Goal: Task Accomplishment & Management: Complete application form

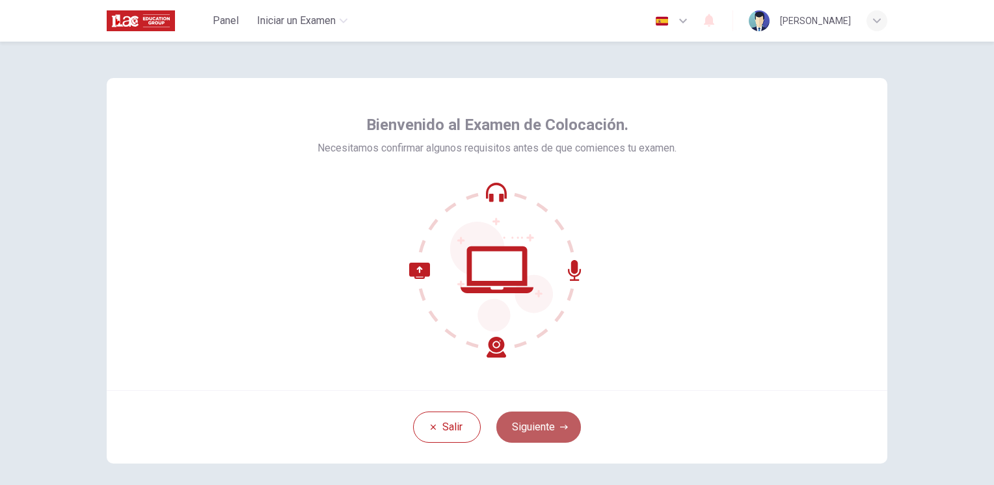
click at [531, 429] on button "Siguiente" at bounding box center [538, 427] width 85 height 31
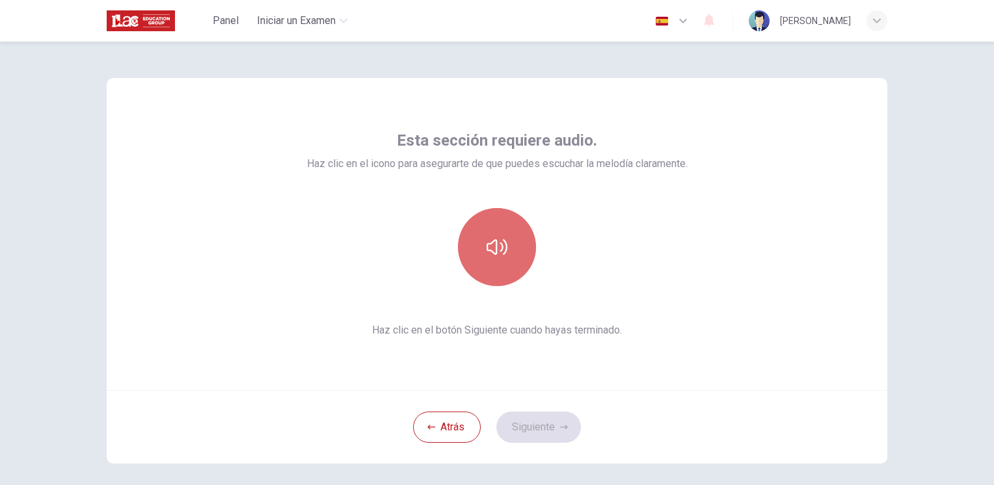
click at [501, 244] on icon "button" at bounding box center [496, 247] width 21 height 21
click at [494, 241] on icon "button" at bounding box center [496, 247] width 21 height 21
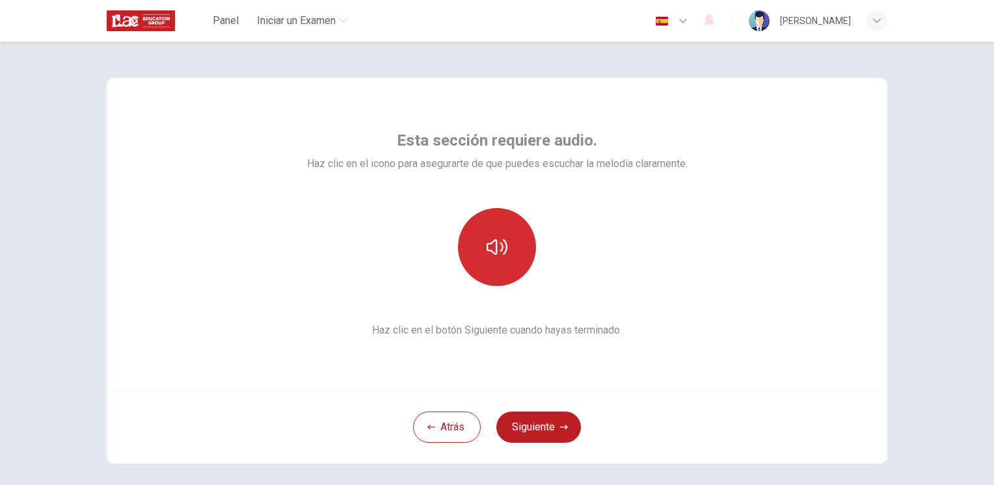
click at [494, 241] on icon "button" at bounding box center [496, 247] width 21 height 21
click at [647, 363] on div "Esta sección requiere audio. Haz clic en el icono para asegurarte de que puedes…" at bounding box center [497, 234] width 780 height 312
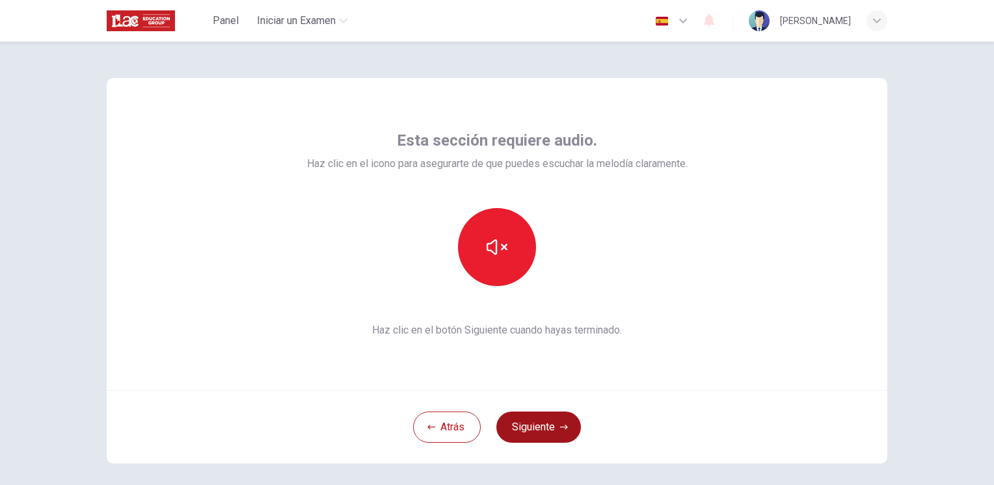
click at [546, 433] on button "Siguiente" at bounding box center [538, 427] width 85 height 31
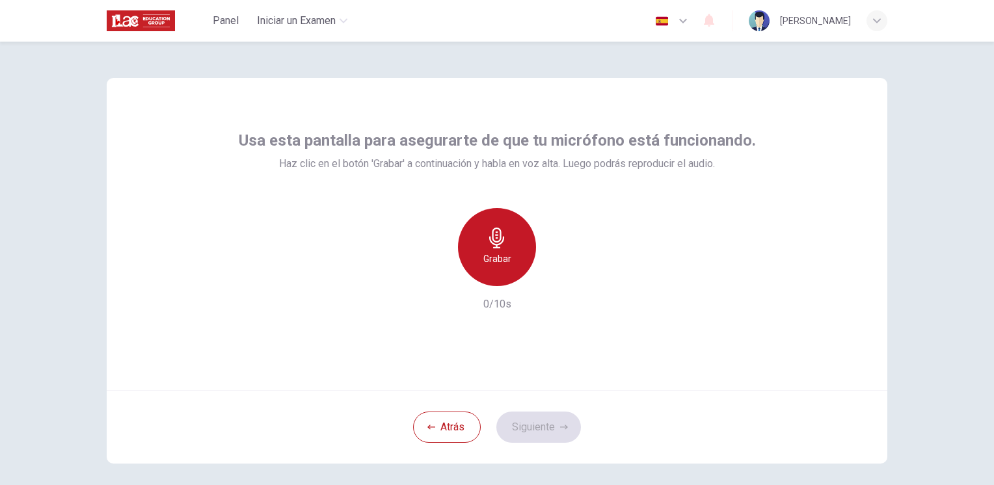
click at [488, 235] on icon "button" at bounding box center [496, 238] width 21 height 21
click at [492, 235] on icon "button" at bounding box center [496, 238] width 15 height 21
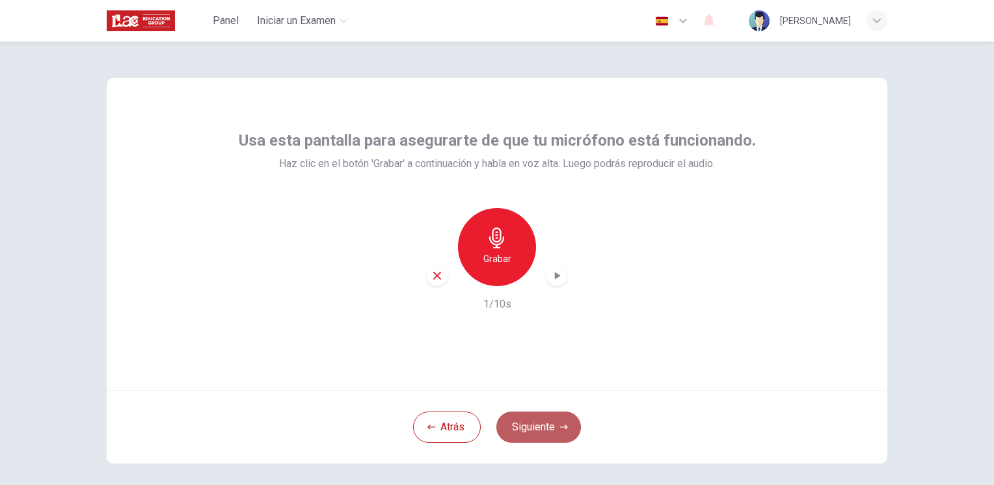
click at [528, 420] on button "Siguiente" at bounding box center [538, 427] width 85 height 31
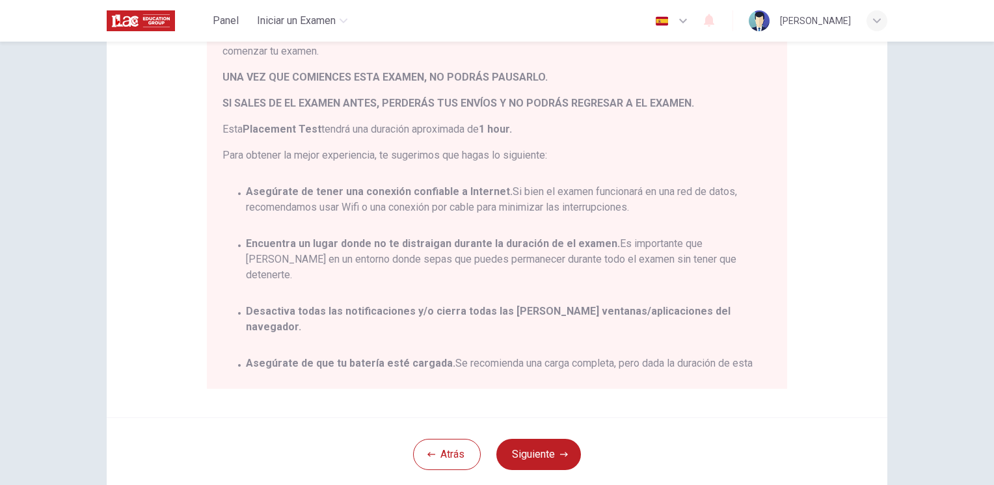
scroll to position [237, 0]
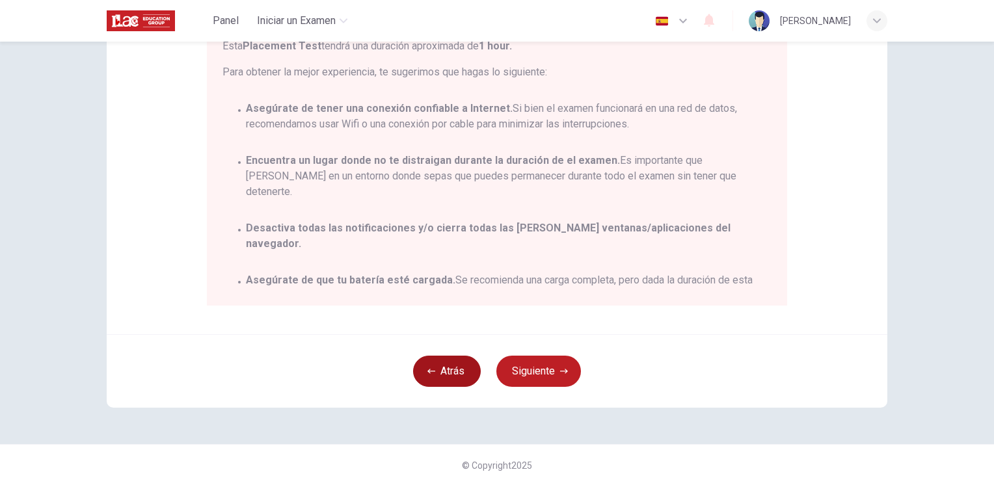
click at [432, 368] on button "Atrás" at bounding box center [447, 371] width 68 height 31
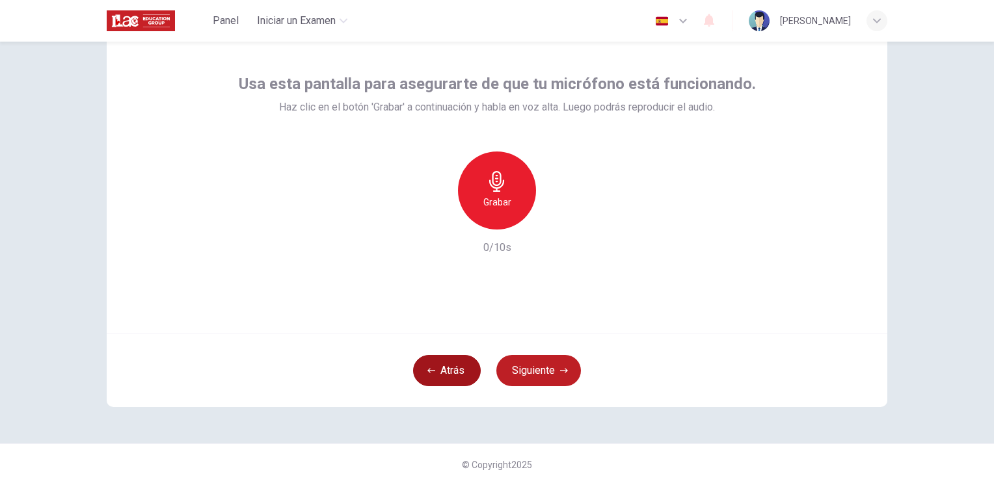
scroll to position [56, 0]
click at [494, 187] on icon "button" at bounding box center [496, 182] width 21 height 21
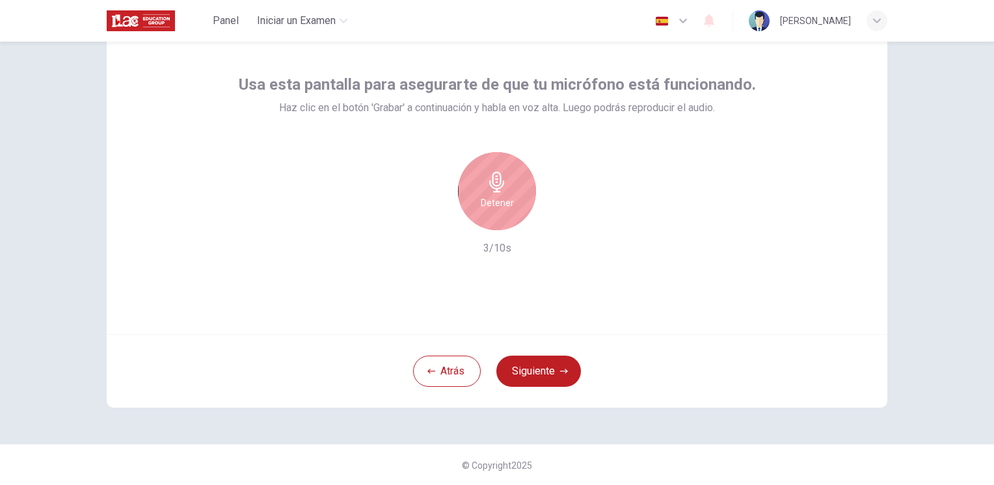
click at [496, 176] on icon "button" at bounding box center [496, 182] width 15 height 21
click at [553, 225] on icon "button" at bounding box center [556, 219] width 13 height 13
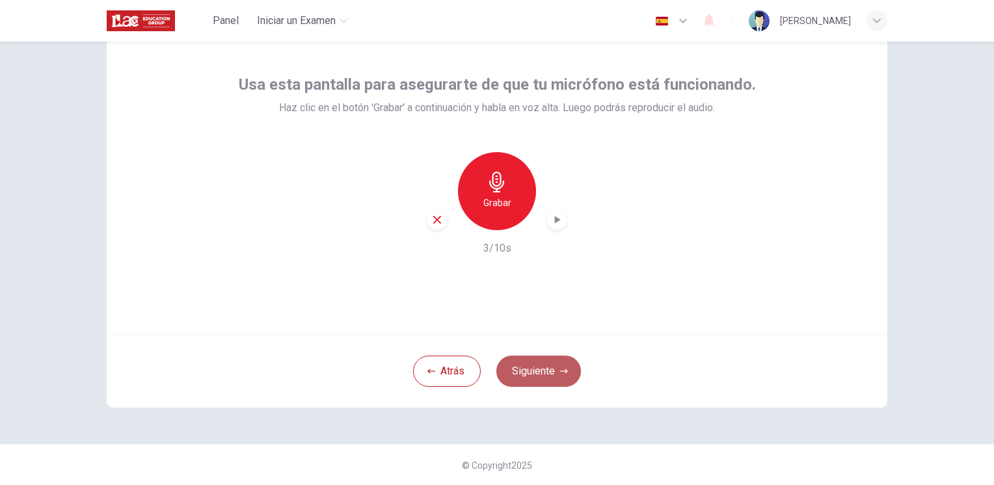
click at [541, 375] on button "Siguiente" at bounding box center [538, 371] width 85 height 31
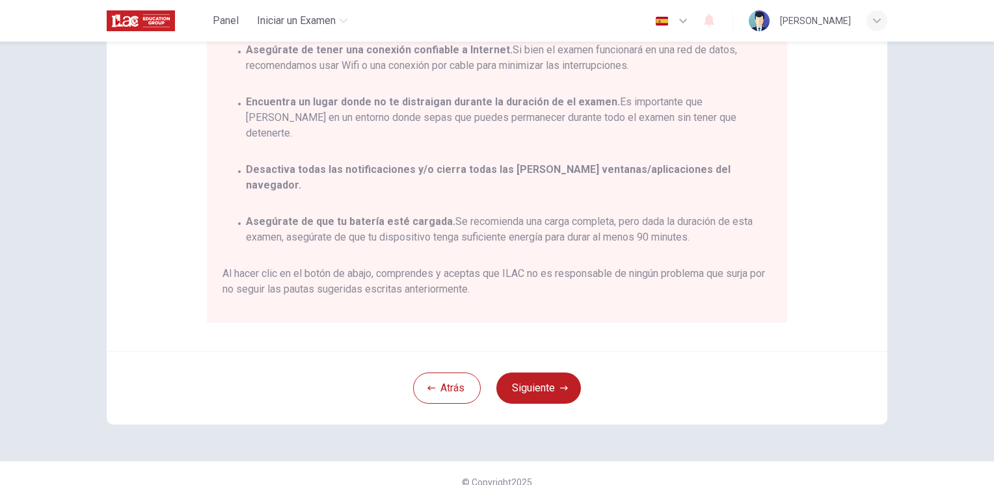
scroll to position [237, 0]
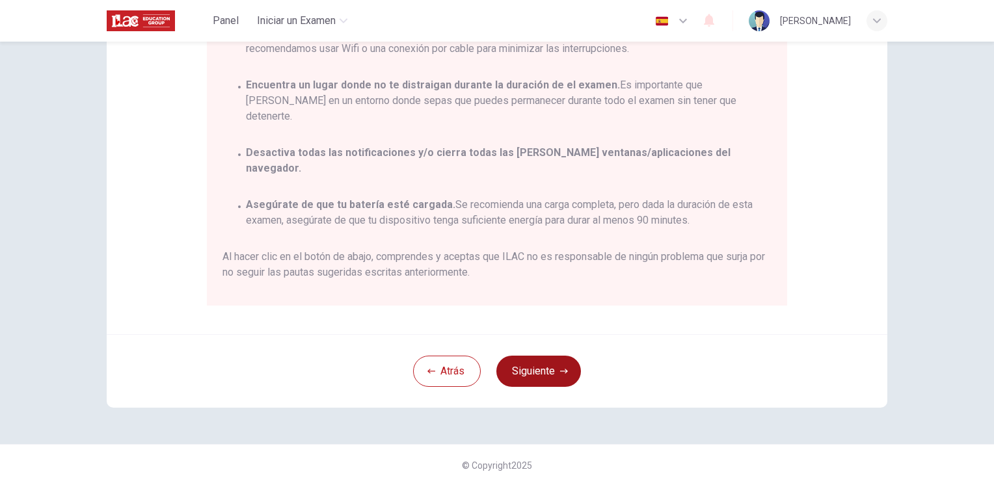
click at [528, 380] on button "Siguiente" at bounding box center [538, 371] width 85 height 31
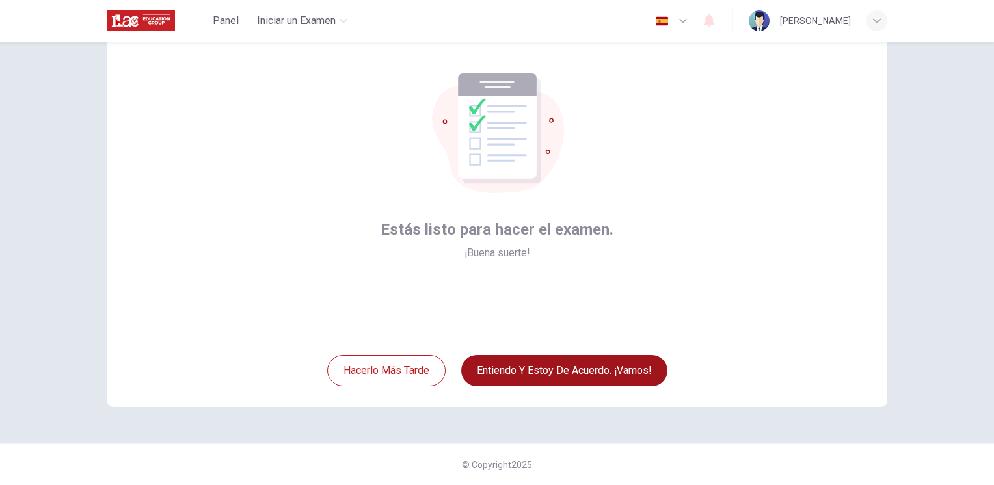
scroll to position [56, 0]
click at [536, 366] on button "Entiendo y estoy de acuerdo. ¡Vamos!" at bounding box center [564, 371] width 206 height 31
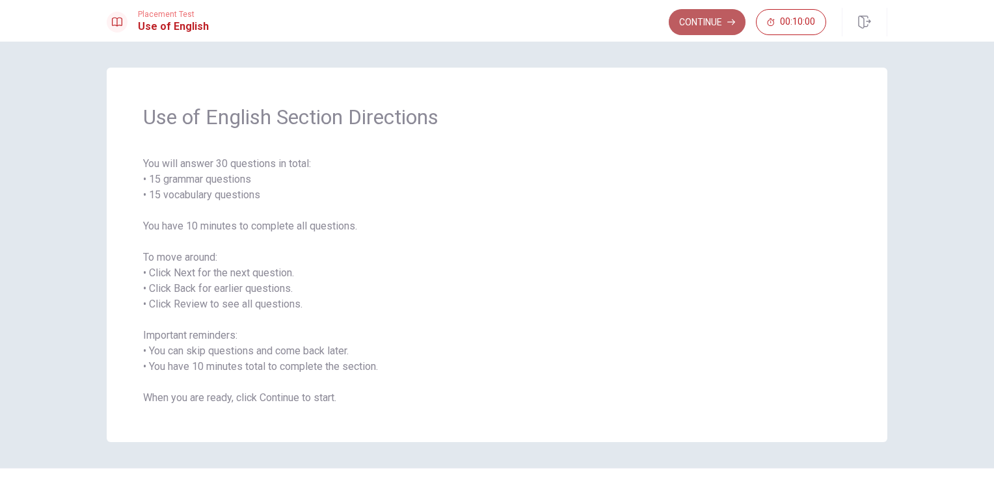
click at [696, 27] on button "Continue" at bounding box center [707, 22] width 77 height 26
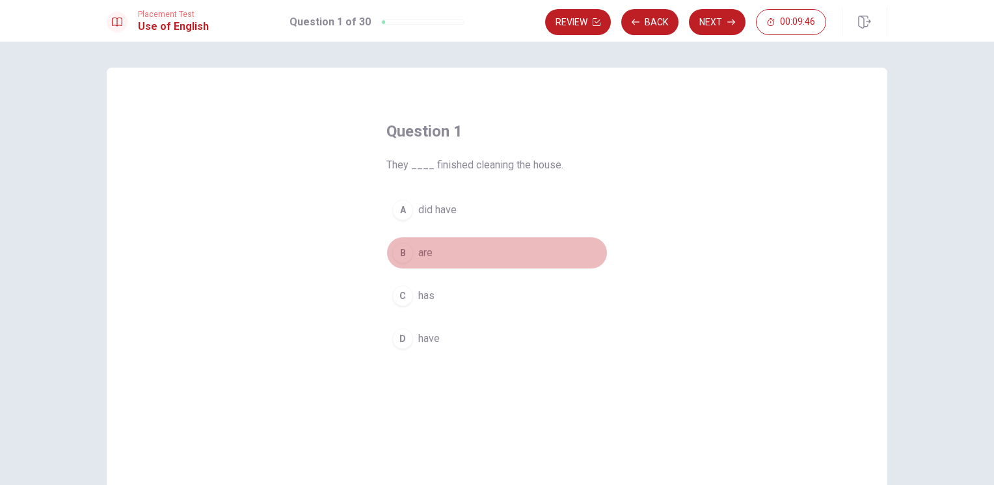
click at [426, 254] on span "are" at bounding box center [425, 253] width 14 height 16
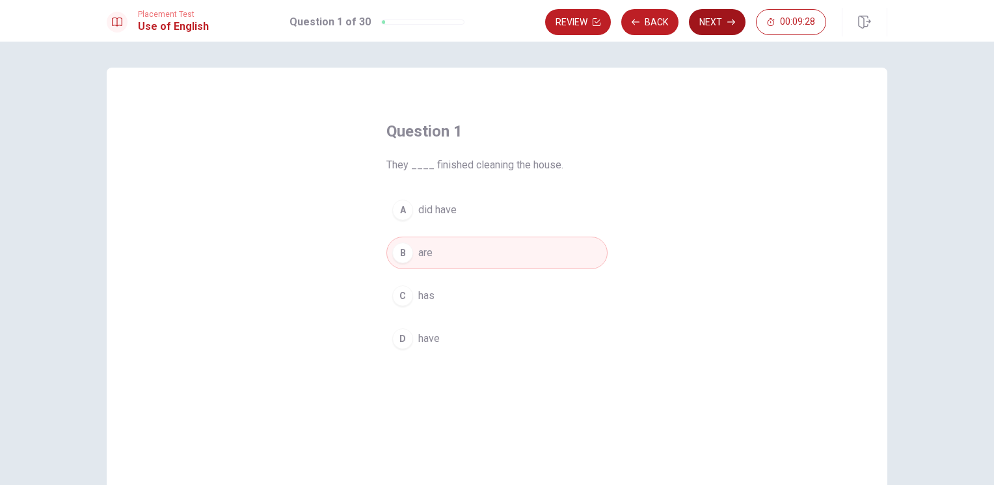
click at [730, 29] on button "Next" at bounding box center [717, 22] width 57 height 26
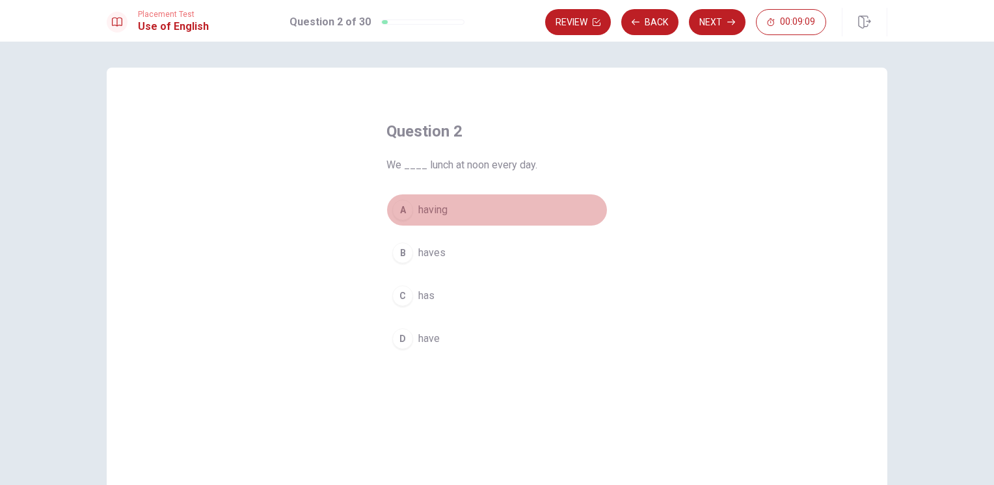
click at [432, 211] on span "having" at bounding box center [432, 210] width 29 height 16
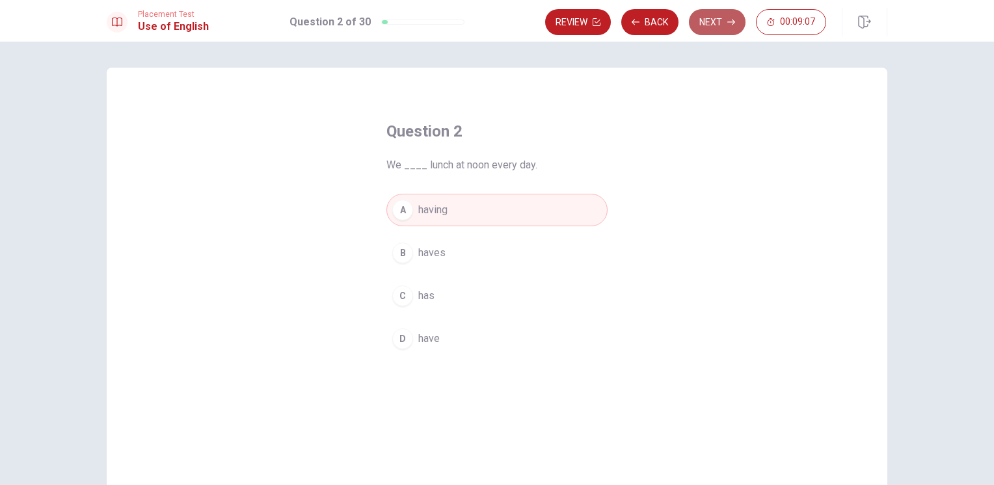
click at [718, 23] on button "Next" at bounding box center [717, 22] width 57 height 26
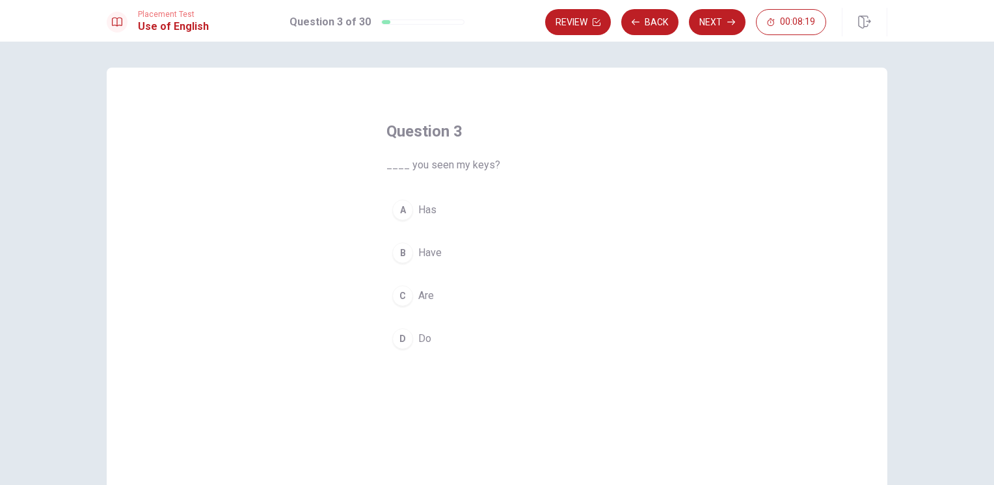
click at [418, 342] on span "Do" at bounding box center [424, 339] width 13 height 16
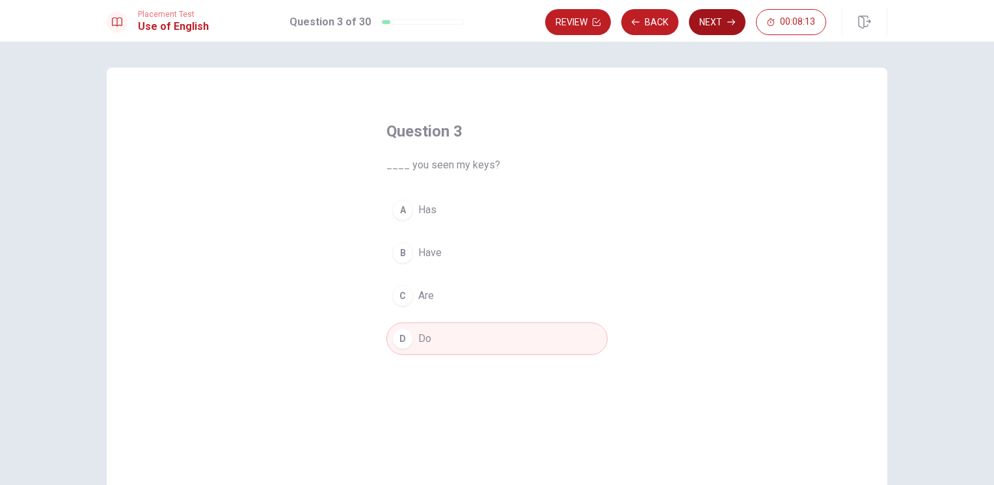
click at [723, 17] on button "Next" at bounding box center [717, 22] width 57 height 26
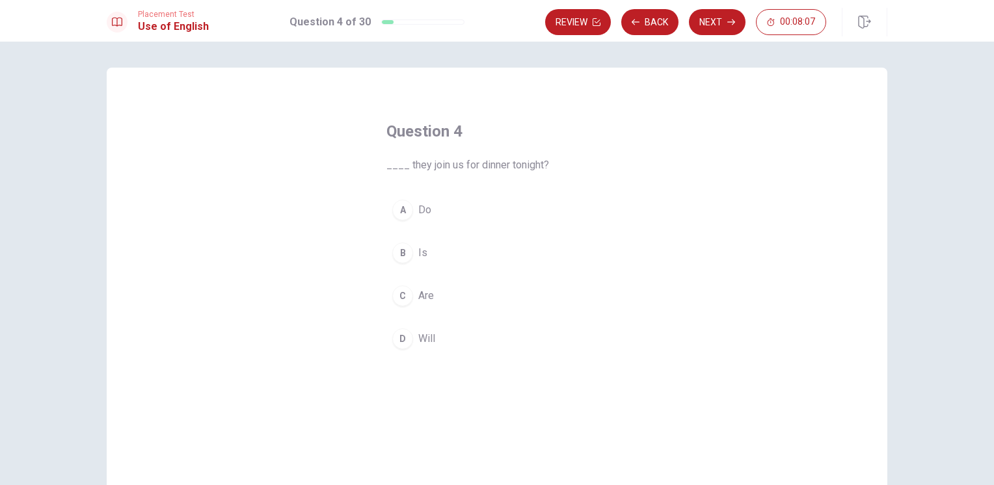
click at [406, 336] on div "D" at bounding box center [402, 338] width 21 height 21
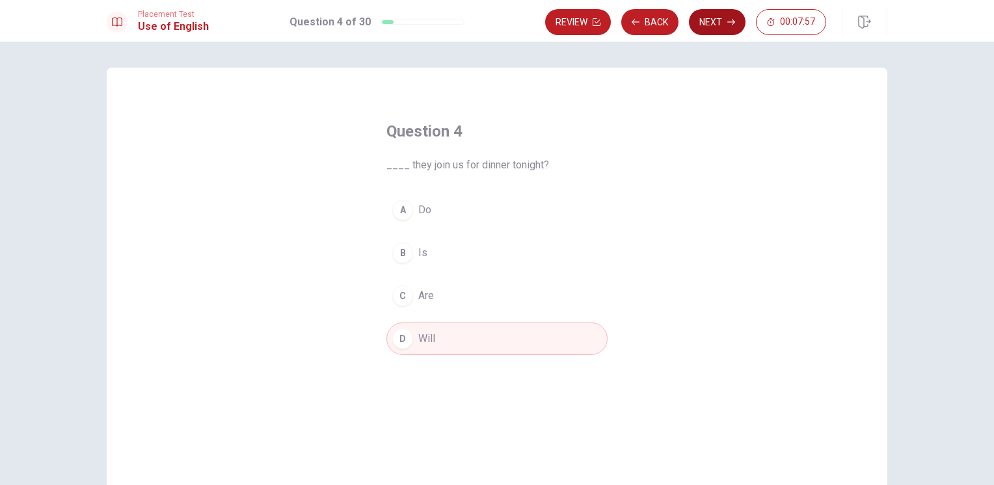
click at [711, 16] on button "Next" at bounding box center [717, 22] width 57 height 26
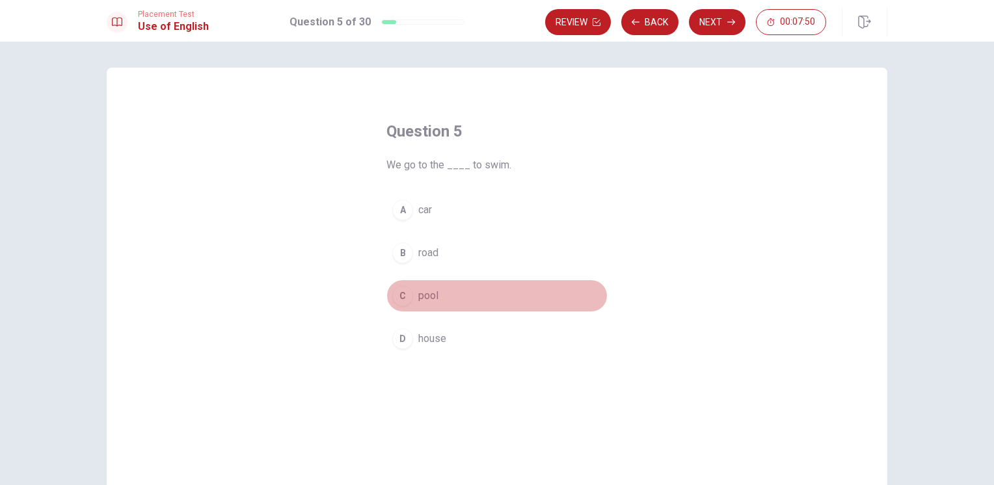
click at [405, 300] on div "C" at bounding box center [402, 296] width 21 height 21
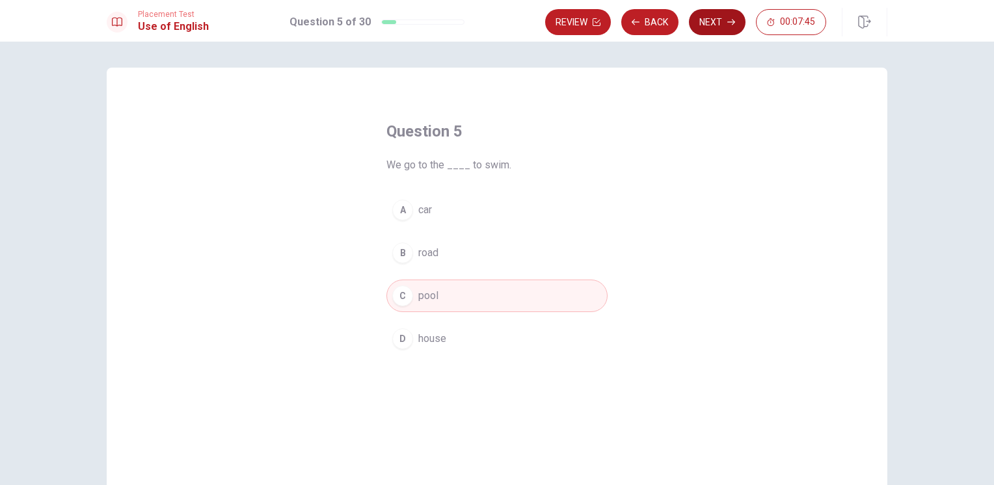
click at [717, 22] on button "Next" at bounding box center [717, 22] width 57 height 26
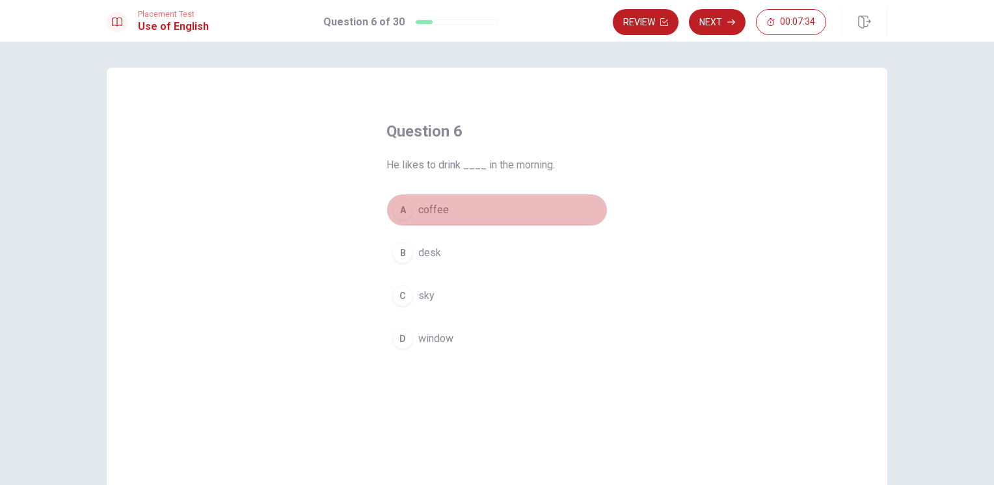
click at [397, 209] on div "A" at bounding box center [402, 210] width 21 height 21
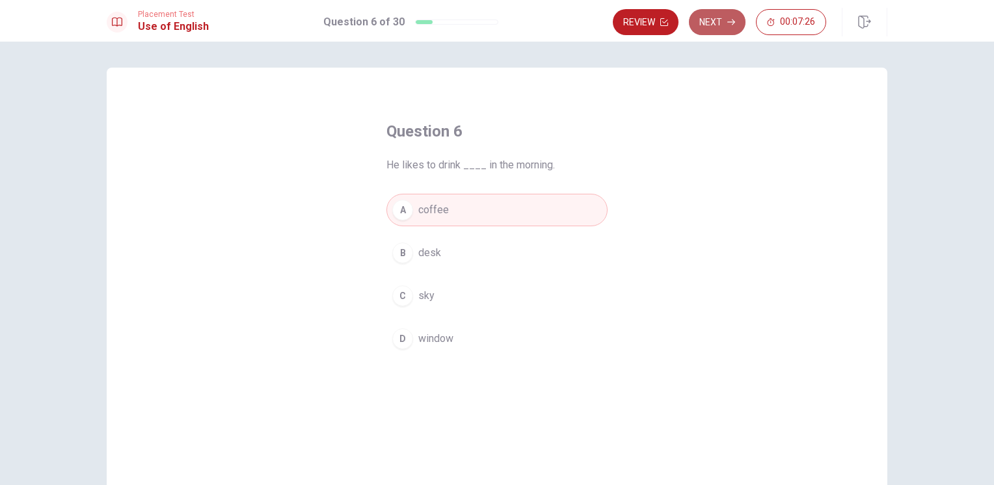
click at [713, 25] on button "Next" at bounding box center [717, 22] width 57 height 26
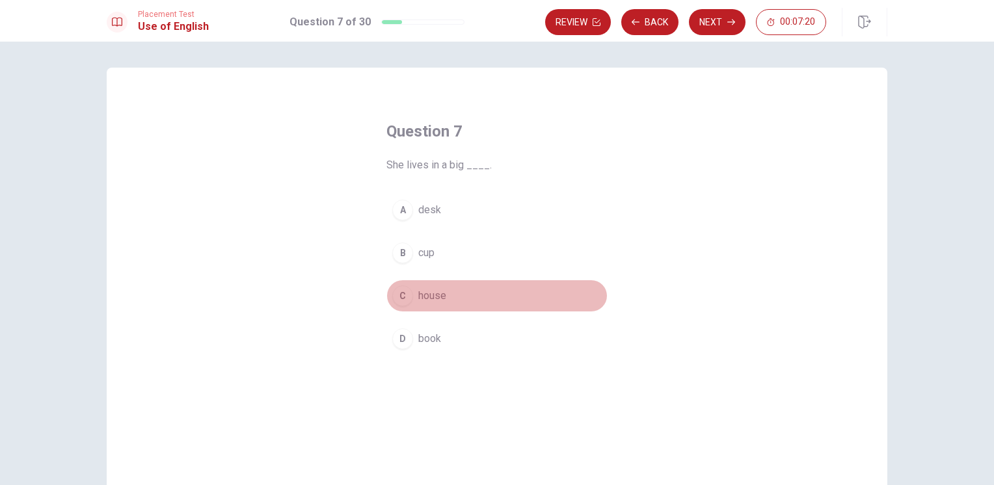
click at [401, 292] on div "C" at bounding box center [402, 296] width 21 height 21
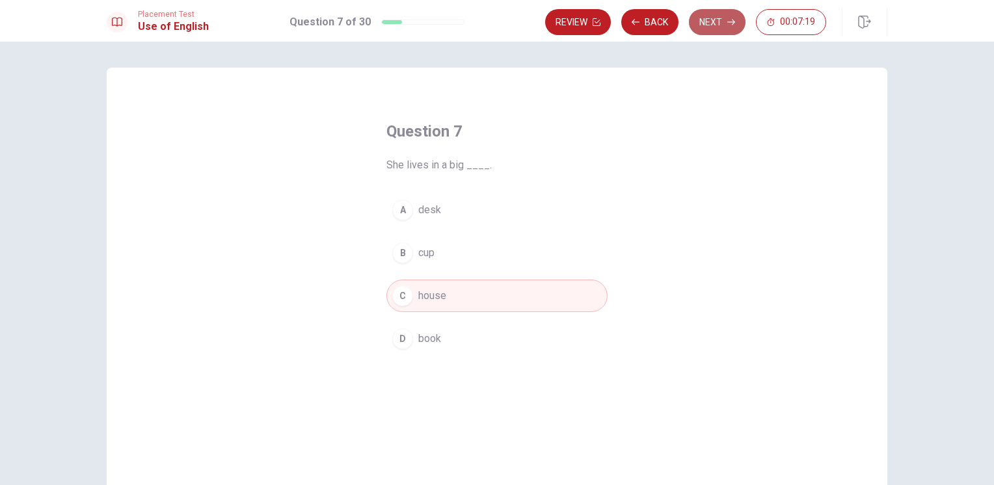
click at [714, 27] on button "Next" at bounding box center [717, 22] width 57 height 26
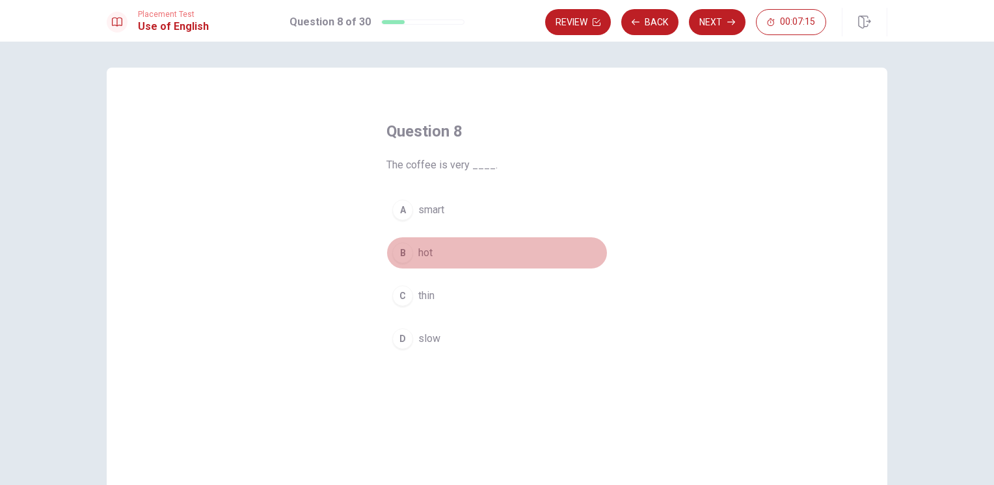
click at [400, 250] on div "B" at bounding box center [402, 253] width 21 height 21
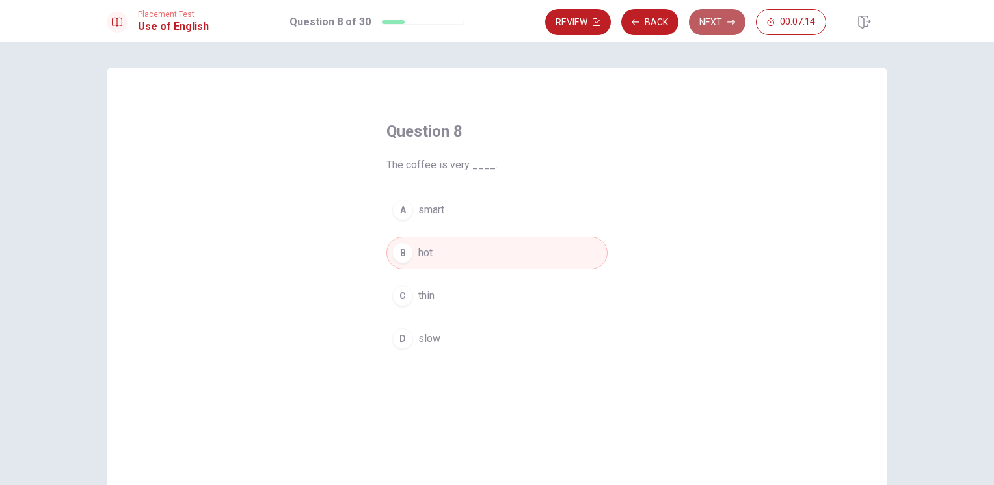
click at [725, 24] on button "Next" at bounding box center [717, 22] width 57 height 26
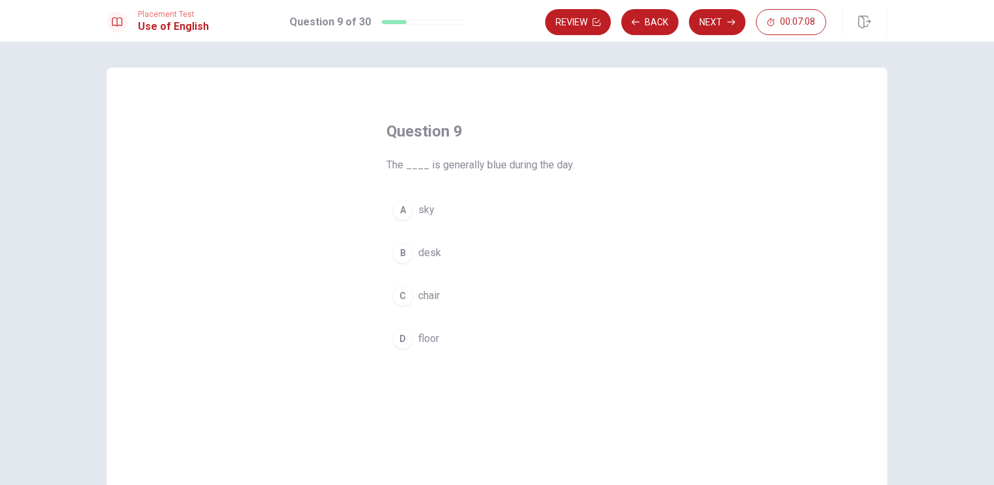
click at [401, 209] on div "A" at bounding box center [402, 210] width 21 height 21
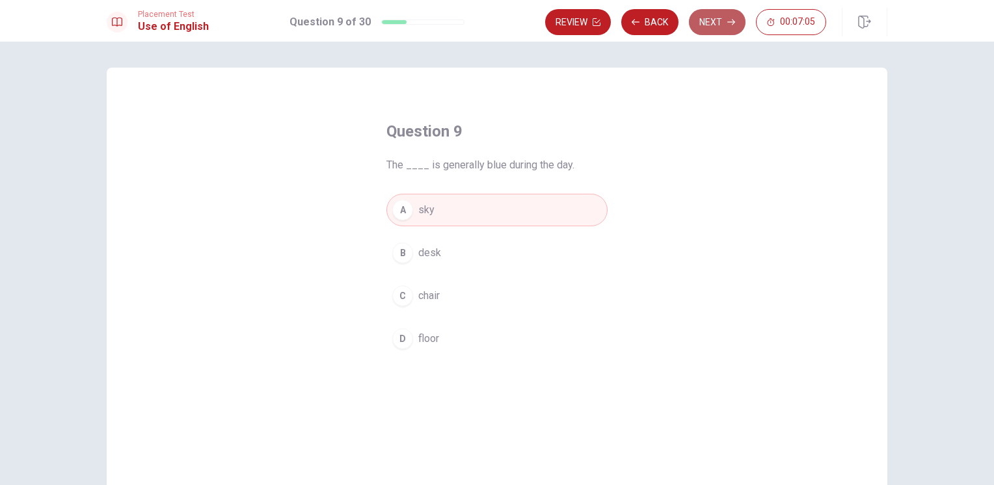
click at [704, 23] on button "Next" at bounding box center [717, 22] width 57 height 26
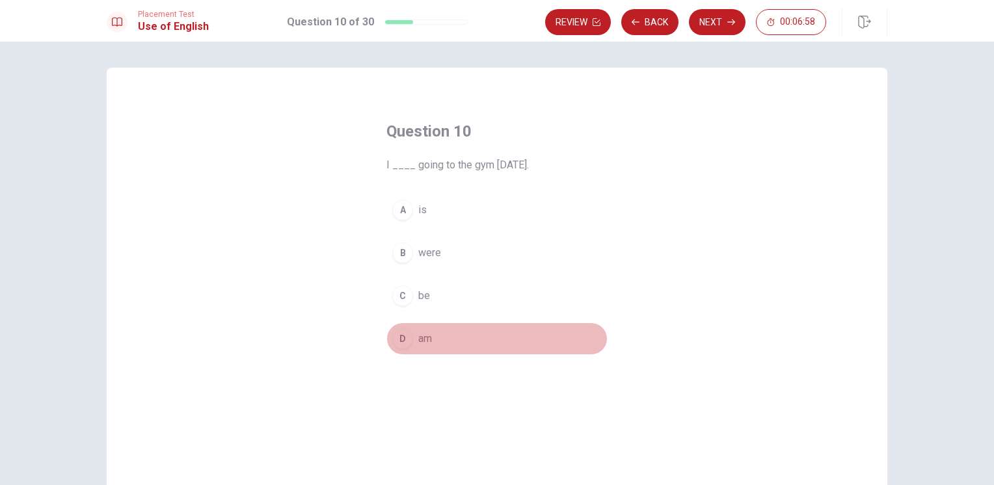
click at [400, 338] on div "D" at bounding box center [402, 338] width 21 height 21
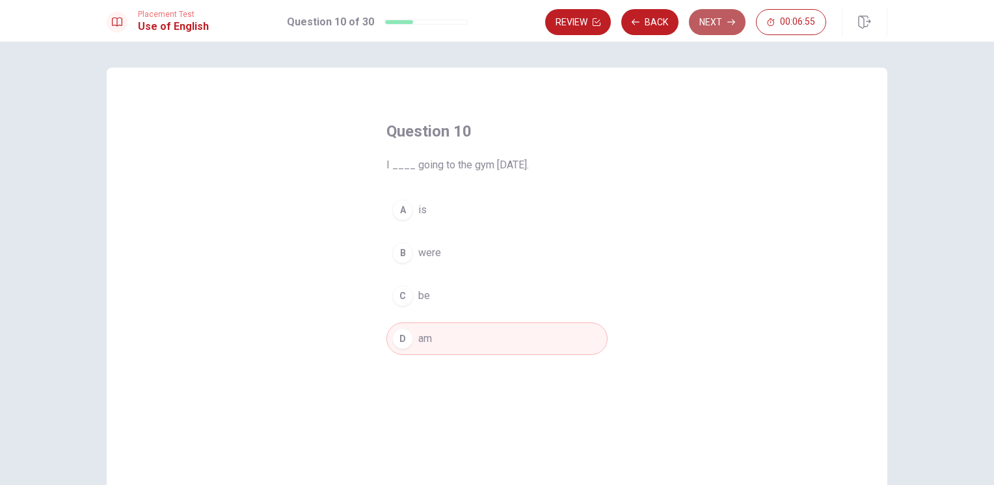
click at [726, 17] on button "Next" at bounding box center [717, 22] width 57 height 26
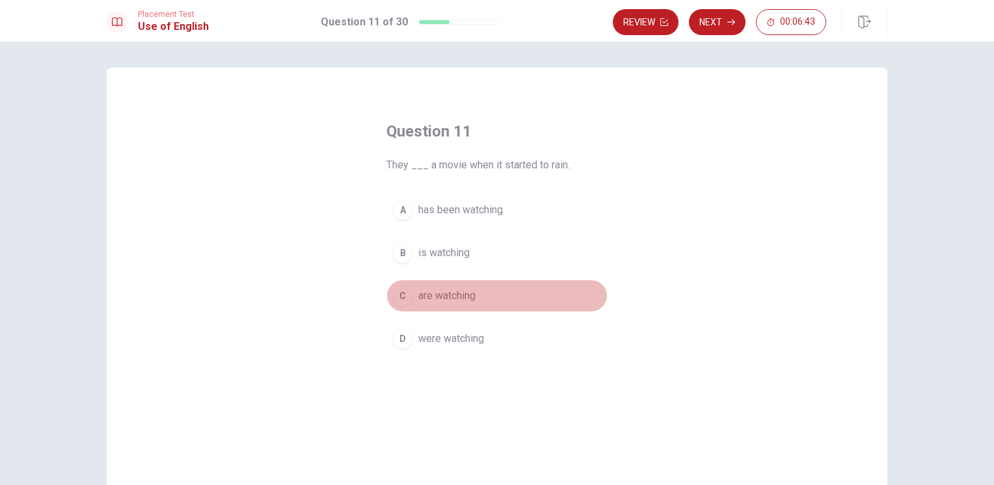
click at [420, 298] on span "are watching" at bounding box center [446, 296] width 57 height 16
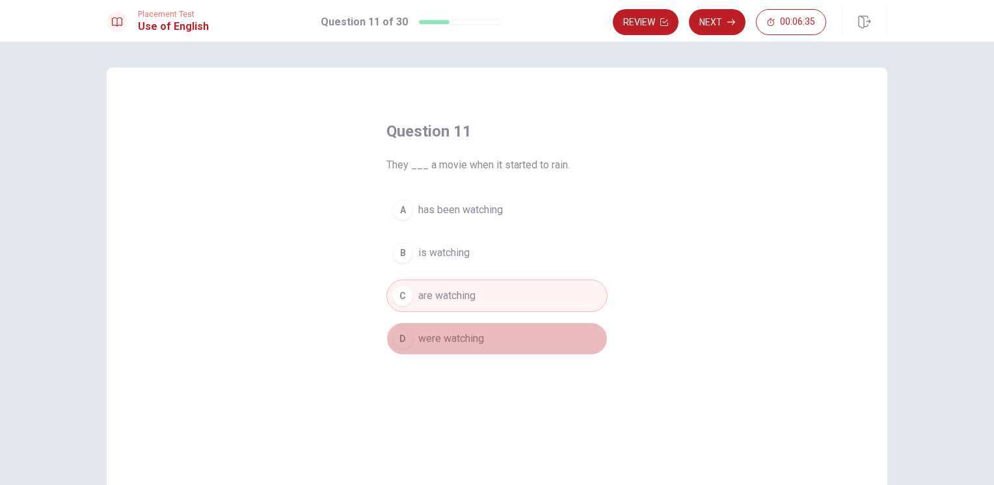
click at [411, 336] on button "D were watching" at bounding box center [496, 339] width 221 height 33
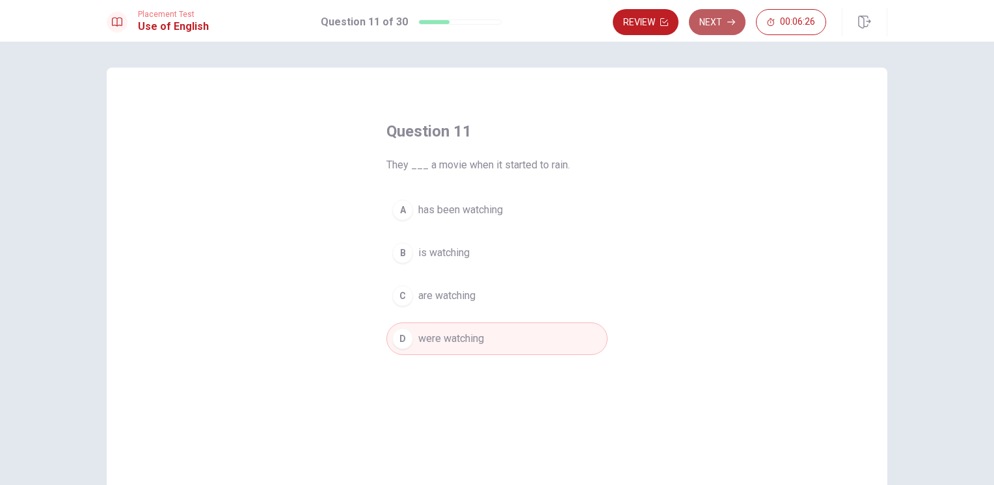
click at [719, 15] on button "Next" at bounding box center [717, 22] width 57 height 26
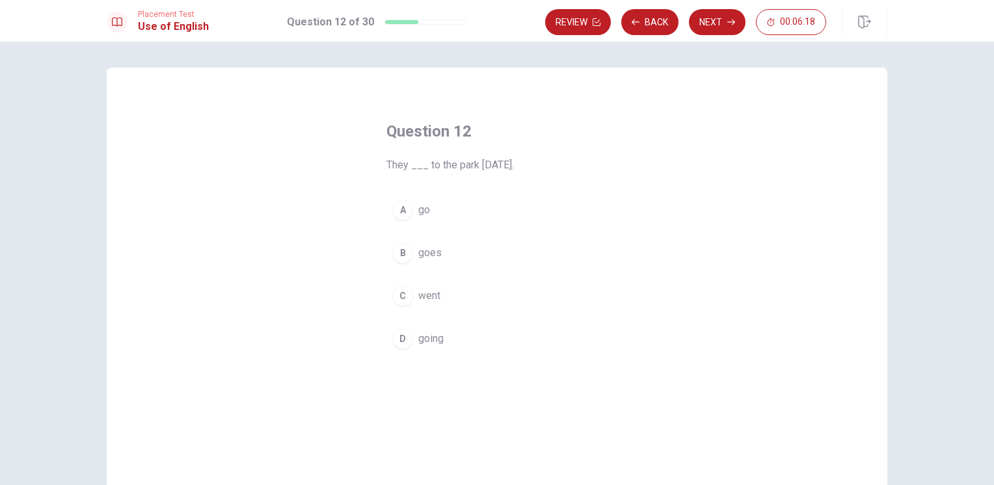
click at [405, 295] on div "C" at bounding box center [402, 296] width 21 height 21
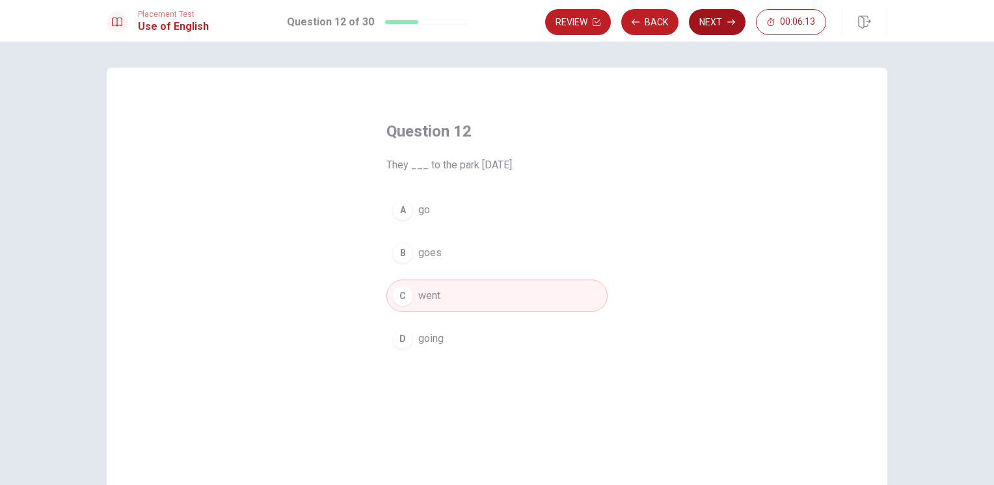
click at [705, 26] on button "Next" at bounding box center [717, 22] width 57 height 26
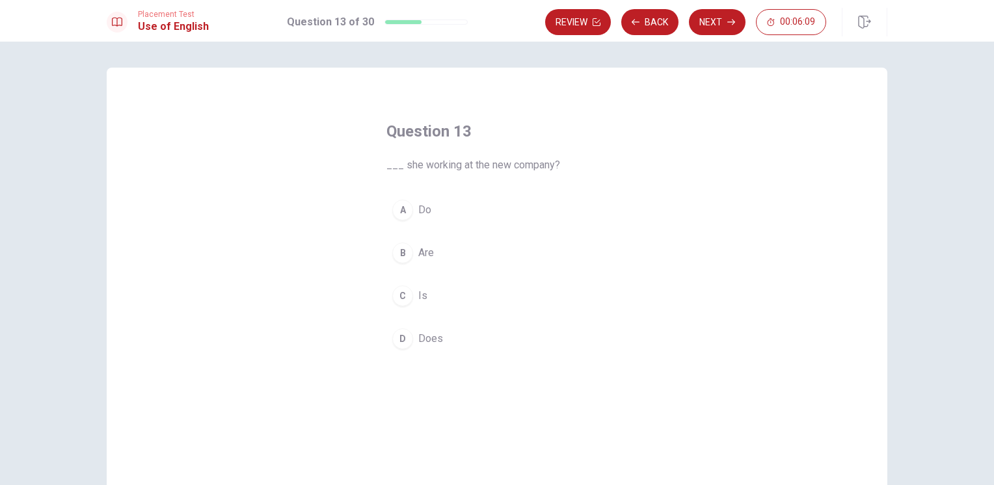
click at [397, 344] on div "D" at bounding box center [402, 338] width 21 height 21
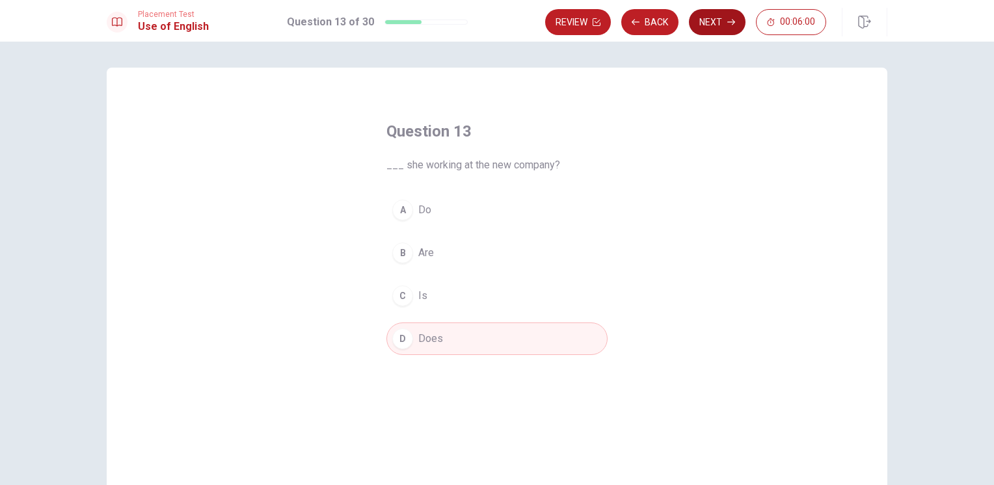
click at [716, 18] on button "Next" at bounding box center [717, 22] width 57 height 26
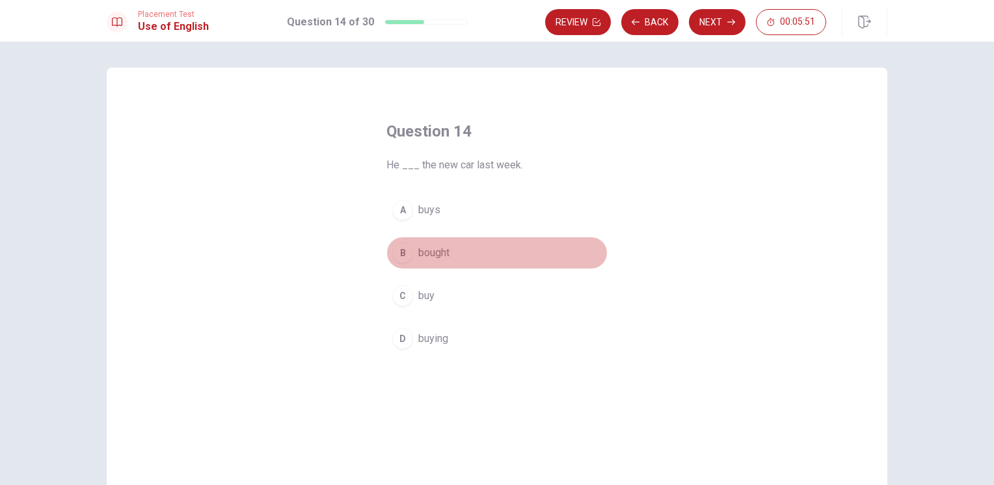
click at [401, 255] on div "B" at bounding box center [402, 253] width 21 height 21
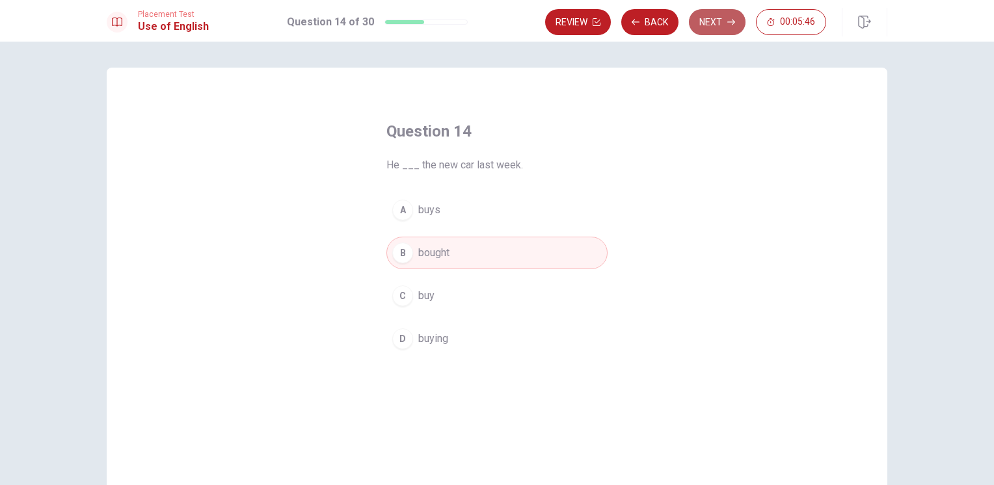
click at [718, 20] on button "Next" at bounding box center [717, 22] width 57 height 26
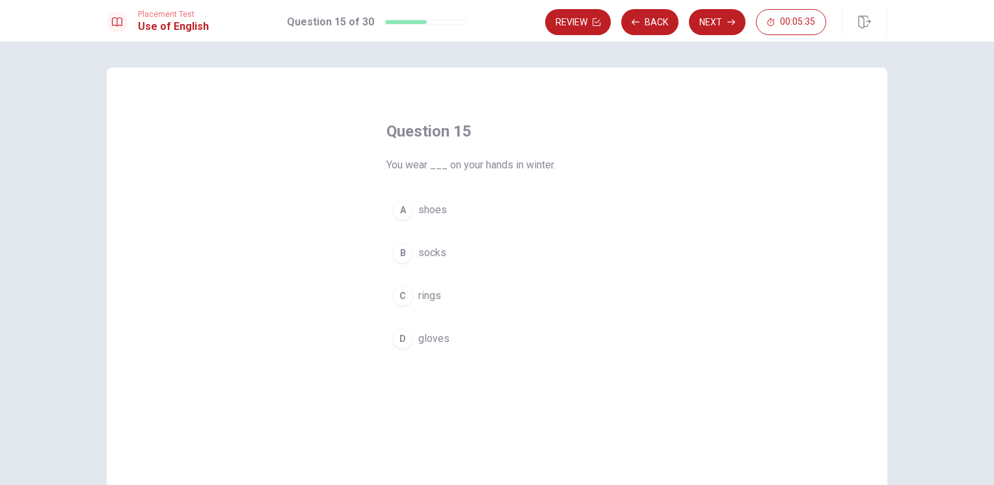
click at [401, 339] on div "D" at bounding box center [402, 338] width 21 height 21
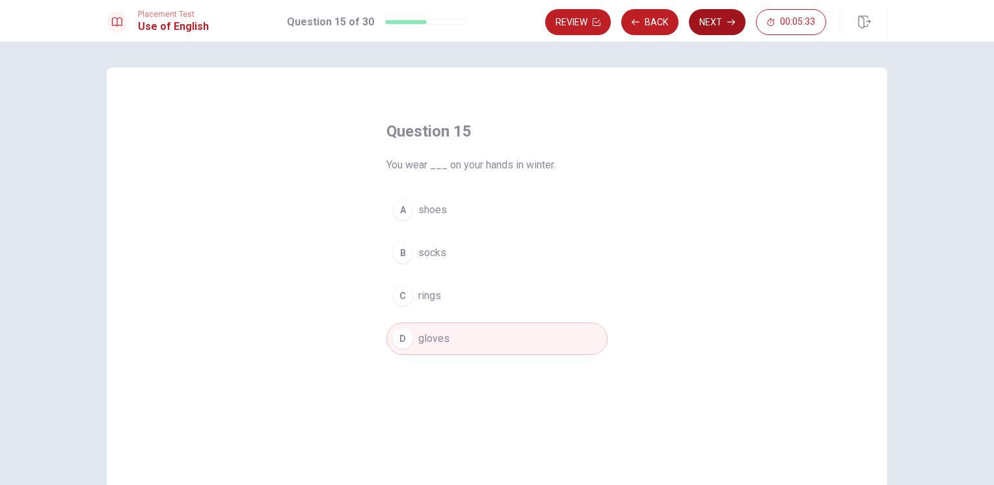
click at [715, 26] on button "Next" at bounding box center [717, 22] width 57 height 26
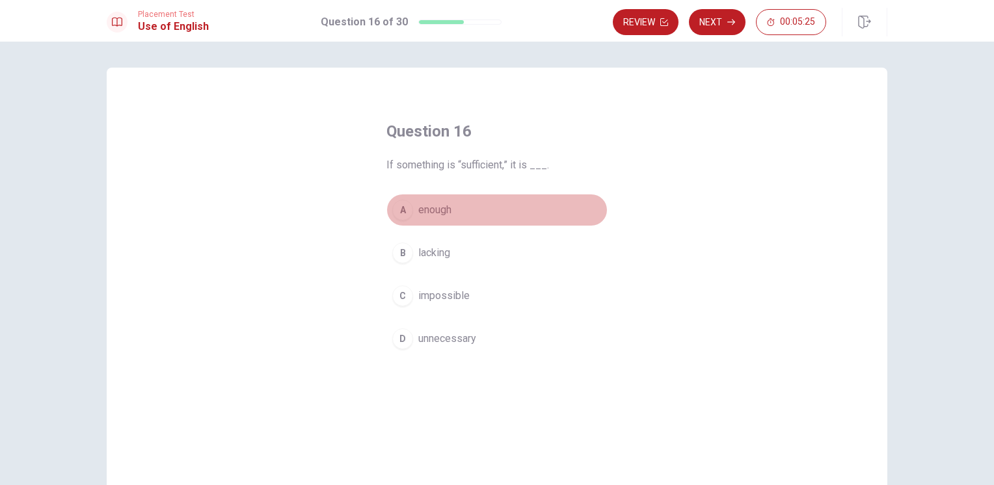
click at [403, 209] on div "A" at bounding box center [402, 210] width 21 height 21
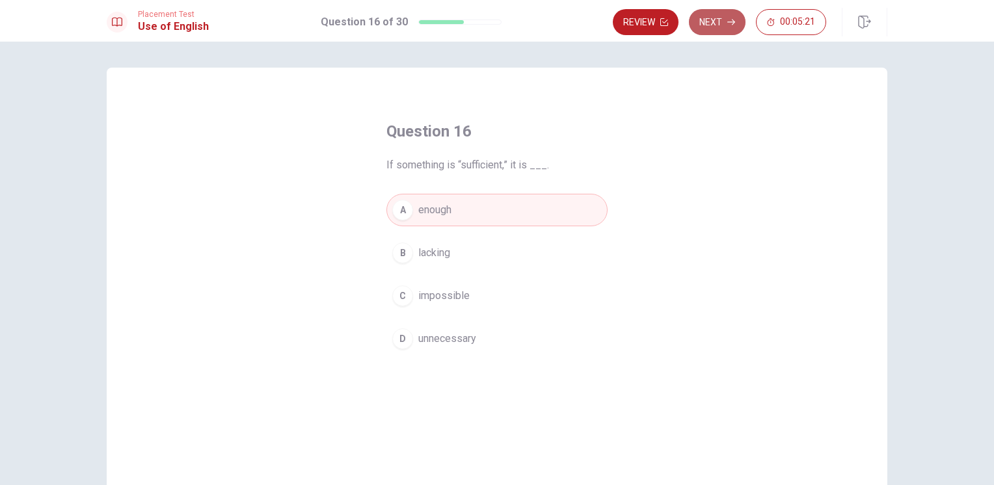
click at [715, 23] on button "Next" at bounding box center [717, 22] width 57 height 26
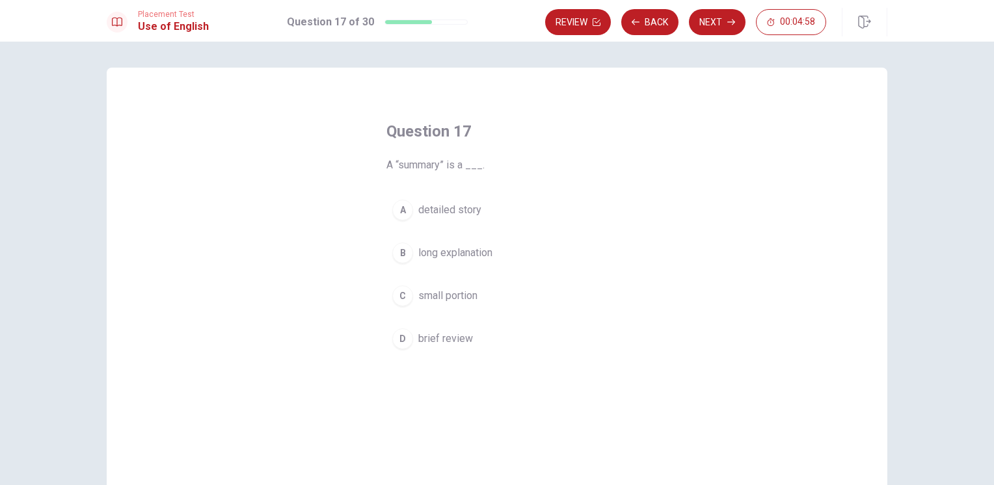
click at [443, 341] on span "brief review" at bounding box center [445, 339] width 55 height 16
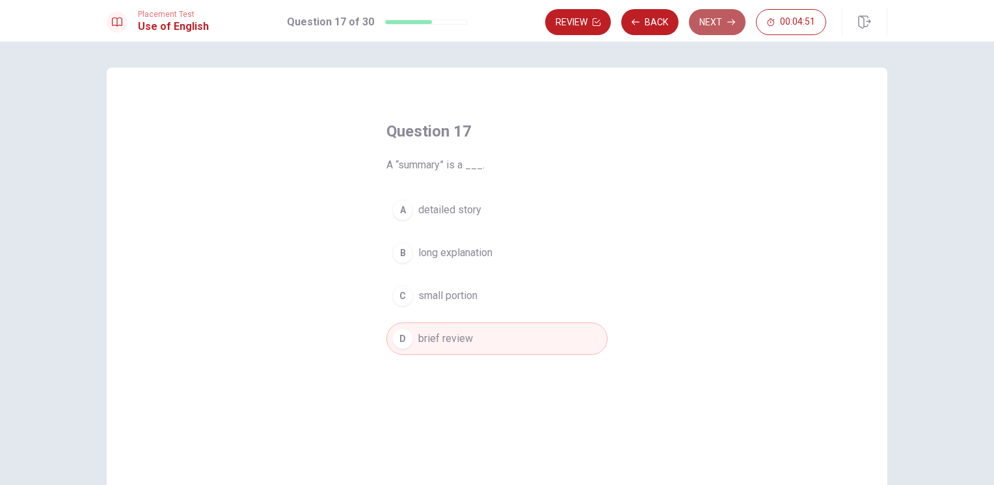
click at [718, 24] on button "Next" at bounding box center [717, 22] width 57 height 26
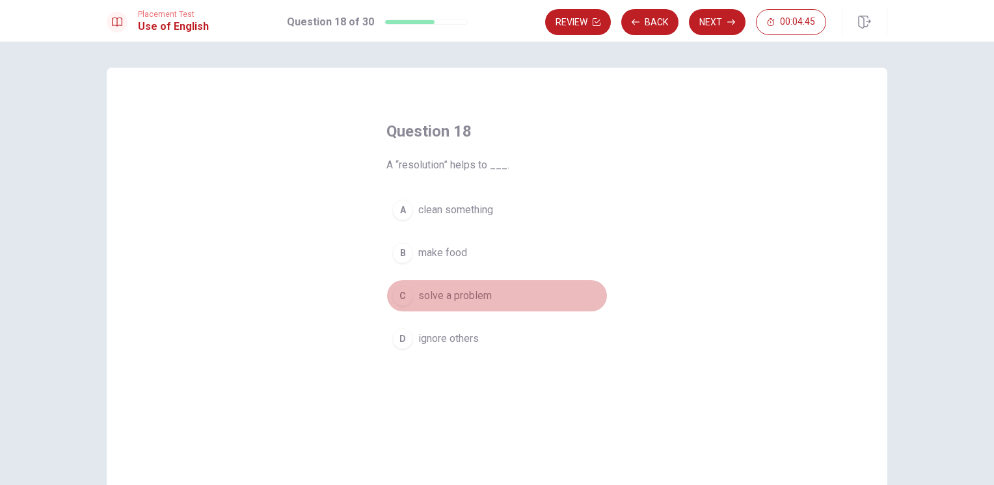
click at [455, 293] on span "solve a problem" at bounding box center [454, 296] width 73 height 16
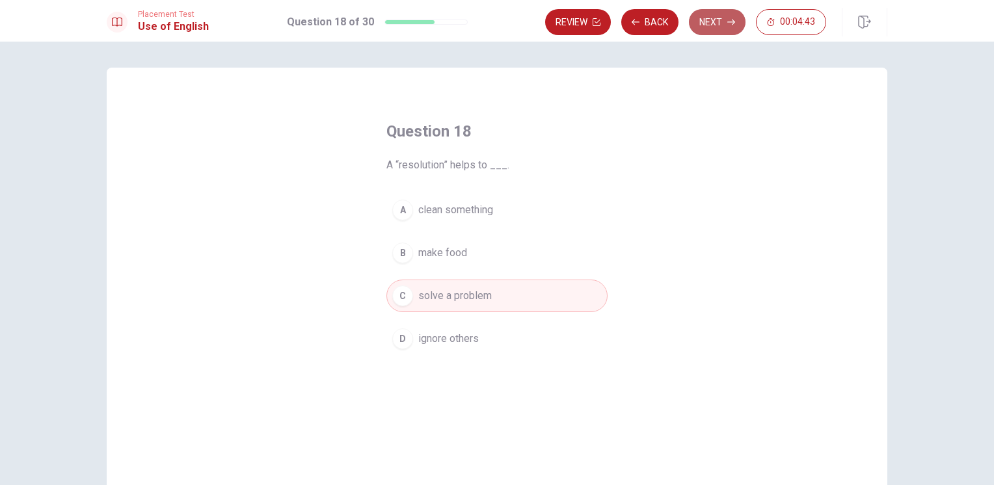
click at [728, 20] on icon "button" at bounding box center [731, 22] width 8 height 8
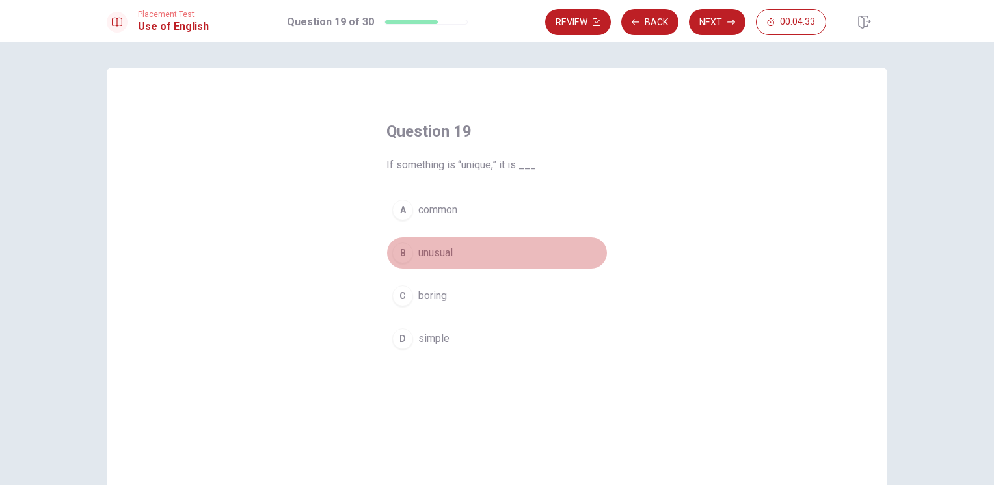
click at [434, 254] on span "unusual" at bounding box center [435, 253] width 34 height 16
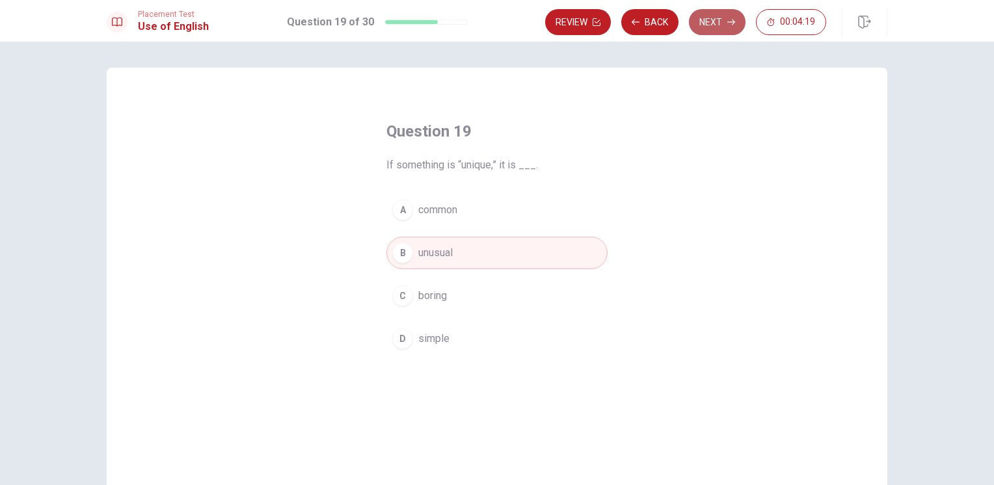
click at [704, 22] on button "Next" at bounding box center [717, 22] width 57 height 26
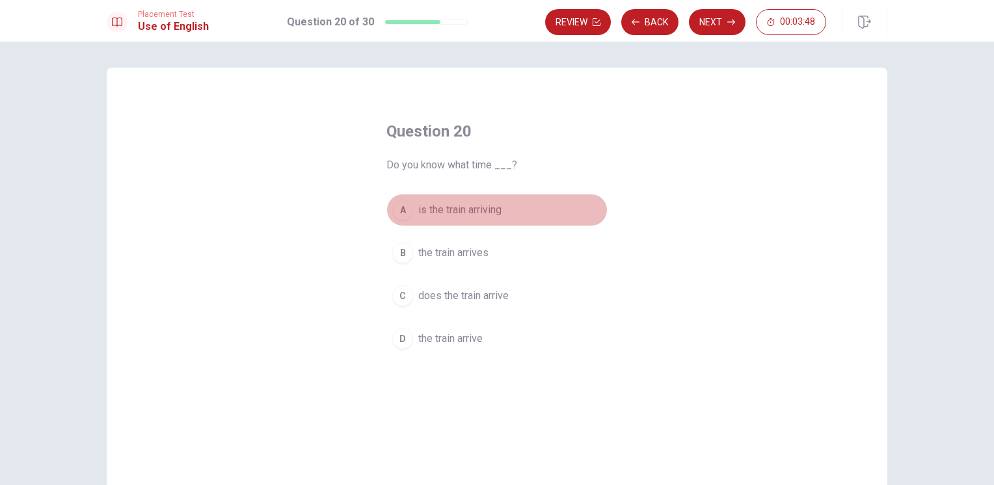
click at [459, 213] on span "is the train arriving" at bounding box center [459, 210] width 83 height 16
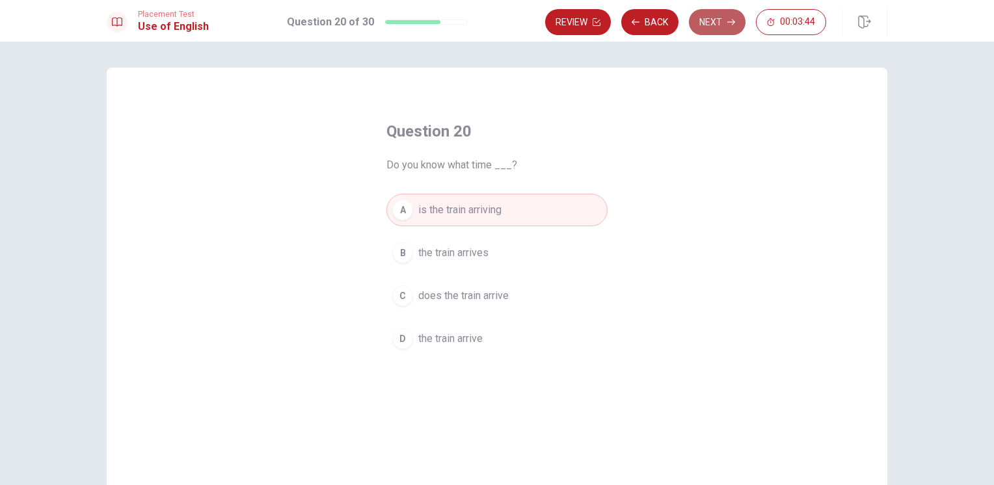
click at [723, 16] on button "Next" at bounding box center [717, 22] width 57 height 26
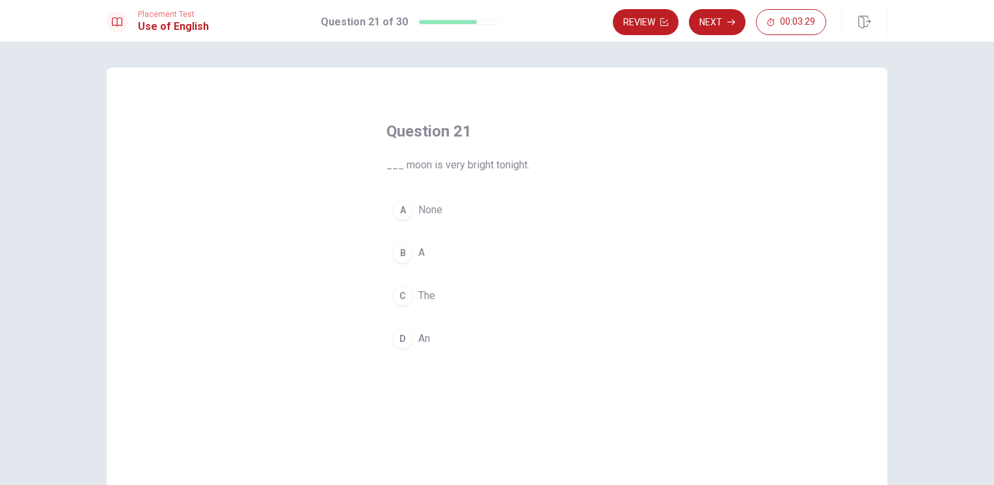
click at [405, 295] on div "C" at bounding box center [402, 296] width 21 height 21
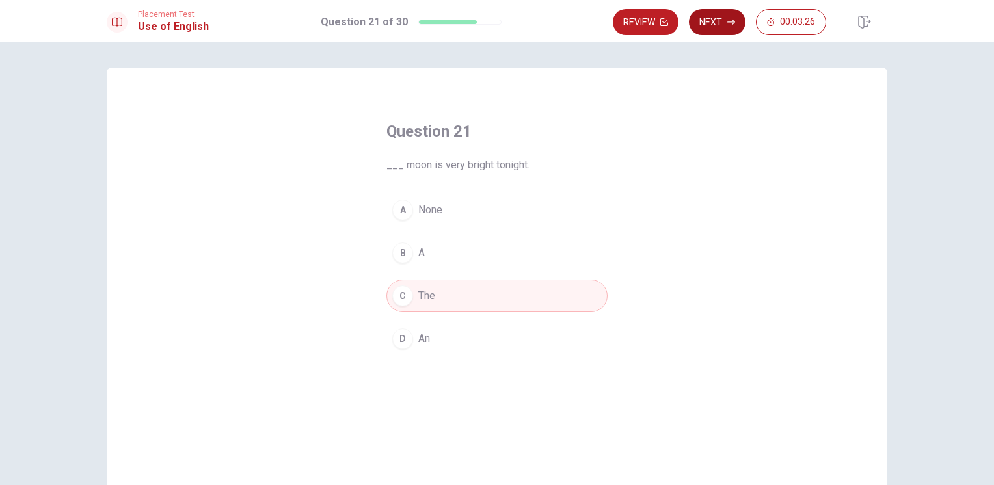
click at [716, 25] on button "Next" at bounding box center [717, 22] width 57 height 26
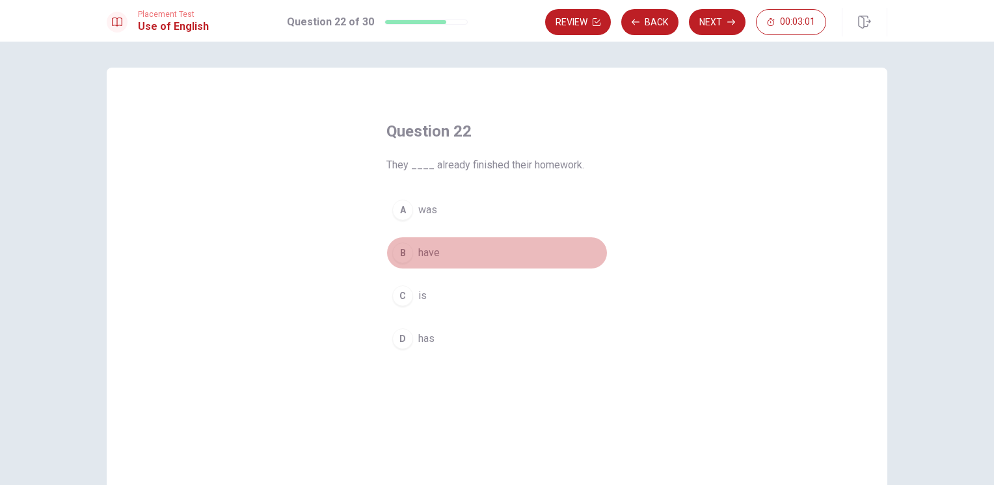
click at [403, 256] on div "B" at bounding box center [402, 253] width 21 height 21
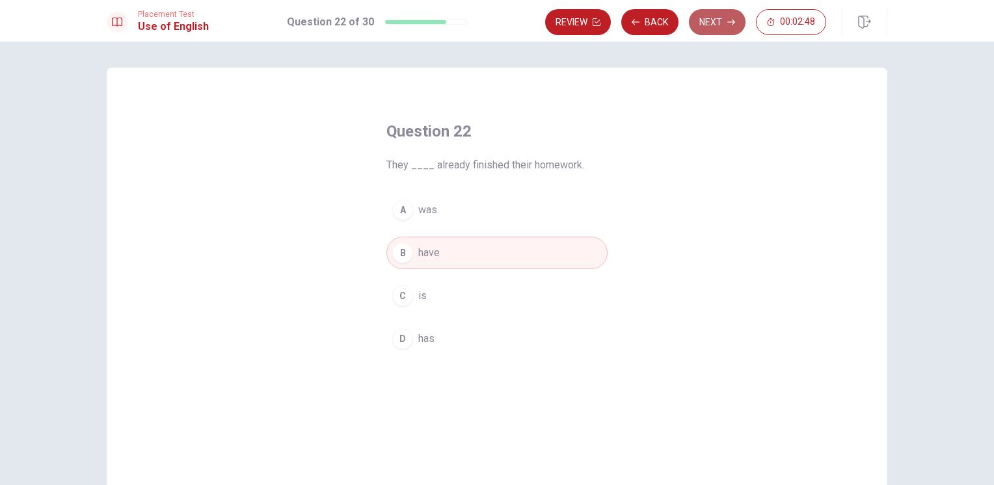
click at [723, 25] on button "Next" at bounding box center [717, 22] width 57 height 26
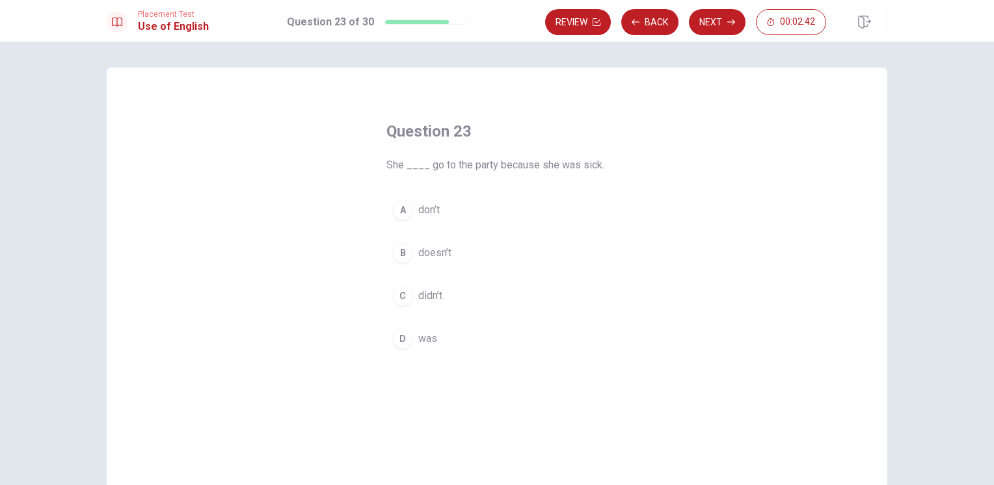
click at [402, 254] on div "B" at bounding box center [402, 253] width 21 height 21
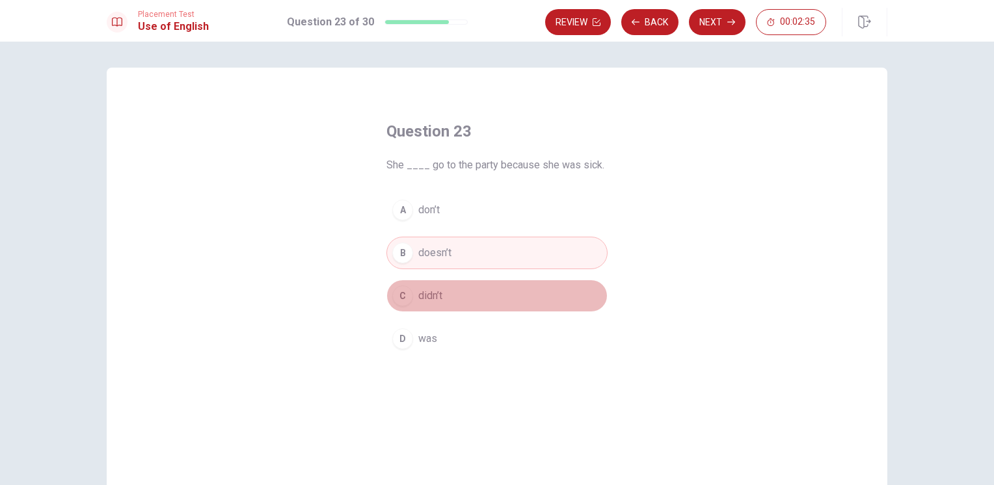
click at [397, 299] on div "C" at bounding box center [402, 296] width 21 height 21
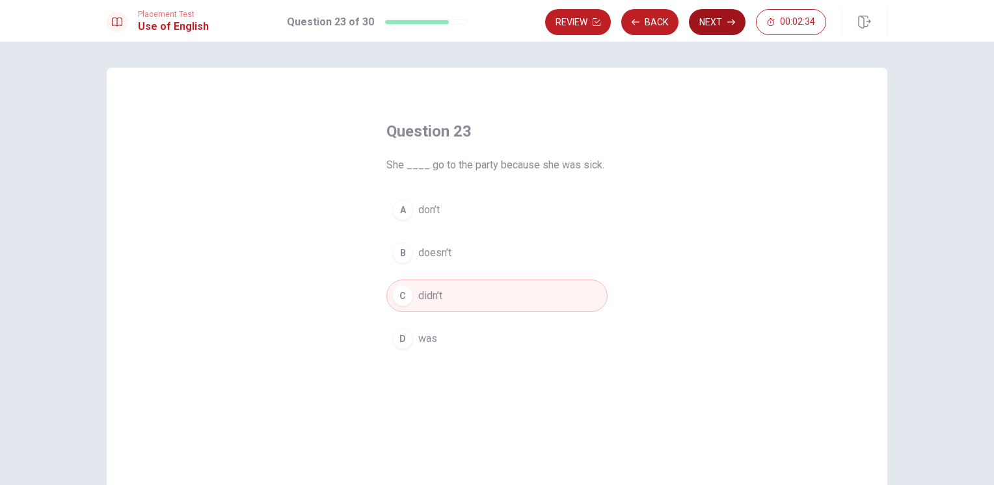
click at [713, 26] on button "Next" at bounding box center [717, 22] width 57 height 26
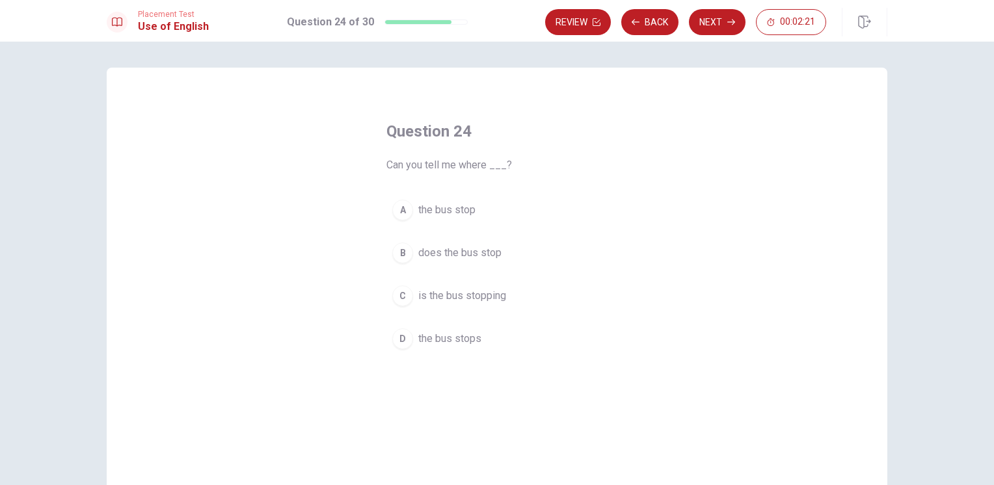
click at [399, 299] on div "C" at bounding box center [402, 296] width 21 height 21
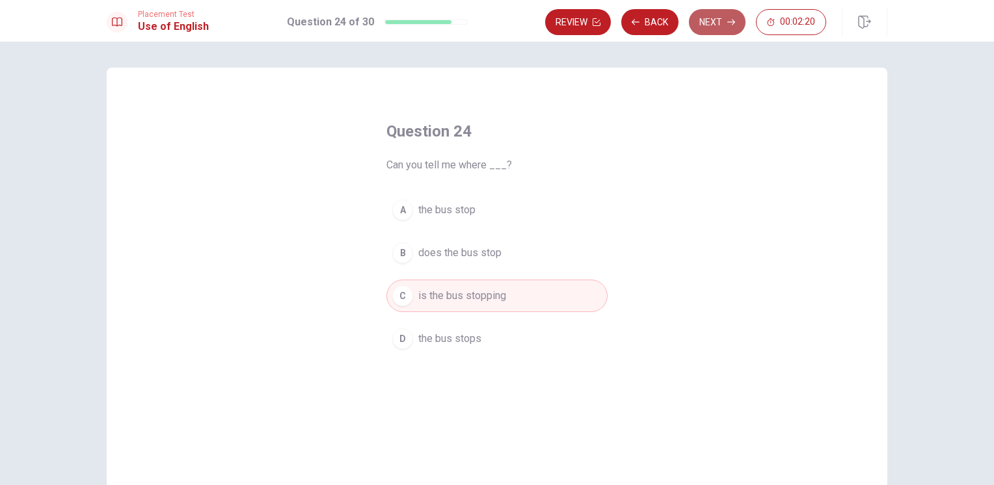
click at [722, 23] on button "Next" at bounding box center [717, 22] width 57 height 26
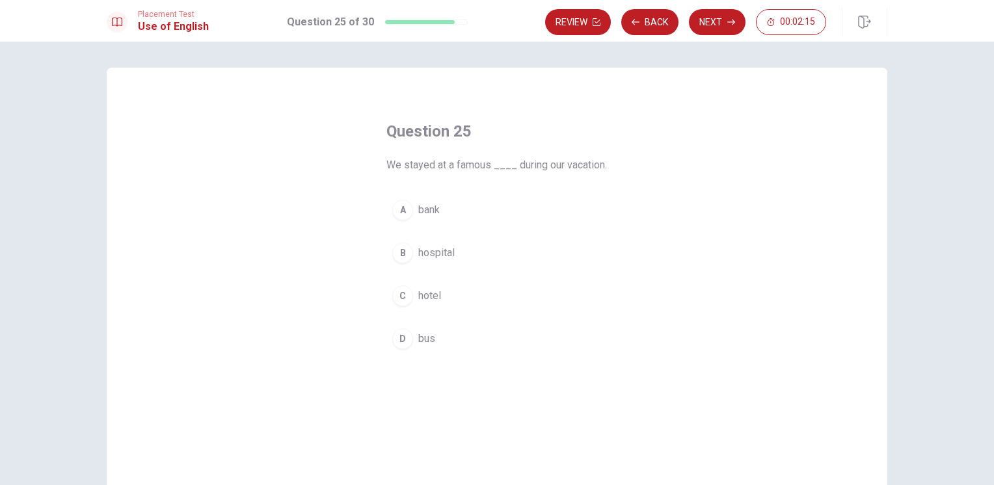
click at [403, 306] on div "C" at bounding box center [402, 296] width 21 height 21
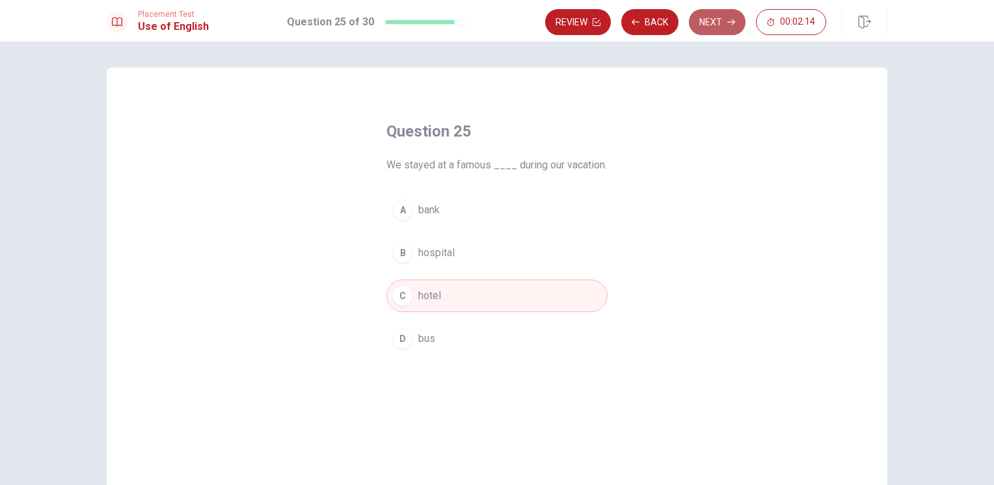
click at [724, 20] on button "Next" at bounding box center [717, 22] width 57 height 26
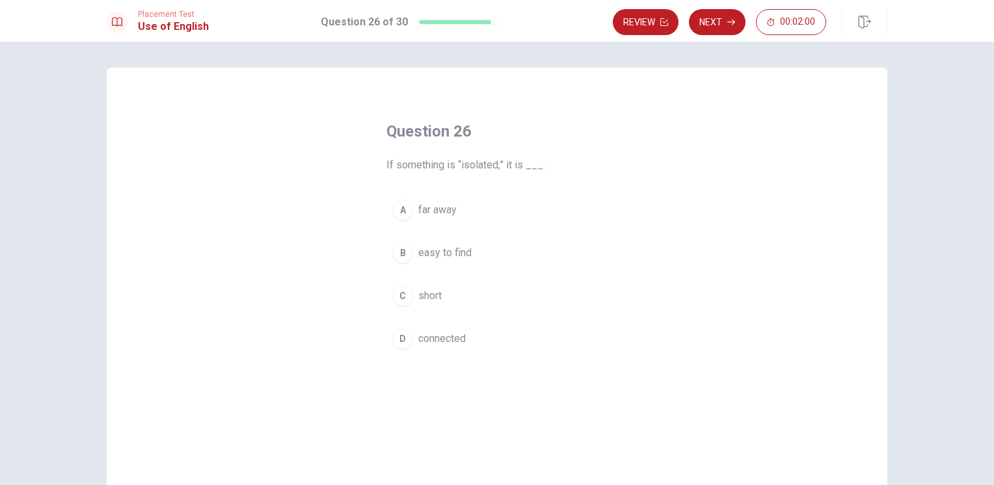
click at [399, 257] on div "B" at bounding box center [402, 253] width 21 height 21
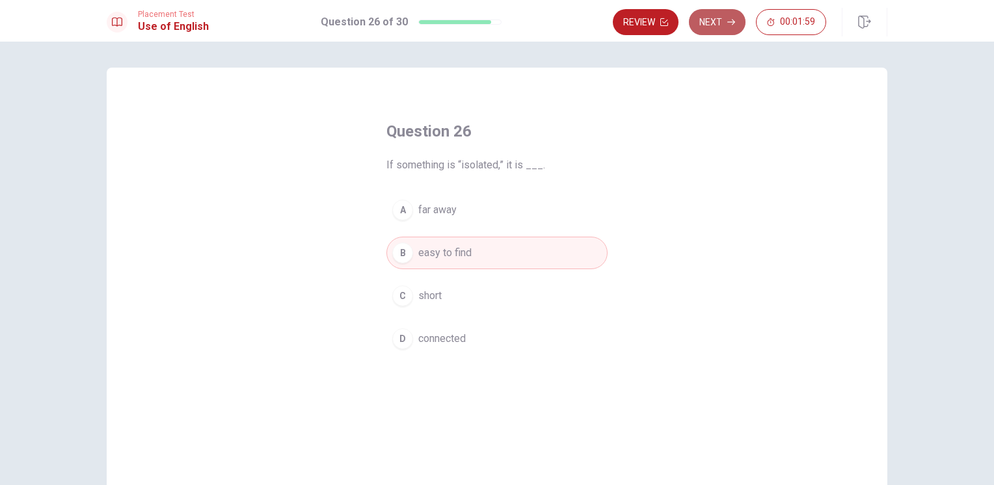
click at [717, 25] on button "Next" at bounding box center [717, 22] width 57 height 26
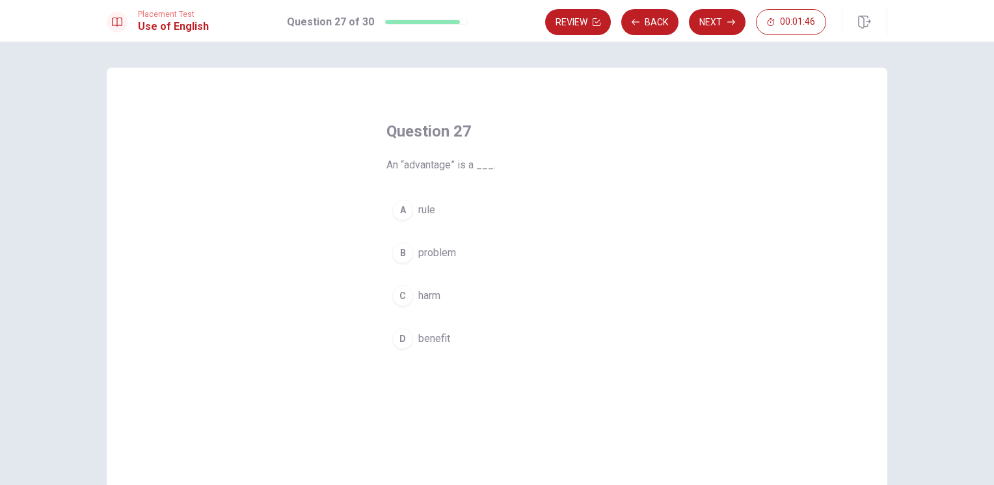
click at [400, 339] on div "D" at bounding box center [402, 338] width 21 height 21
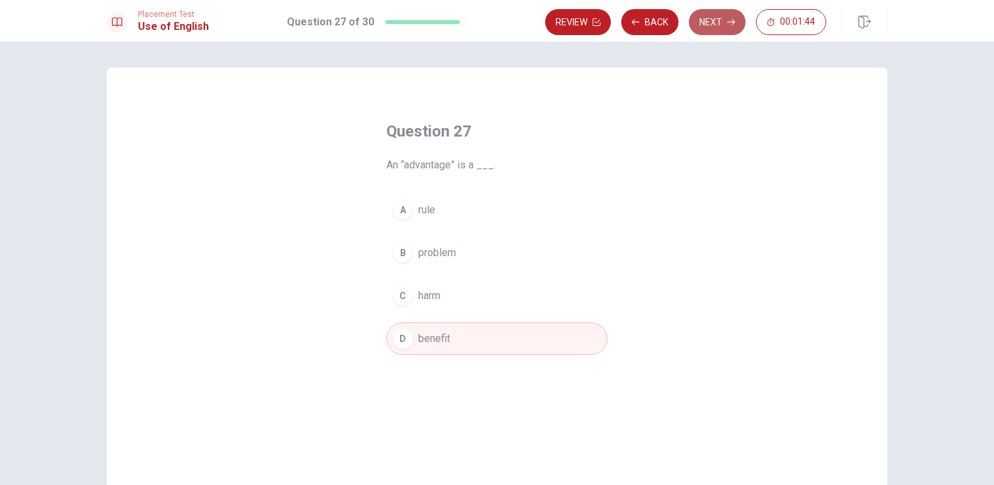
click at [708, 27] on button "Next" at bounding box center [717, 22] width 57 height 26
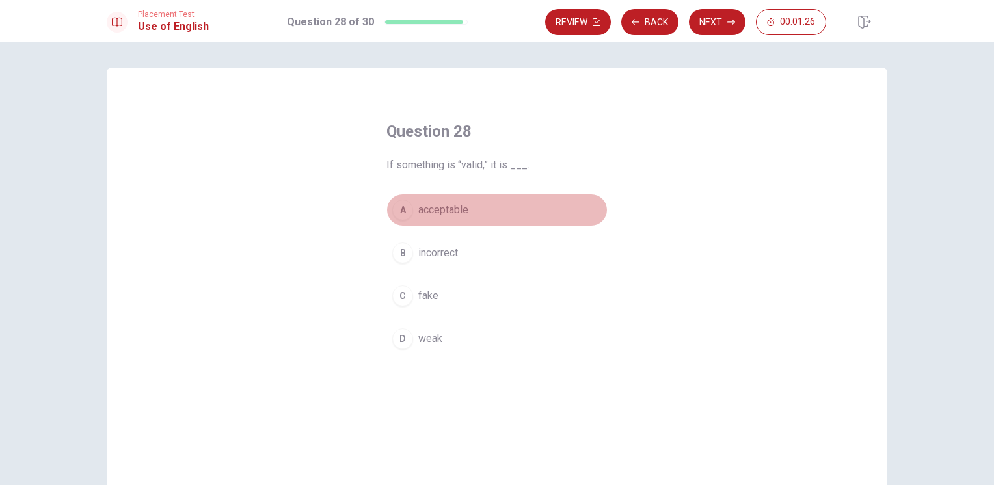
click at [440, 210] on span "acceptable" at bounding box center [443, 210] width 50 height 16
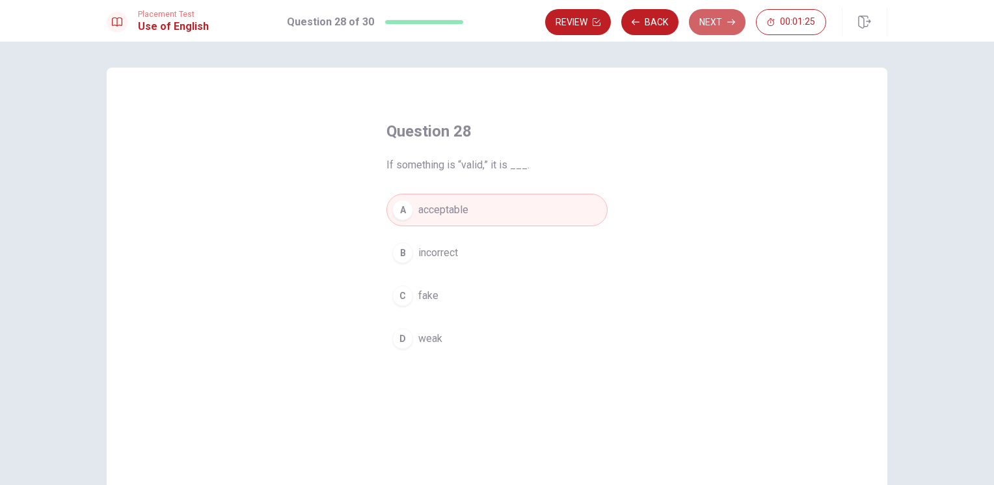
click at [715, 21] on button "Next" at bounding box center [717, 22] width 57 height 26
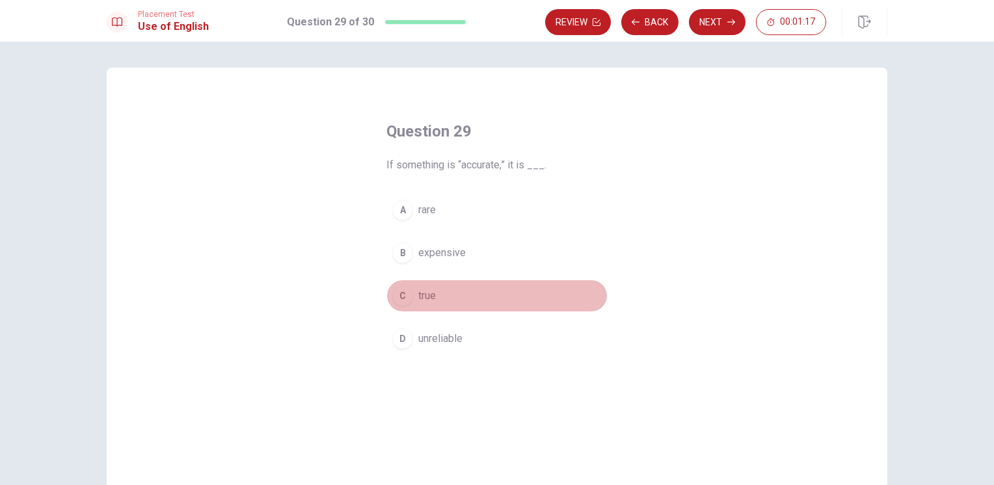
click at [418, 291] on span "true" at bounding box center [427, 296] width 18 height 16
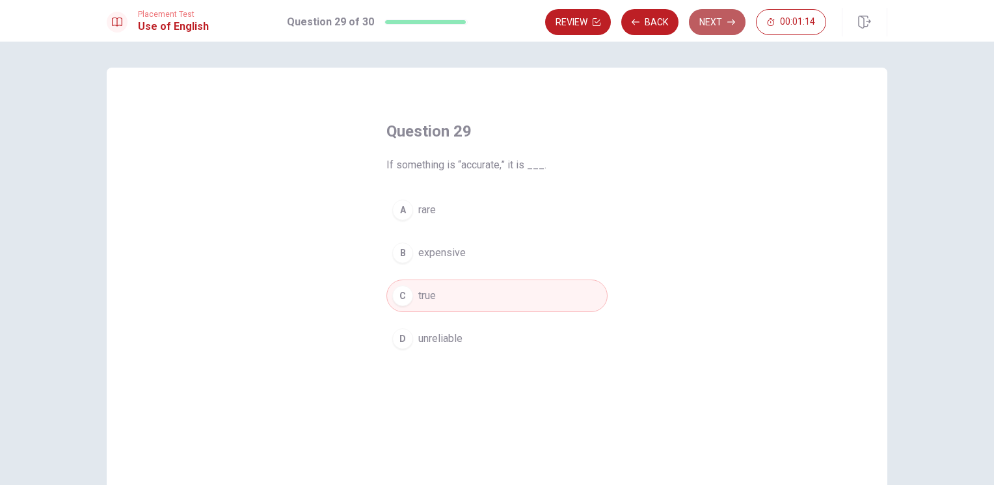
click at [727, 29] on button "Next" at bounding box center [717, 22] width 57 height 26
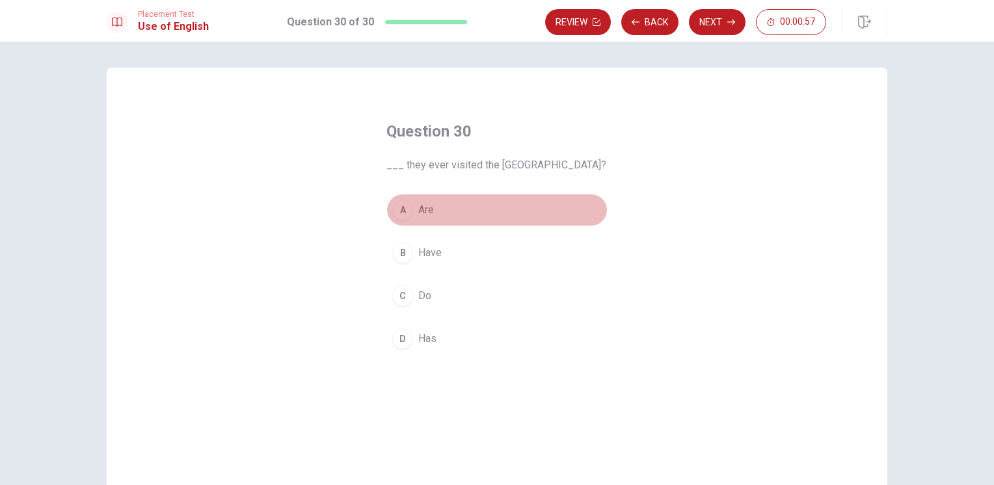
click at [401, 215] on div "A" at bounding box center [402, 210] width 21 height 21
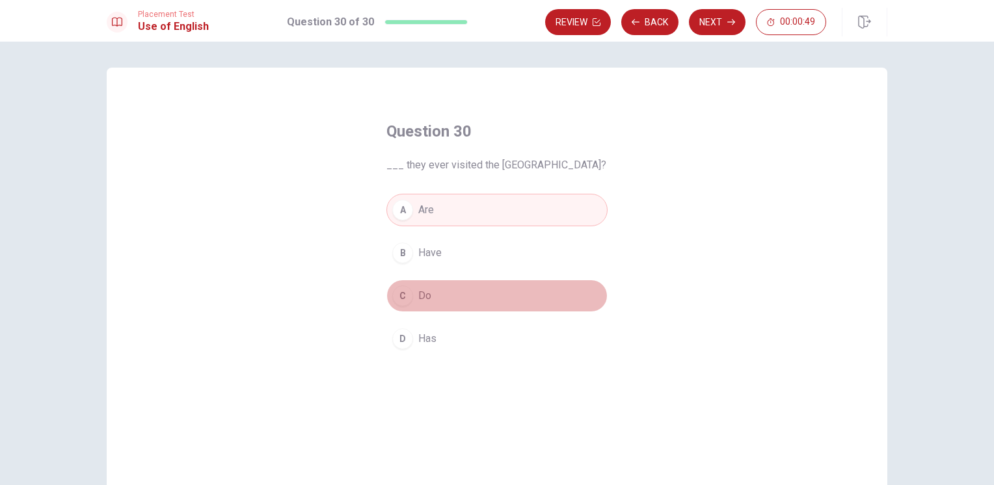
click at [403, 309] on button "C Do" at bounding box center [496, 296] width 221 height 33
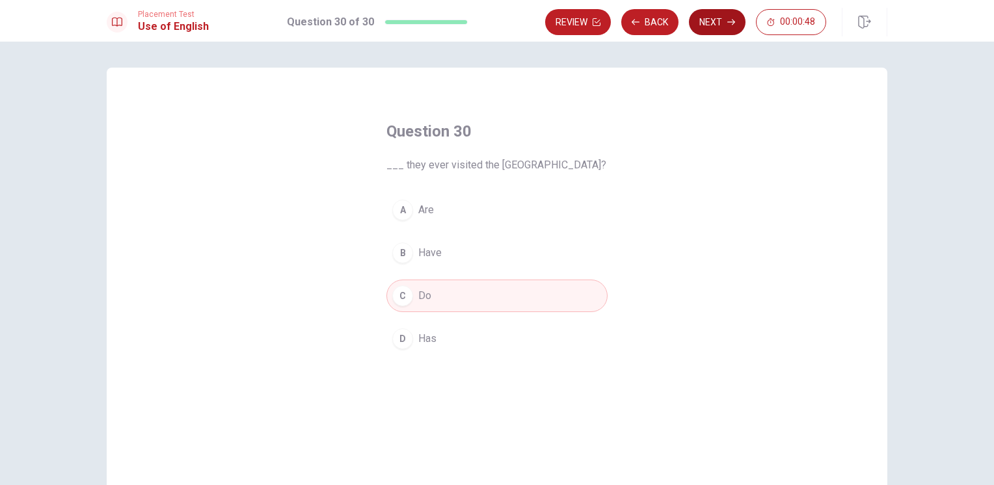
click at [716, 21] on button "Next" at bounding box center [717, 22] width 57 height 26
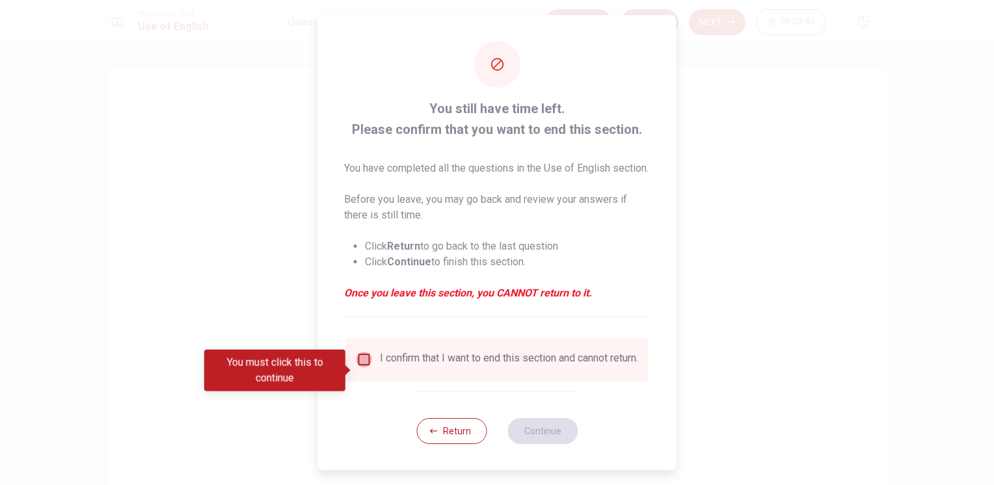
click at [360, 367] on input "You must click this to continue" at bounding box center [364, 360] width 16 height 16
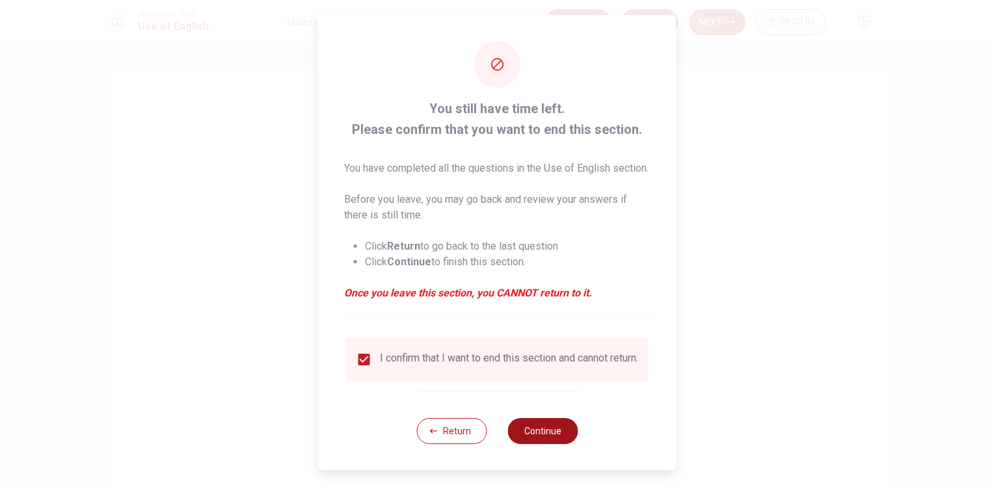
click at [535, 444] on button "Continue" at bounding box center [542, 431] width 70 height 26
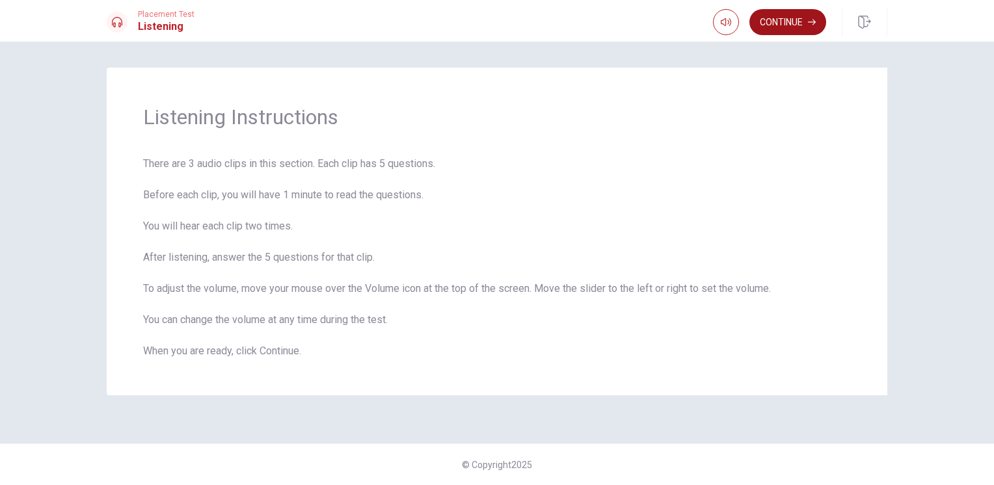
click at [765, 21] on button "Continue" at bounding box center [787, 22] width 77 height 26
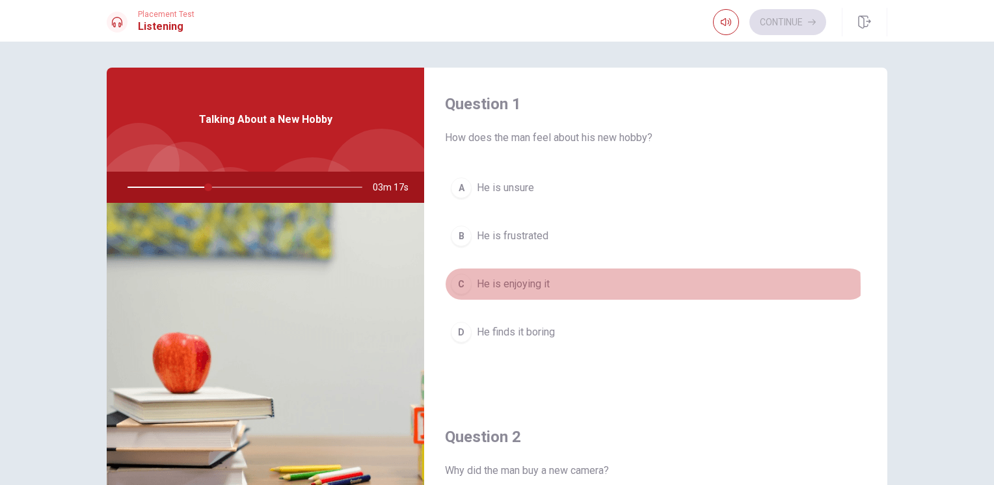
click at [460, 287] on div "C" at bounding box center [461, 284] width 21 height 21
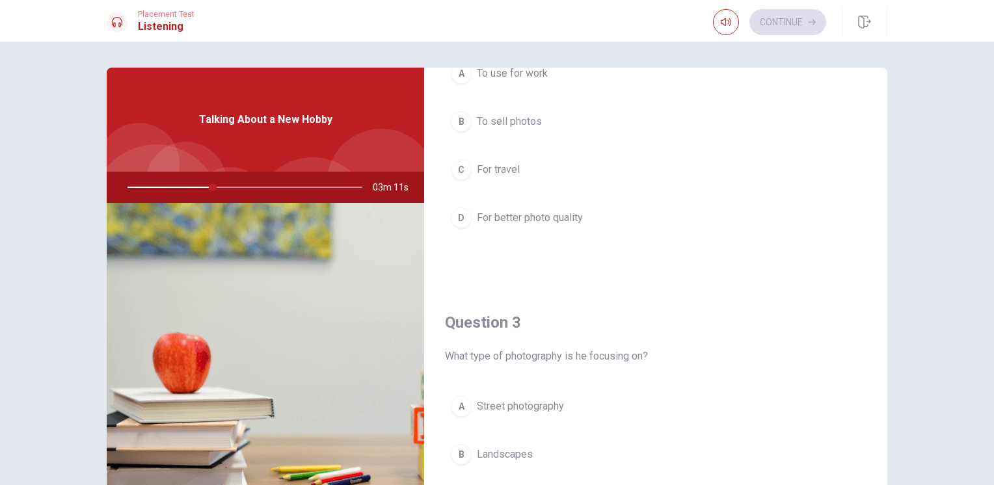
scroll to position [520, 0]
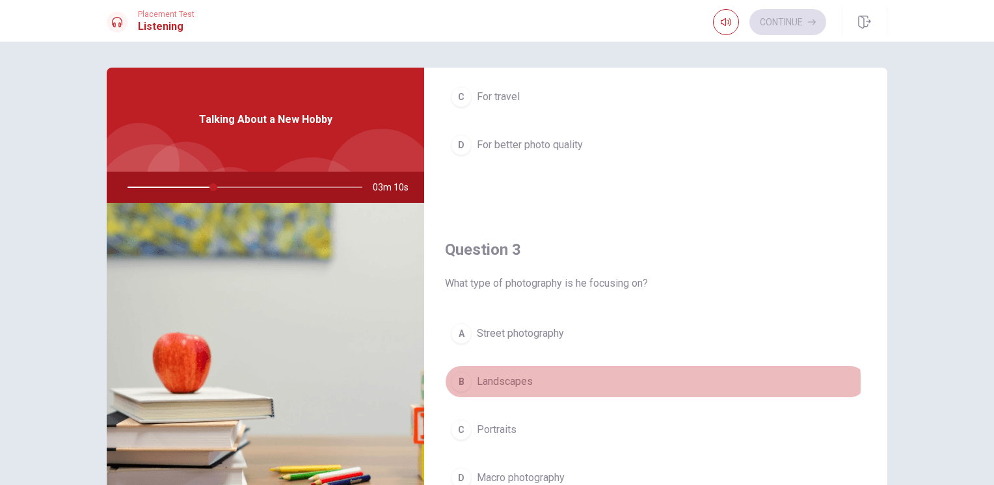
click at [523, 380] on span "Landscapes" at bounding box center [505, 382] width 56 height 16
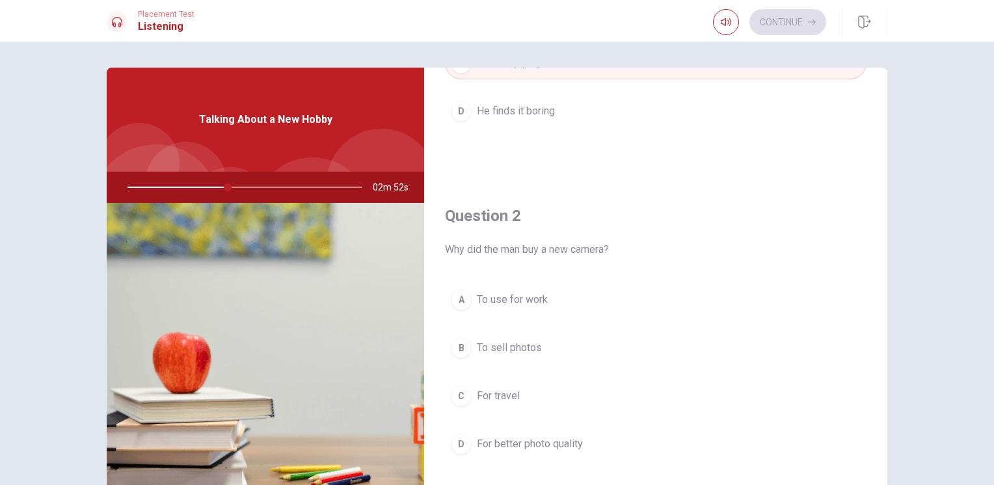
scroll to position [260, 0]
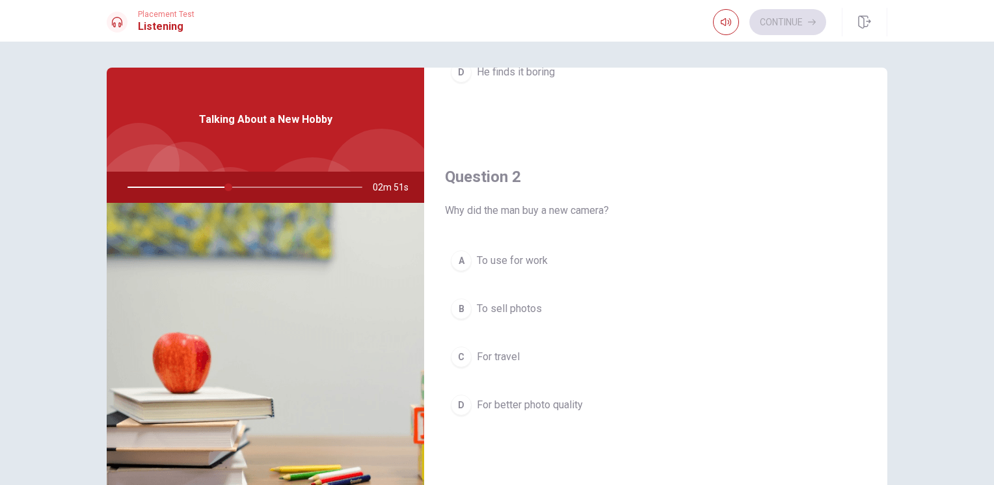
click at [565, 401] on span "For better photo quality" at bounding box center [530, 405] width 106 height 16
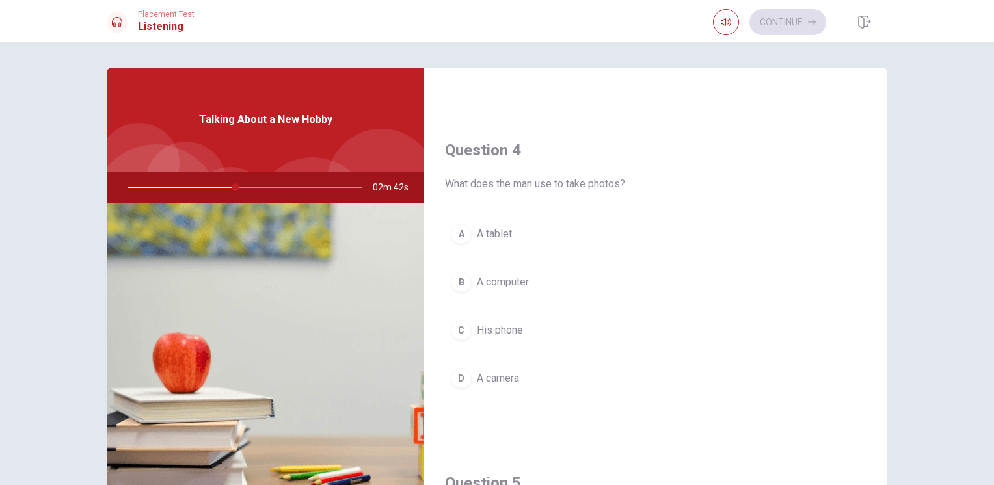
scroll to position [976, 0]
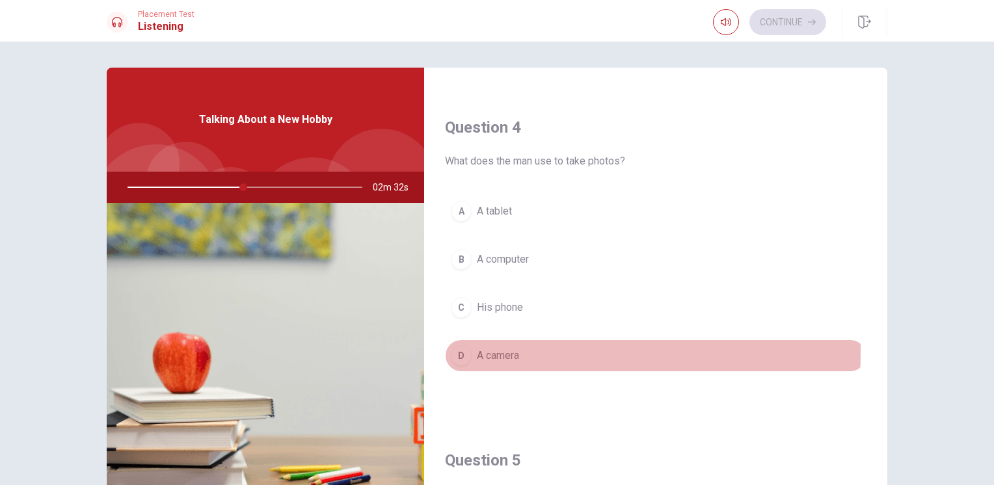
click at [460, 348] on div "D" at bounding box center [461, 355] width 21 height 21
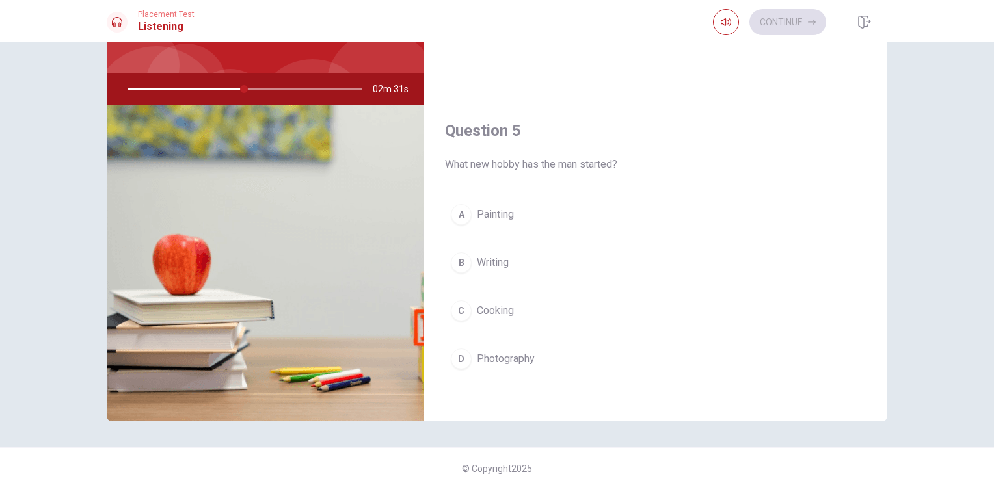
scroll to position [101, 0]
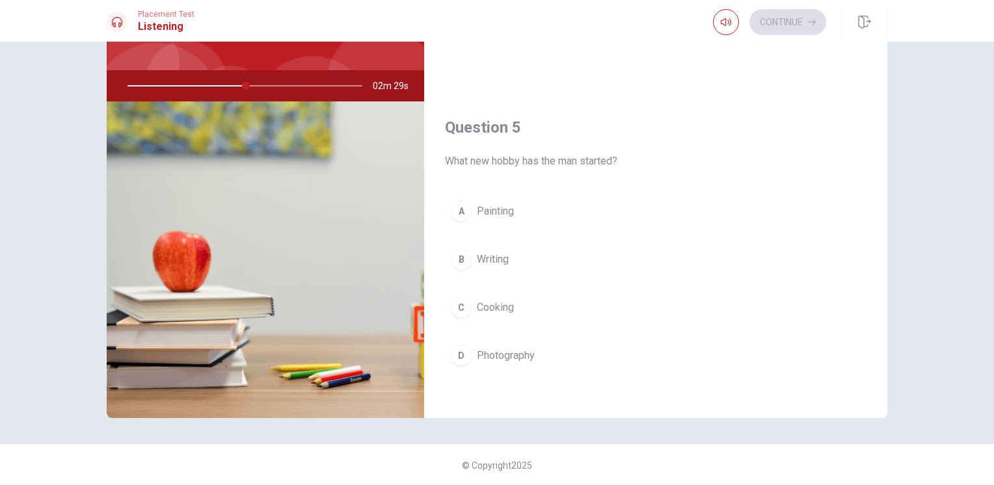
click at [508, 348] on span "Photography" at bounding box center [506, 356] width 58 height 16
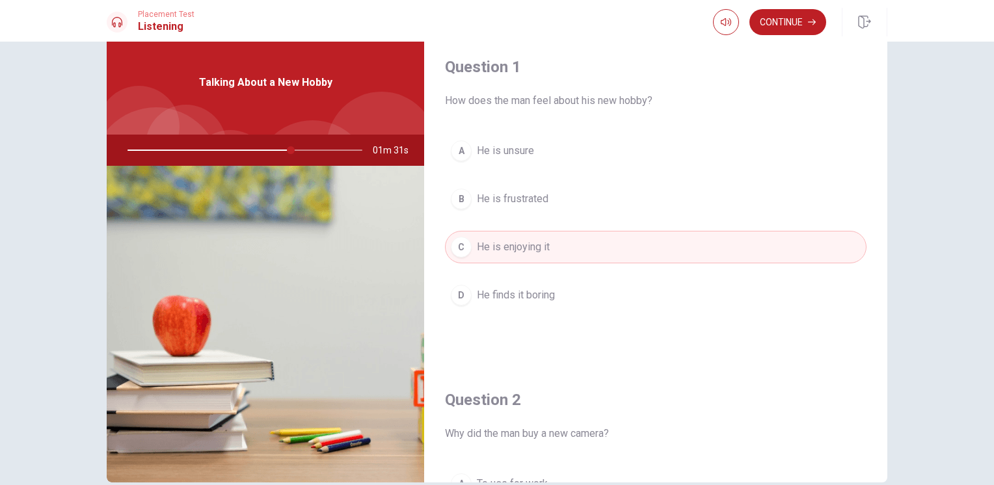
scroll to position [0, 0]
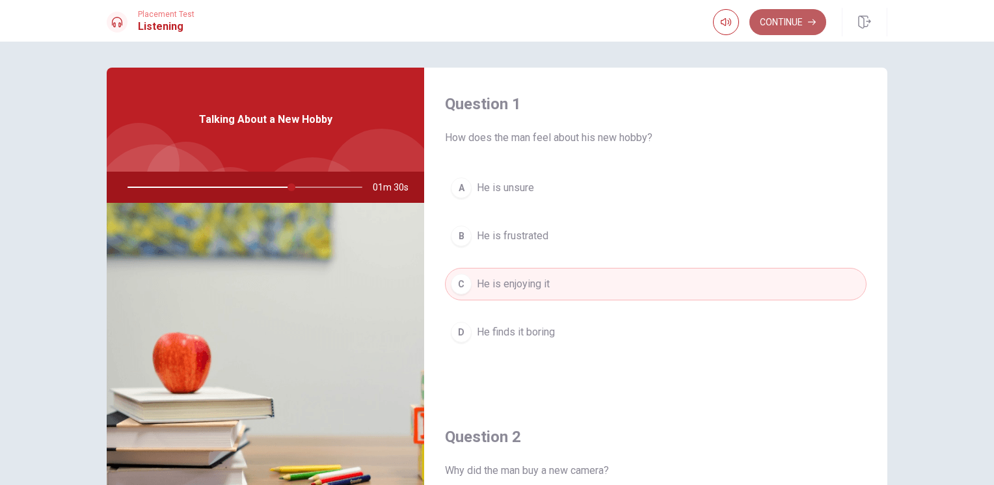
click at [788, 24] on button "Continue" at bounding box center [787, 22] width 77 height 26
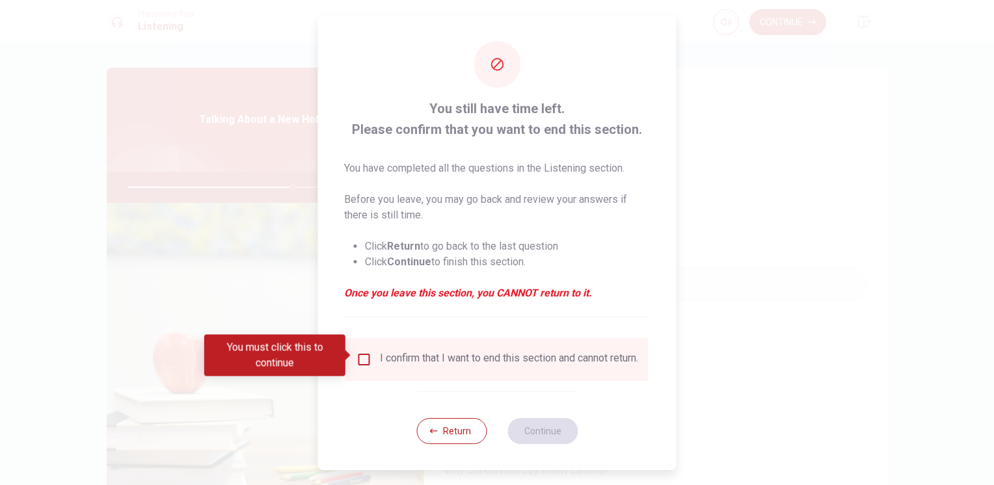
click at [362, 355] on input "You must click this to continue" at bounding box center [364, 360] width 16 height 16
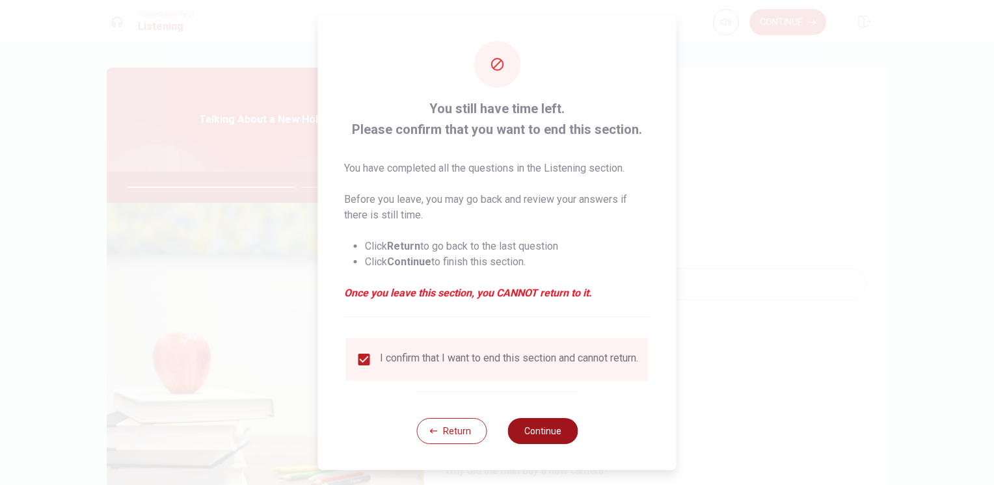
click at [556, 430] on button "Continue" at bounding box center [542, 431] width 70 height 26
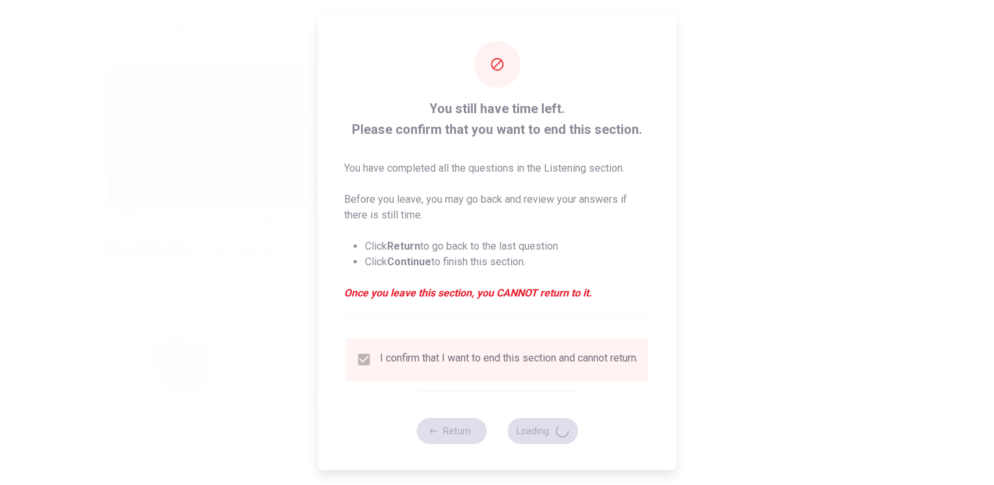
type input "73"
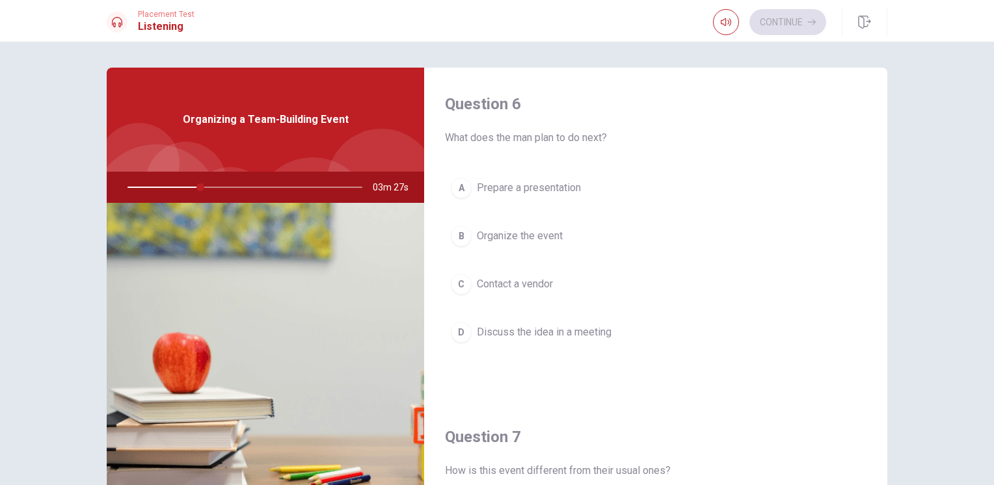
click at [536, 187] on span "Prepare a presentation" at bounding box center [529, 188] width 104 height 16
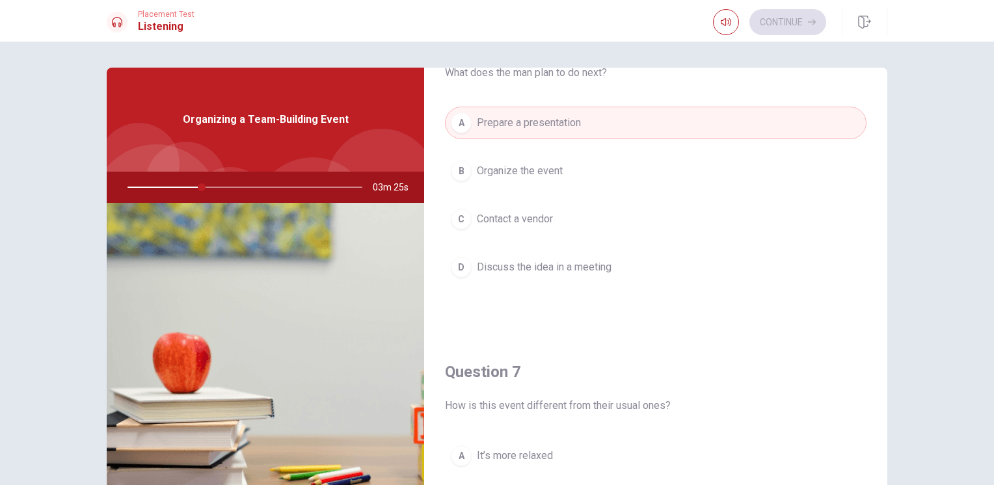
scroll to position [130, 0]
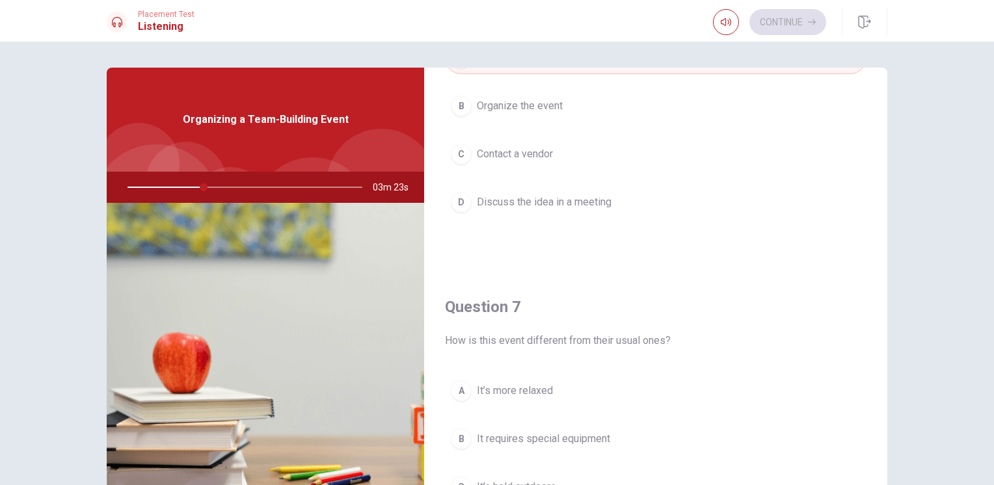
click at [570, 200] on span "Discuss the idea in a meeting" at bounding box center [544, 202] width 135 height 16
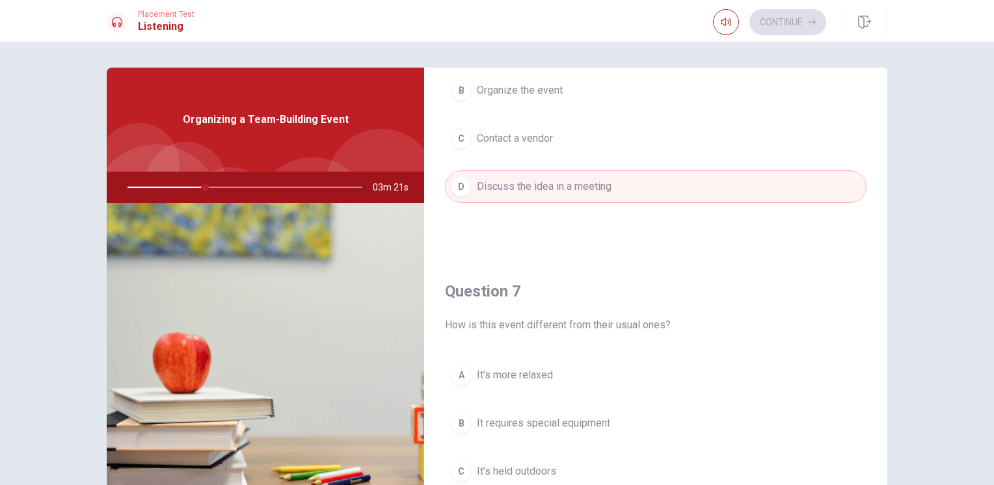
scroll to position [65, 0]
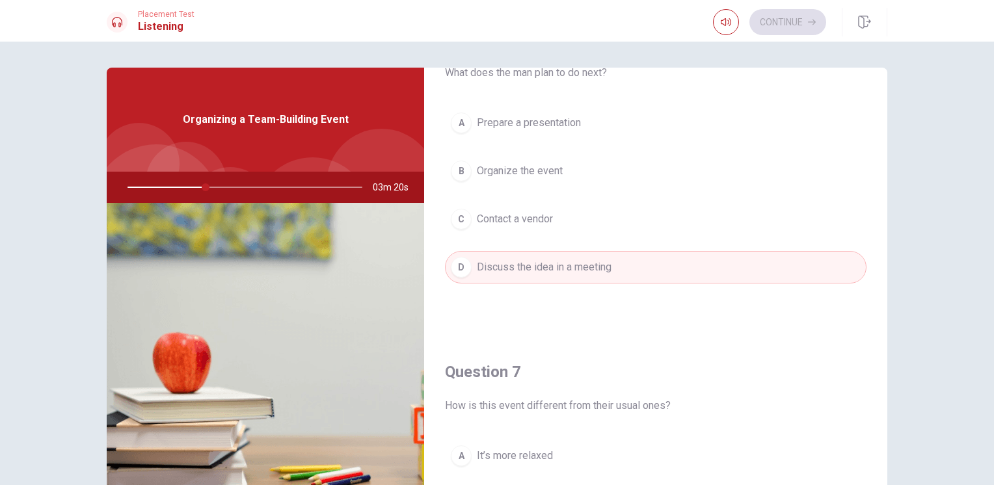
click at [511, 123] on span "Prepare a presentation" at bounding box center [529, 123] width 104 height 16
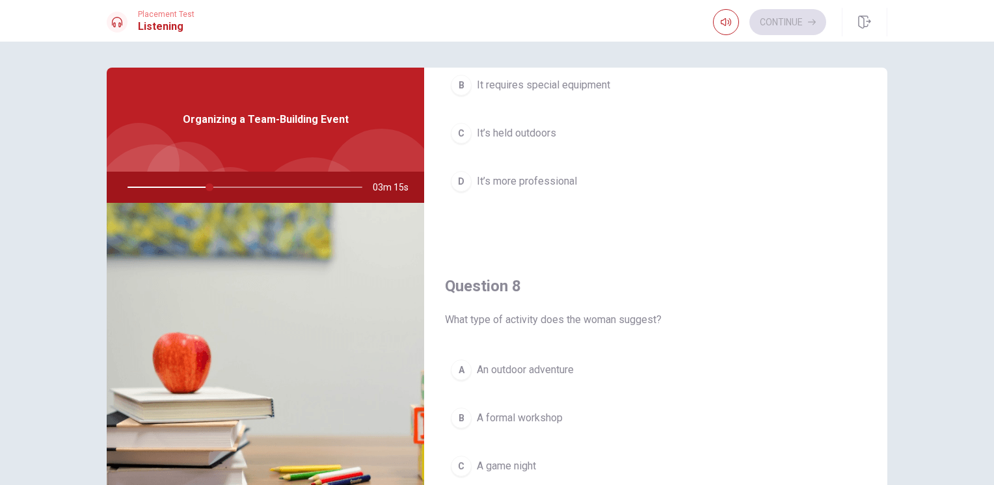
scroll to position [585, 0]
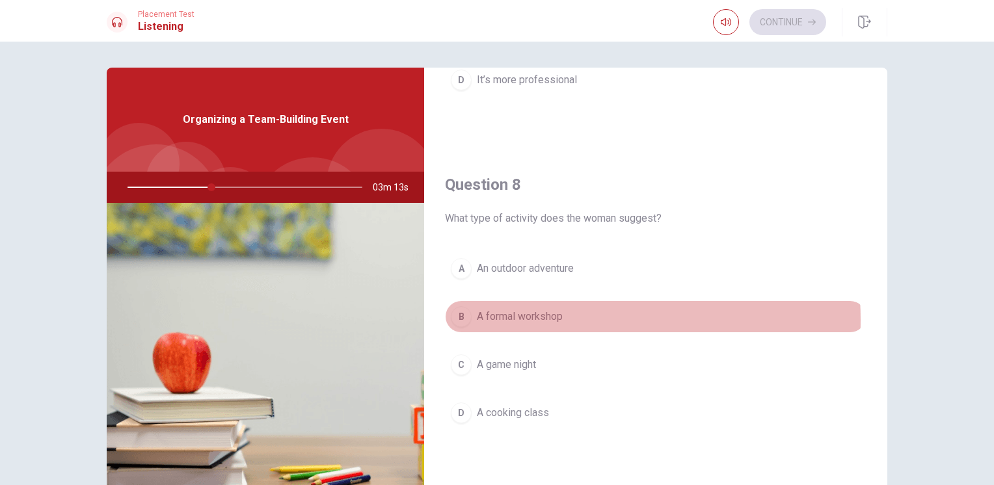
click at [533, 317] on span "A formal workshop" at bounding box center [520, 317] width 86 height 16
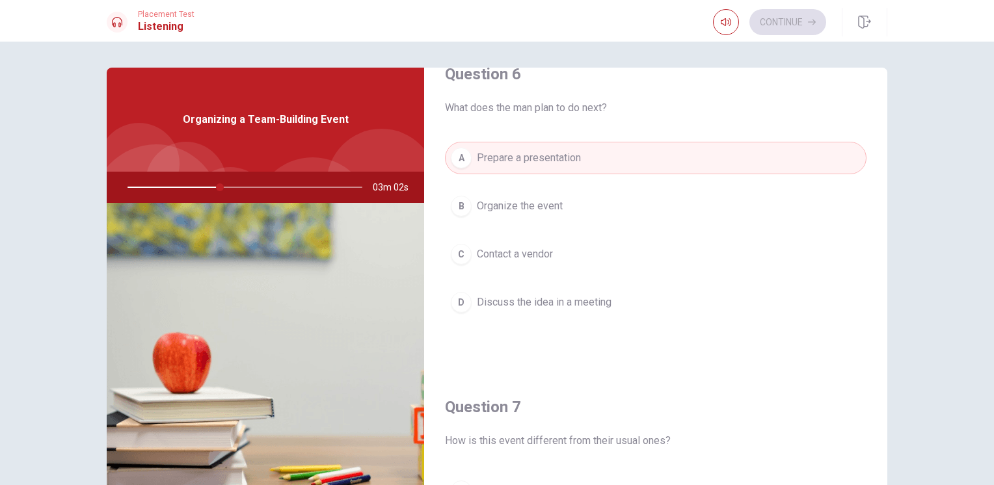
scroll to position [0, 0]
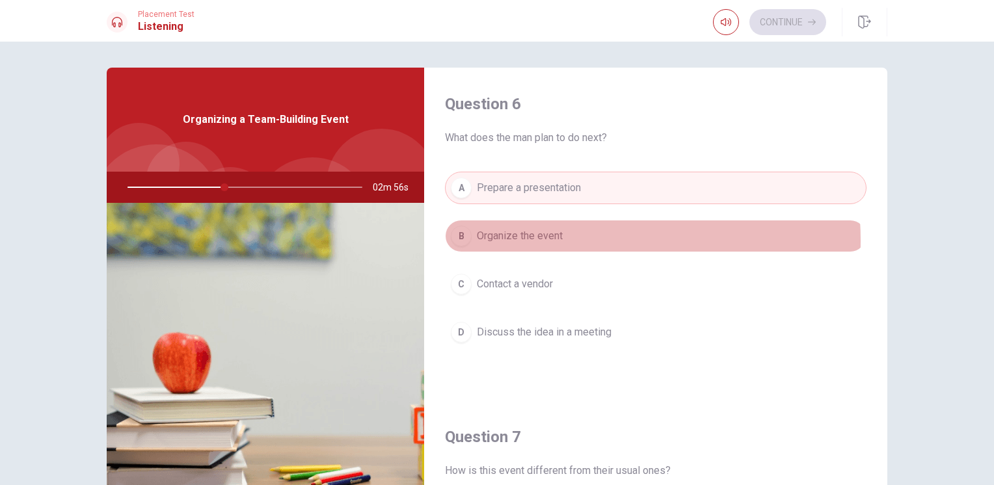
click at [536, 240] on span "Organize the event" at bounding box center [520, 236] width 86 height 16
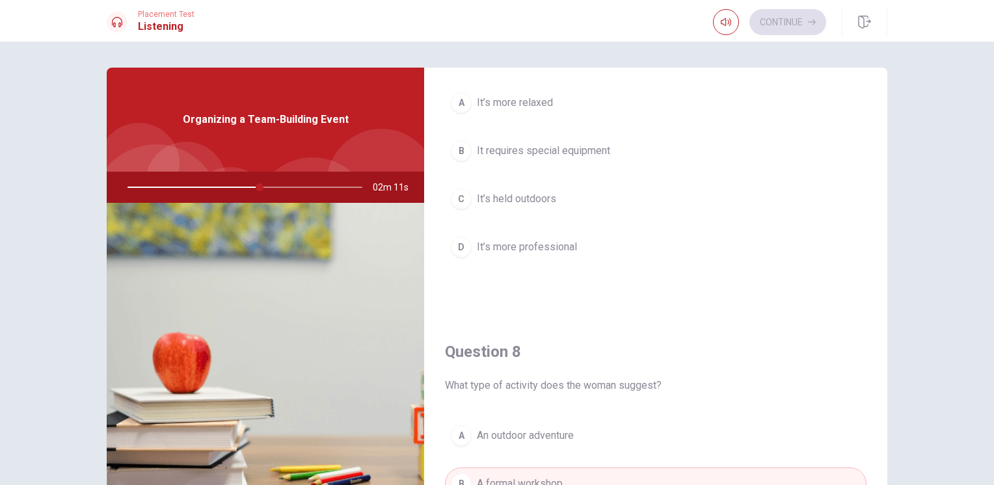
scroll to position [390, 0]
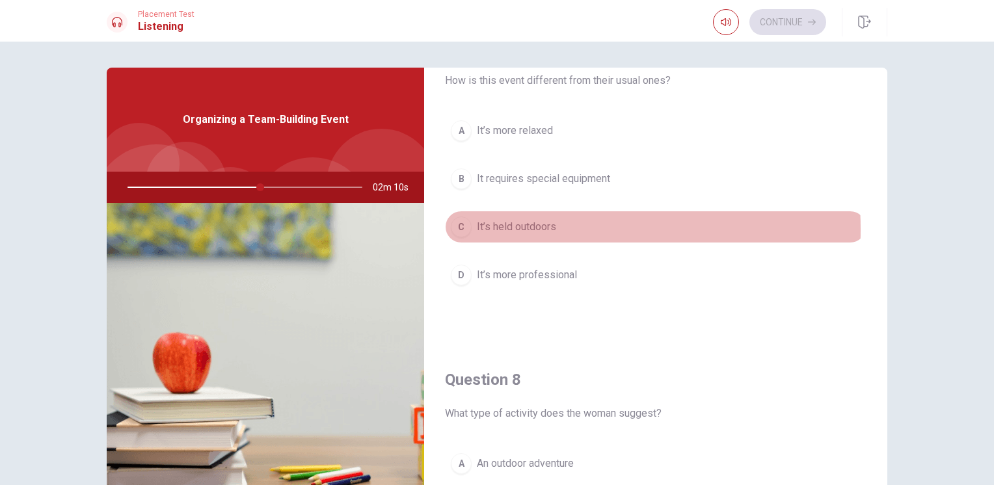
click at [489, 228] on span "It’s held outdoors" at bounding box center [516, 227] width 79 height 16
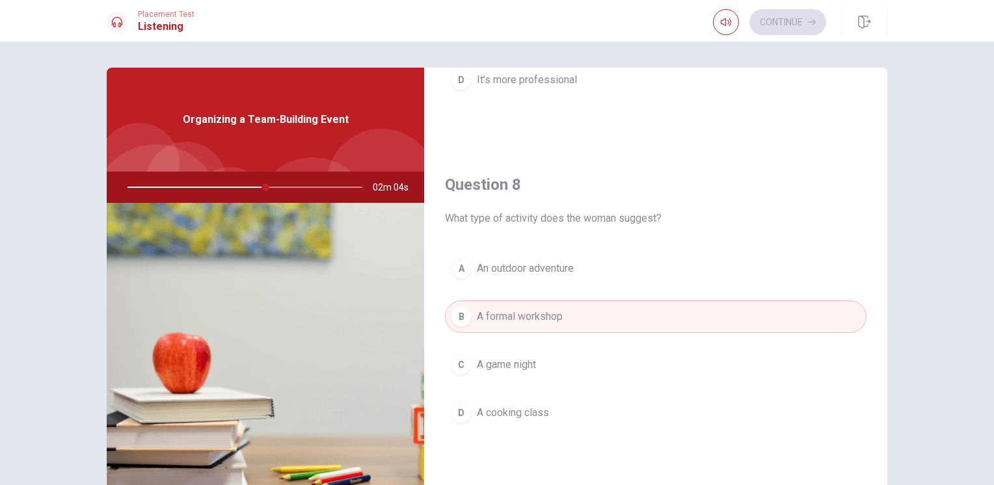
scroll to position [650, 0]
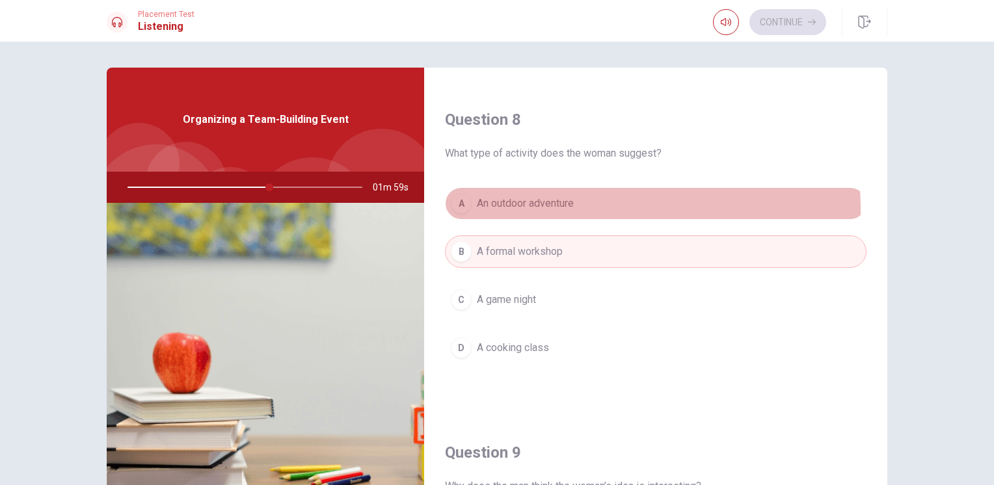
click at [572, 207] on span "An outdoor adventure" at bounding box center [525, 204] width 97 height 16
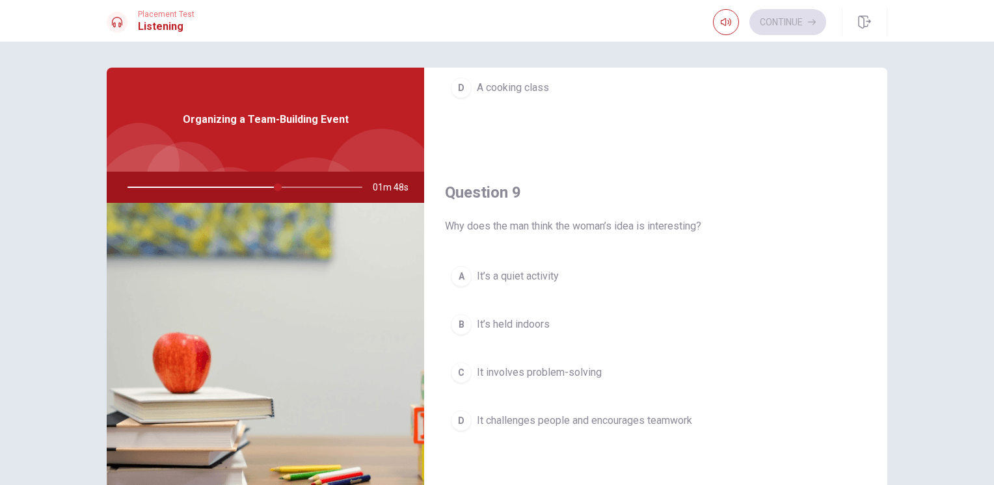
scroll to position [976, 0]
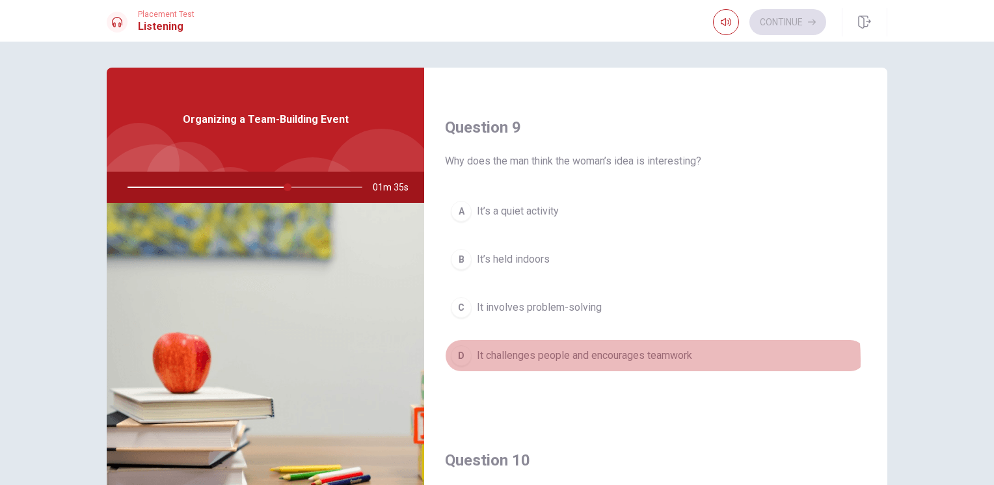
click at [616, 356] on span "It challenges people and encourages teamwork" at bounding box center [584, 356] width 215 height 16
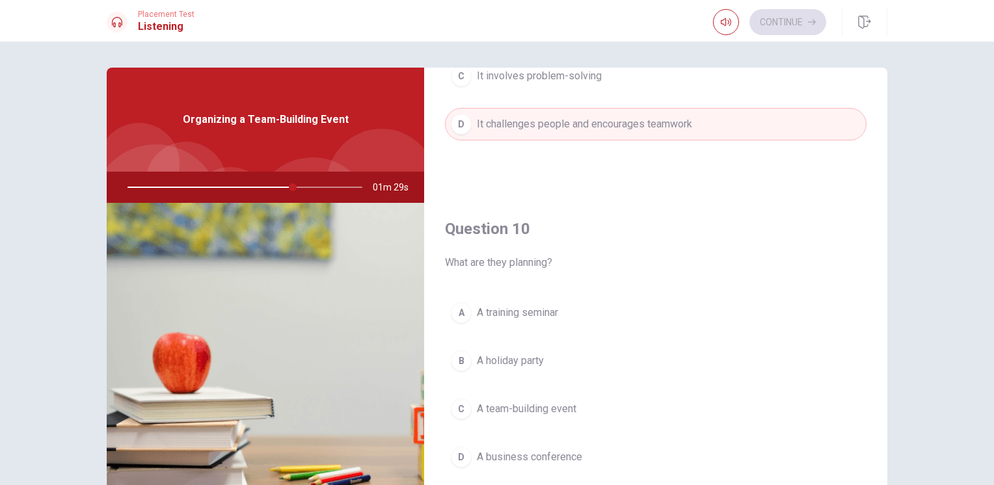
scroll to position [65, 0]
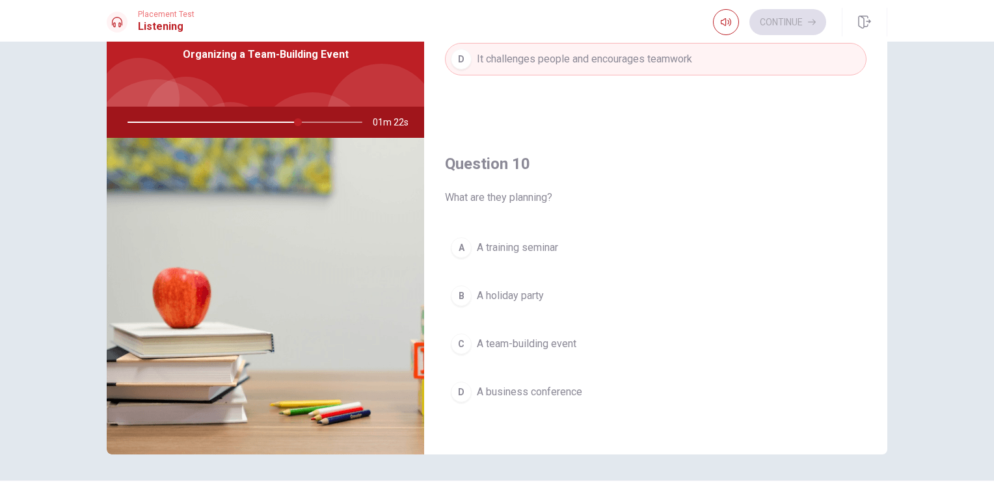
click at [469, 337] on button "C A team-building event" at bounding box center [655, 344] width 421 height 33
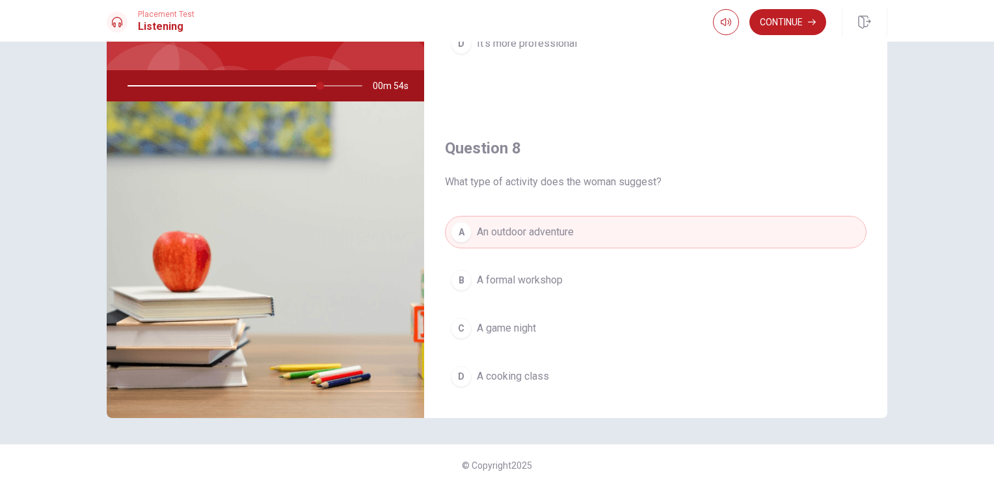
scroll to position [585, 0]
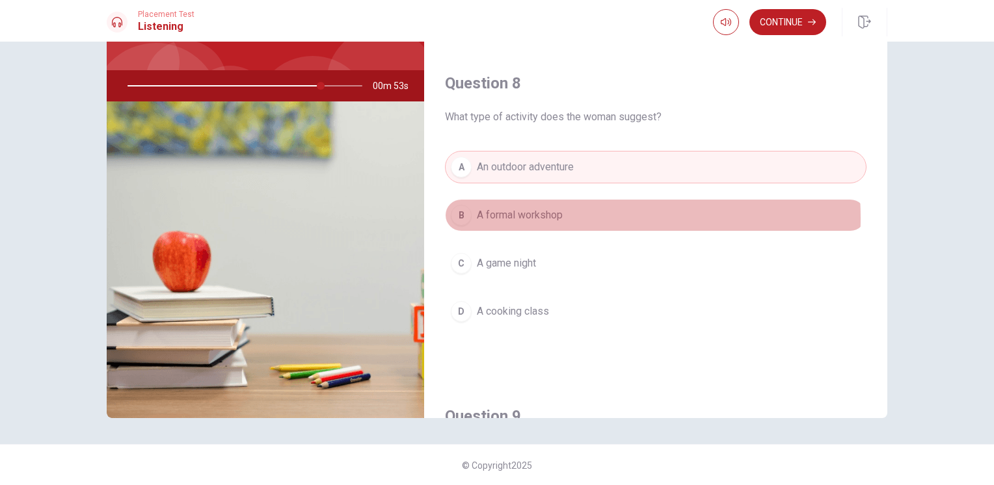
click at [544, 215] on span "A formal workshop" at bounding box center [520, 215] width 86 height 16
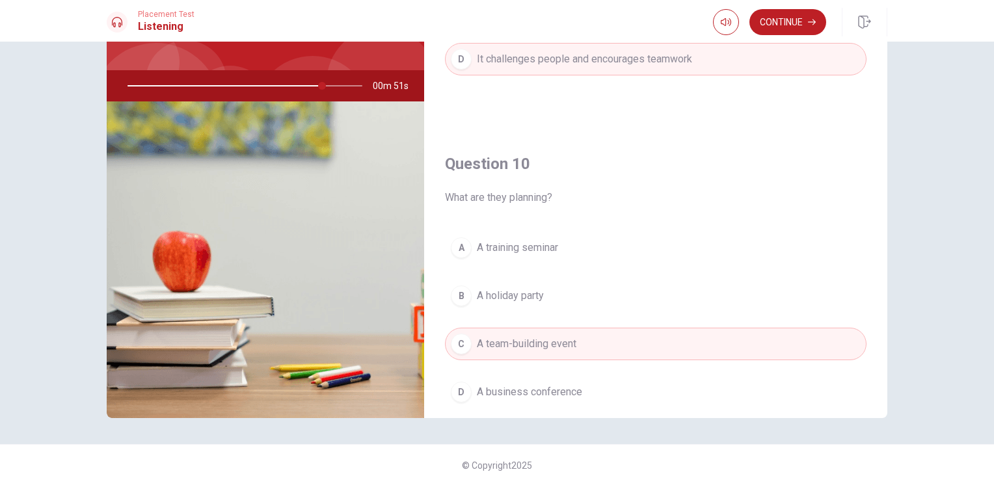
scroll to position [1207, 0]
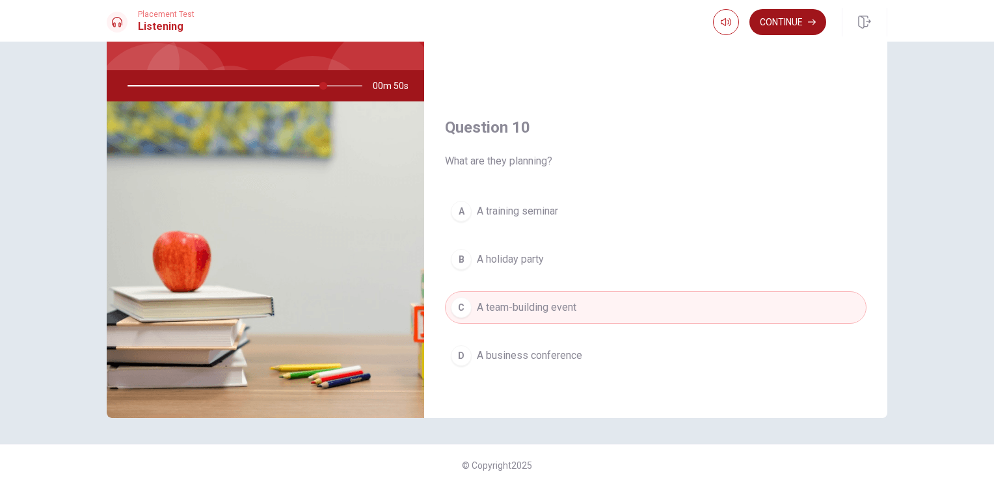
click at [788, 29] on button "Continue" at bounding box center [787, 22] width 77 height 26
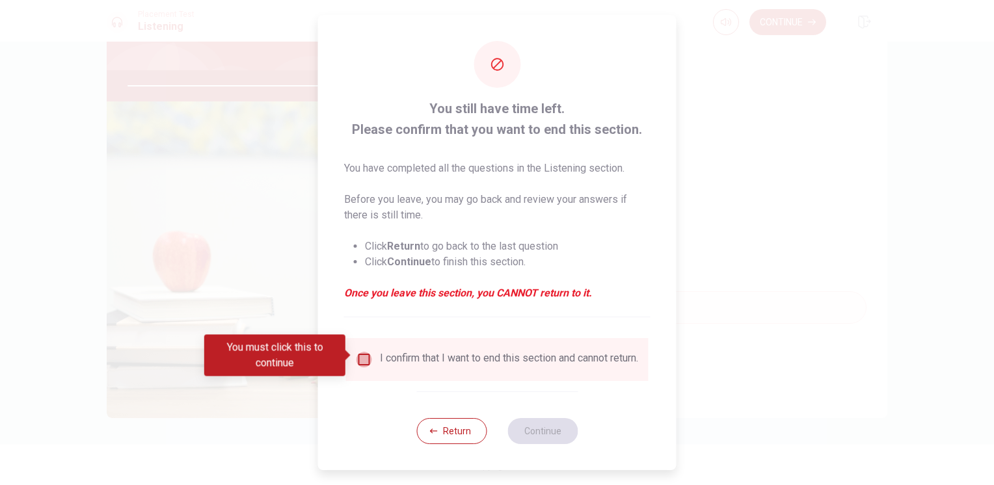
click at [359, 356] on input "You must click this to continue" at bounding box center [364, 360] width 16 height 16
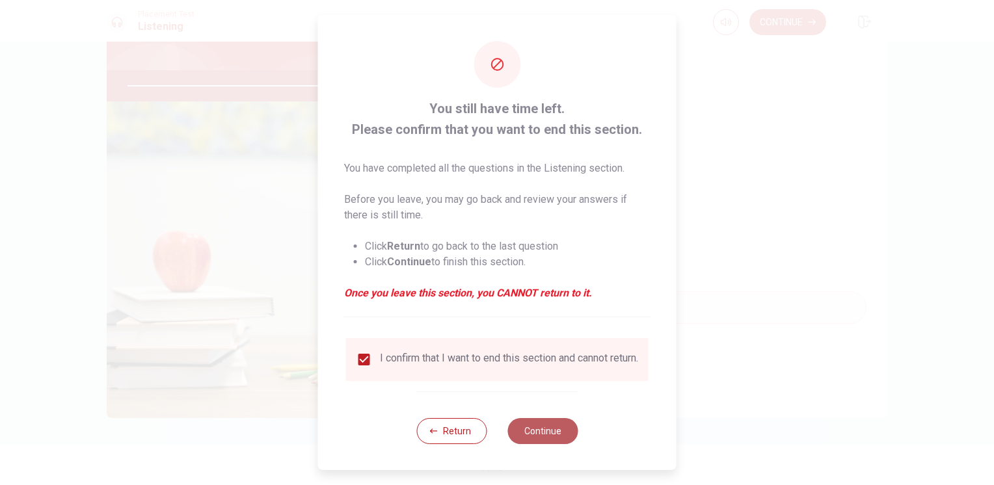
click at [541, 436] on button "Continue" at bounding box center [542, 431] width 70 height 26
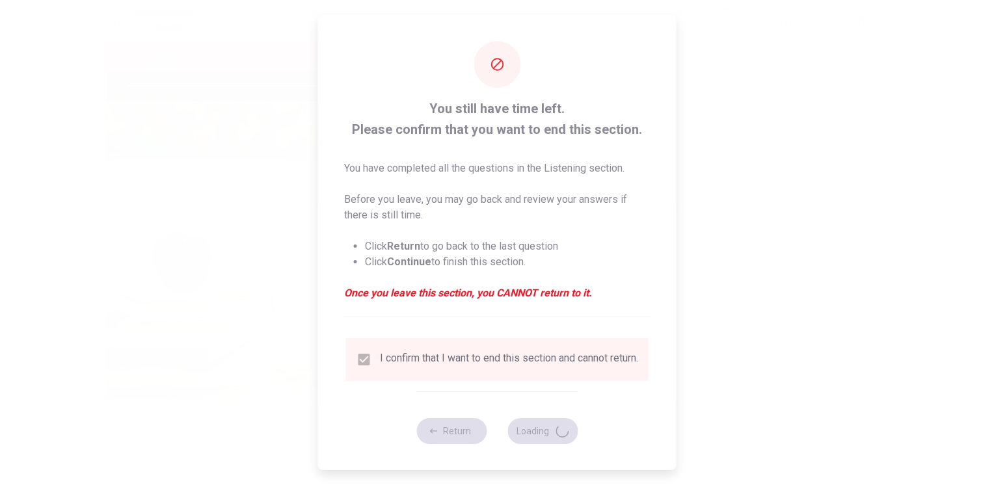
type input "86"
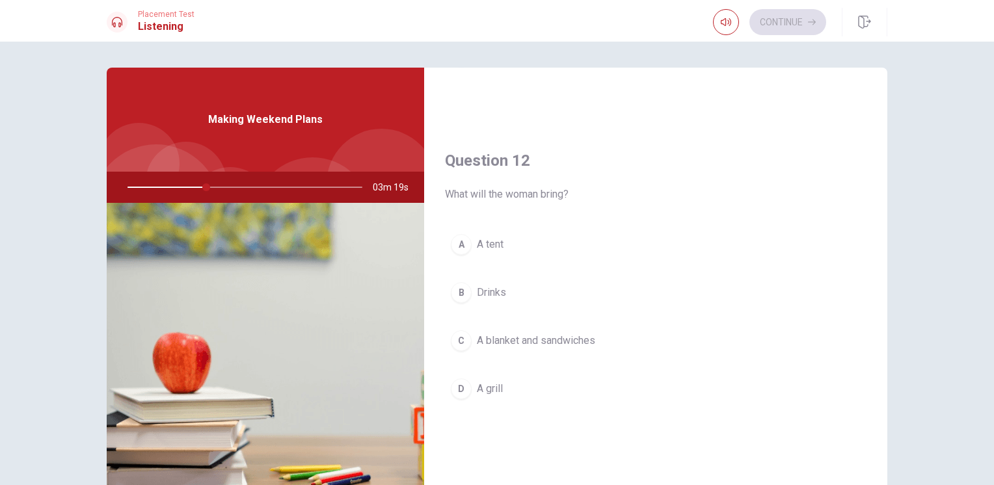
scroll to position [325, 0]
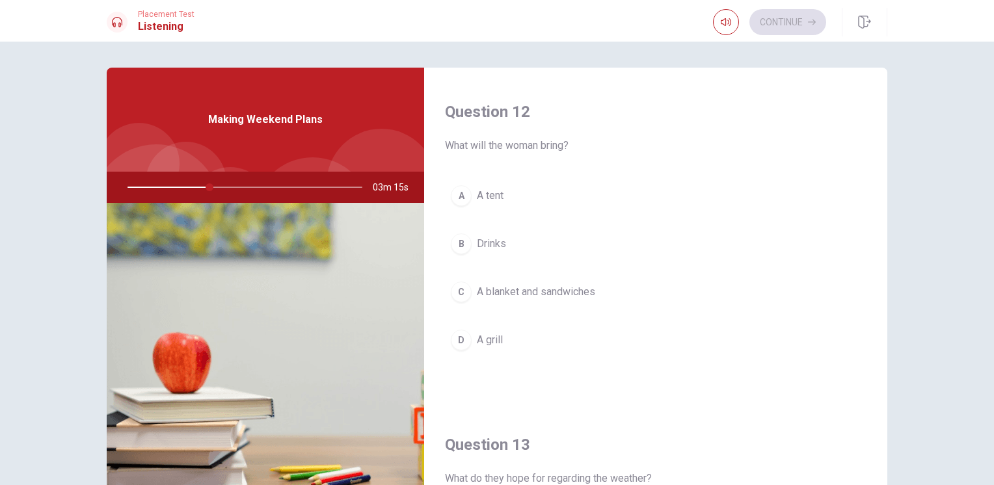
click at [528, 287] on span "A blanket and sandwiches" at bounding box center [536, 292] width 118 height 16
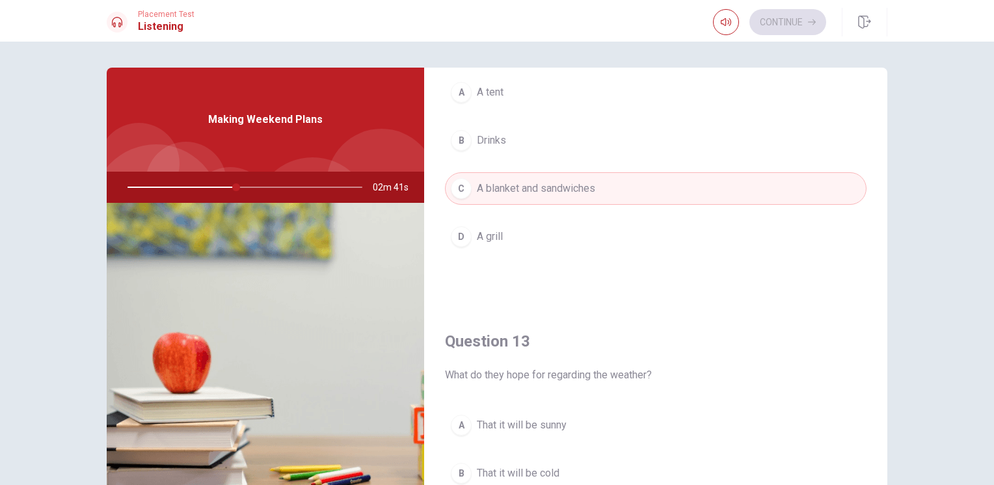
scroll to position [585, 0]
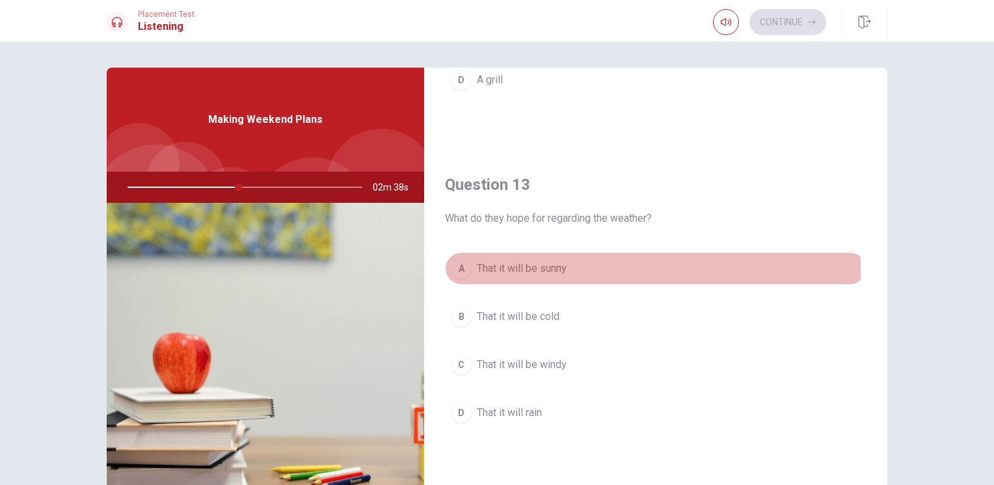
click at [519, 269] on span "That it will be sunny" at bounding box center [522, 269] width 90 height 16
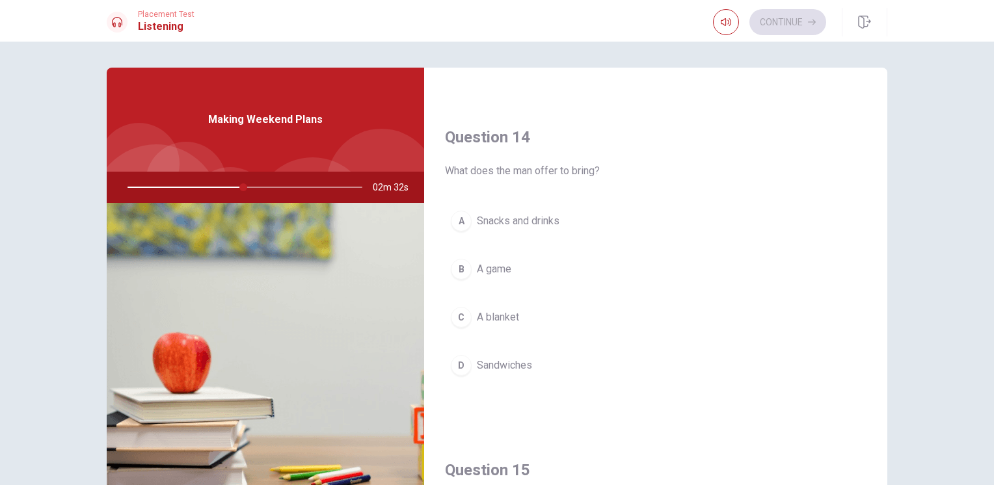
scroll to position [1171, 0]
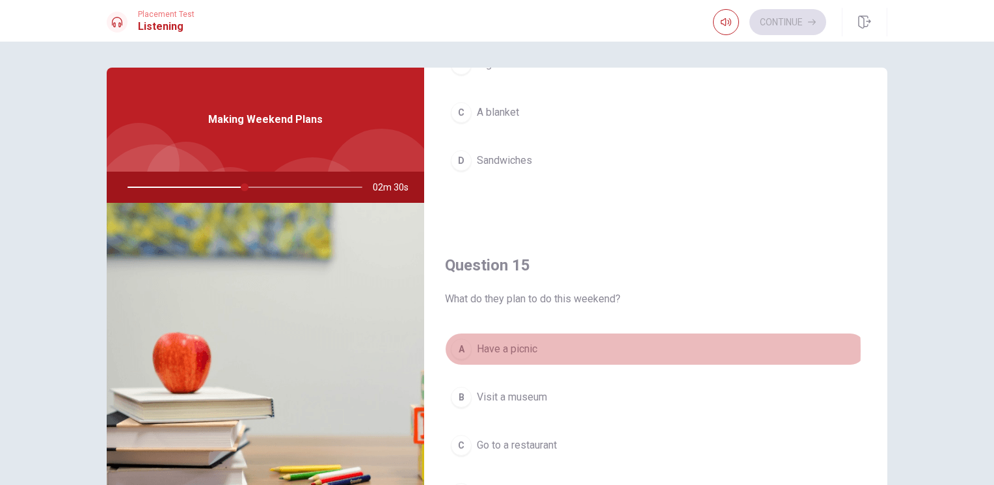
click at [491, 346] on span "Have a picnic" at bounding box center [507, 349] width 60 height 16
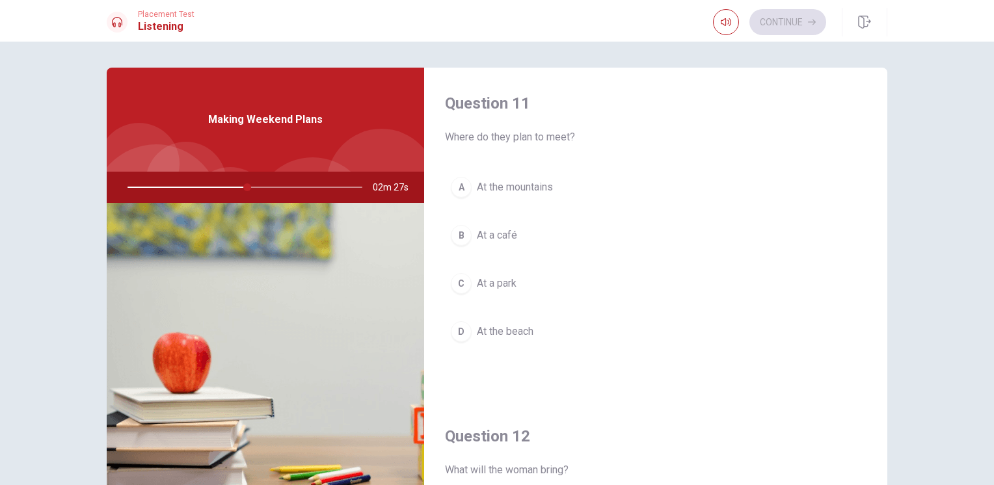
scroll to position [0, 0]
click at [477, 185] on span "At the mountains" at bounding box center [515, 188] width 76 height 16
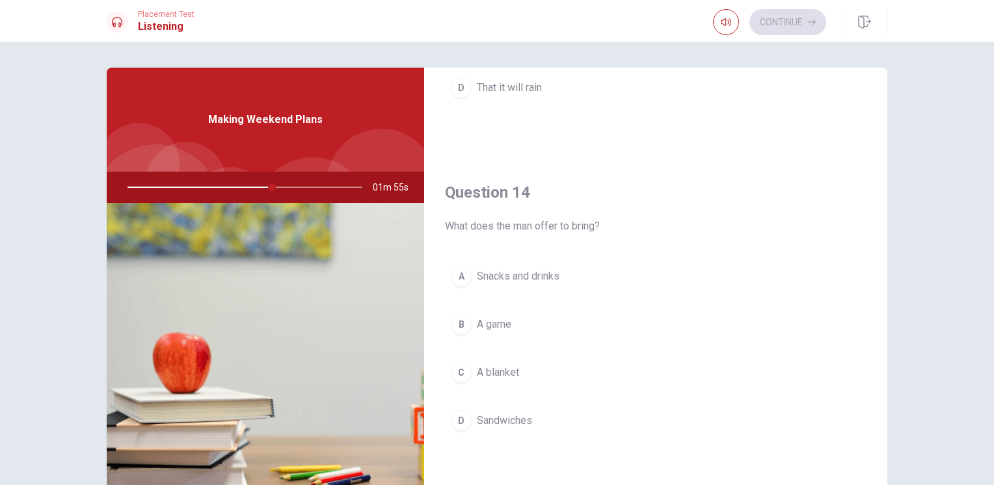
scroll to position [976, 0]
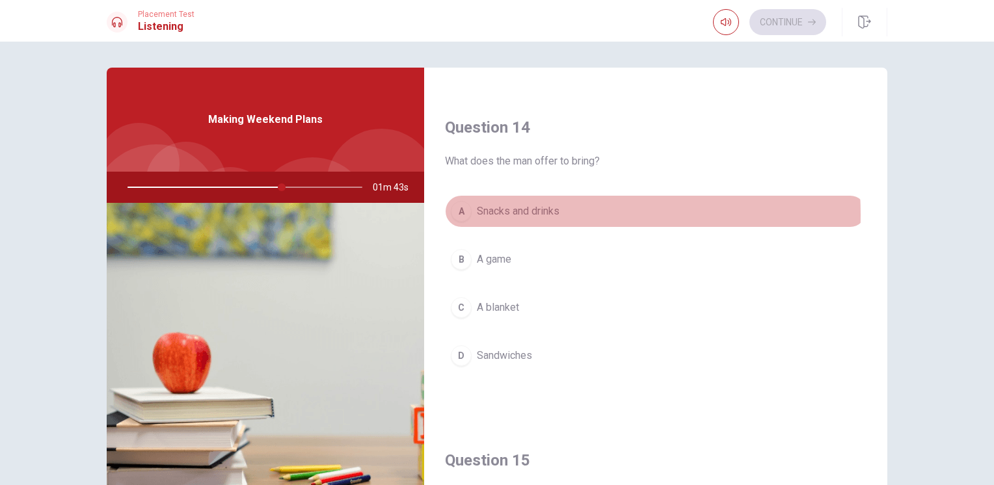
click at [525, 211] on span "Snacks and drinks" at bounding box center [518, 212] width 83 height 16
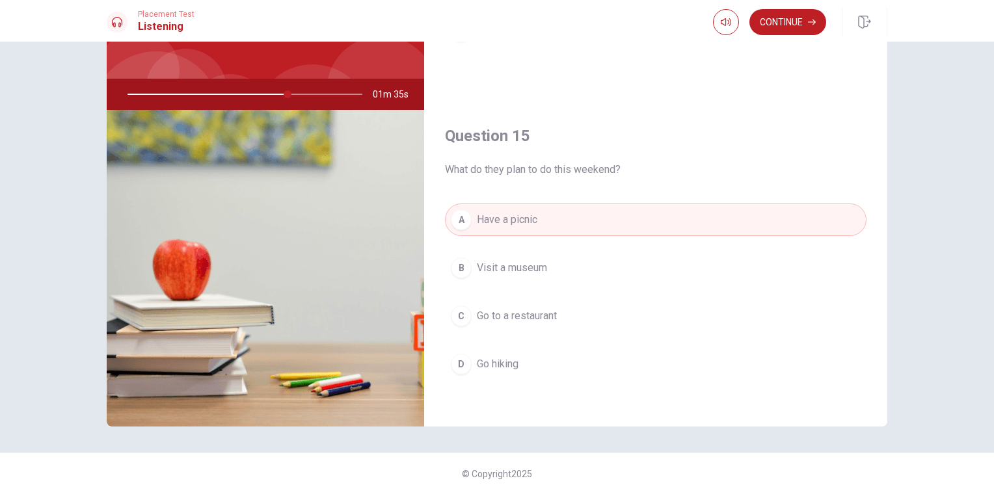
scroll to position [101, 0]
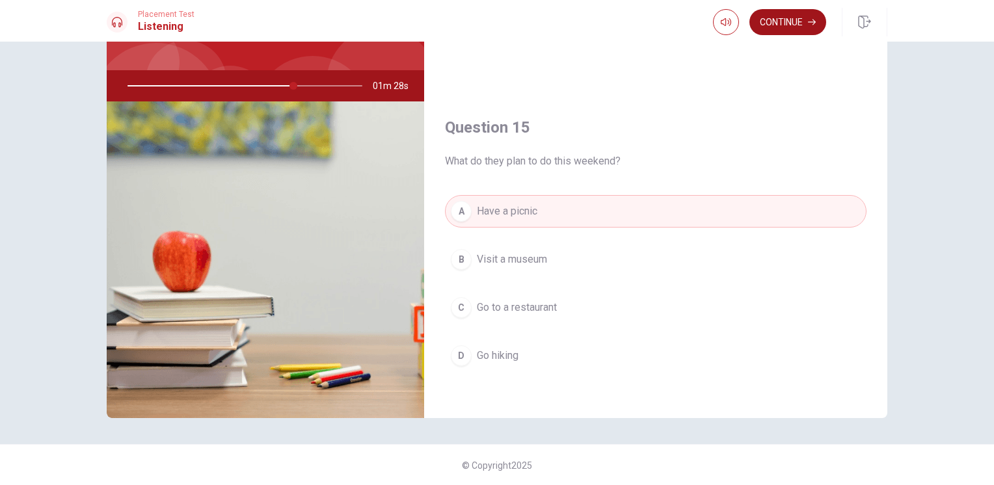
click at [767, 29] on button "Continue" at bounding box center [787, 22] width 77 height 26
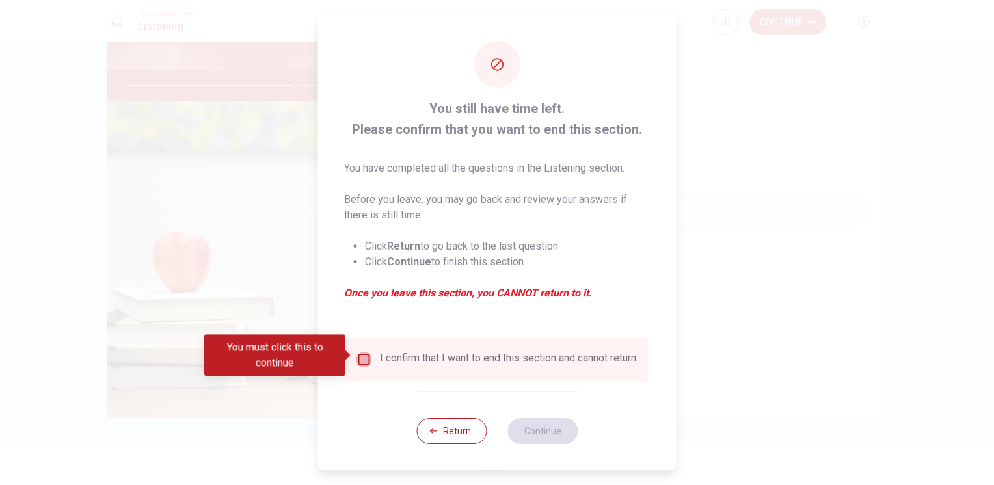
click at [365, 355] on input "You must click this to continue" at bounding box center [364, 360] width 16 height 16
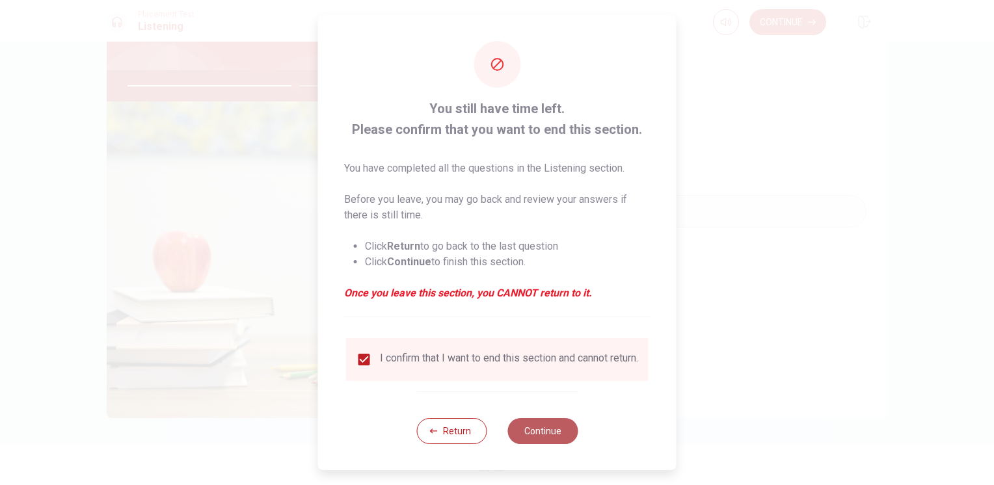
click at [553, 436] on button "Continue" at bounding box center [542, 431] width 70 height 26
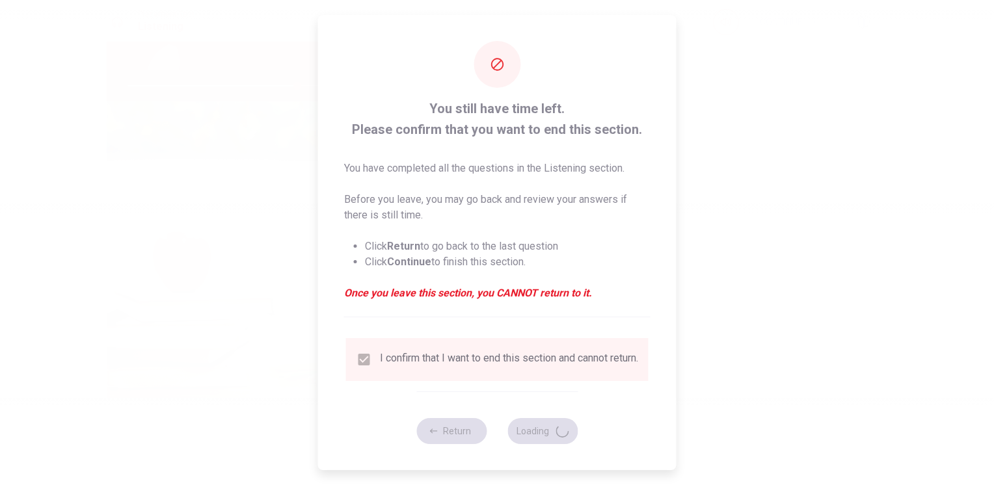
type input "73"
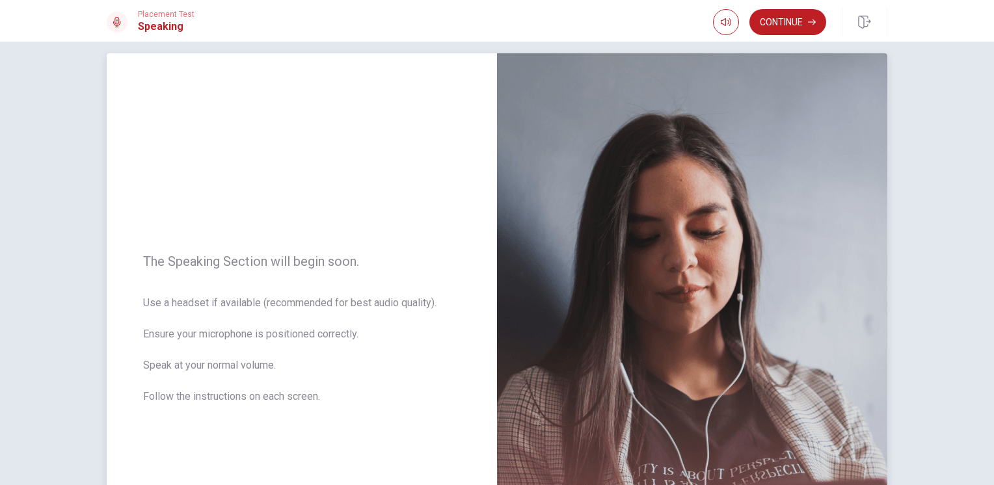
scroll to position [0, 0]
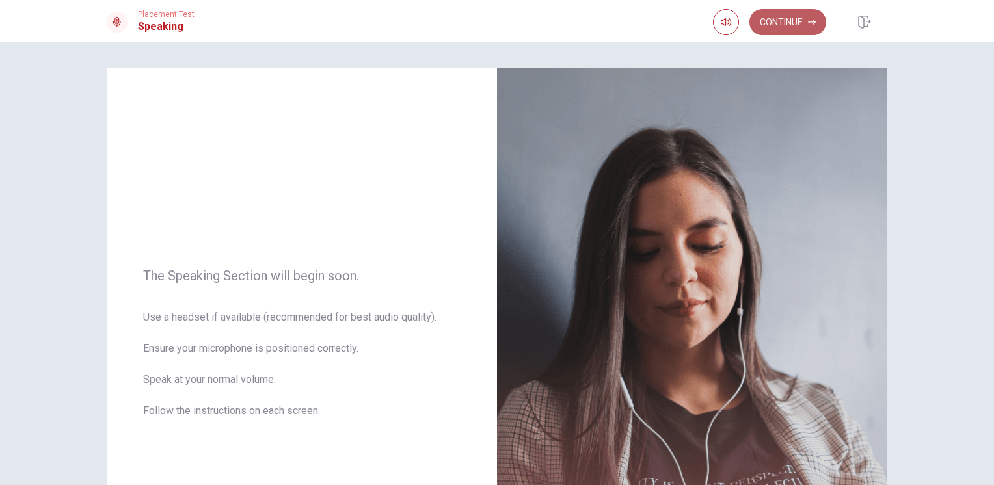
click at [786, 27] on button "Continue" at bounding box center [787, 22] width 77 height 26
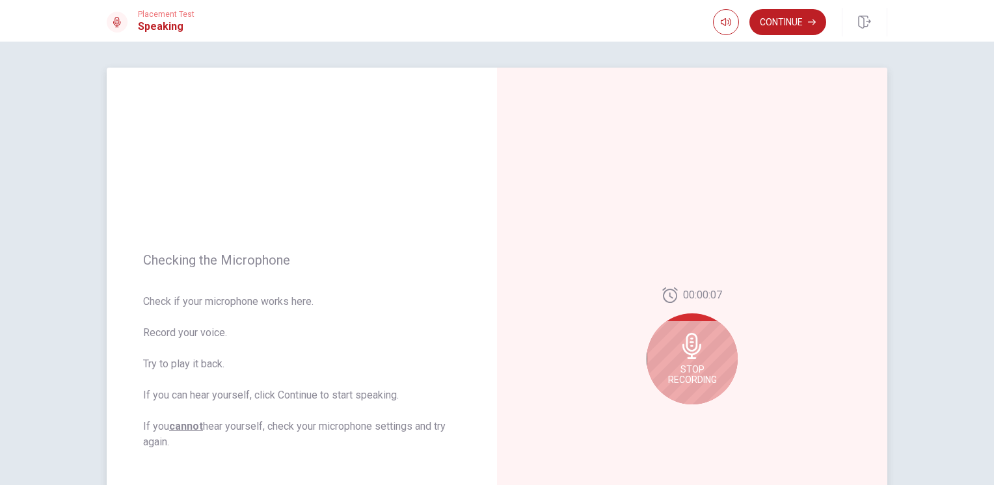
scroll to position [65, 0]
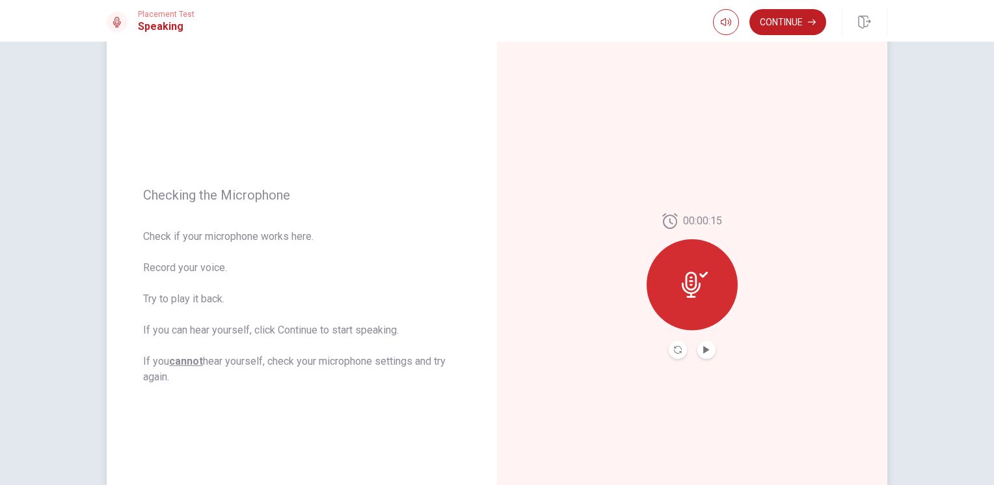
click at [704, 354] on button "Play Audio" at bounding box center [706, 350] width 18 height 18
click at [707, 352] on button "Pause Audio" at bounding box center [706, 350] width 18 height 18
click at [793, 25] on button "Continue" at bounding box center [787, 22] width 77 height 26
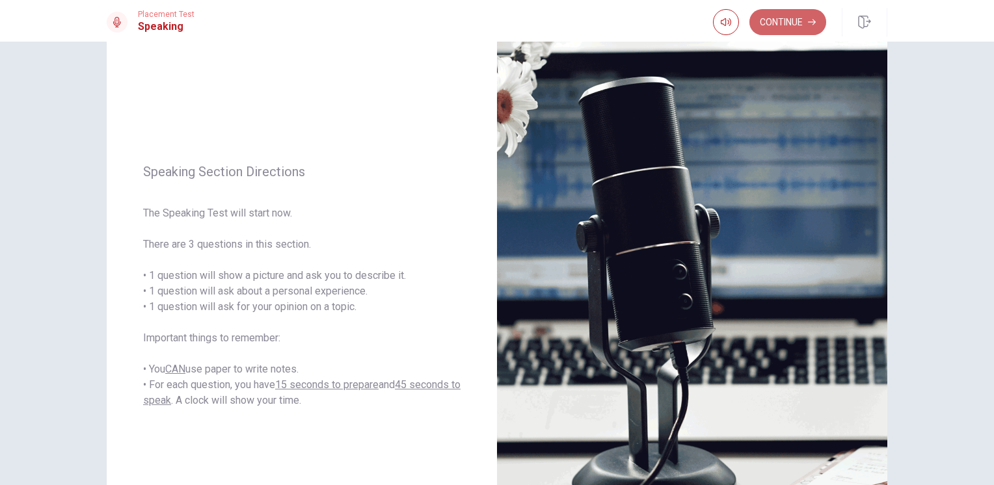
click at [777, 19] on button "Continue" at bounding box center [787, 22] width 77 height 26
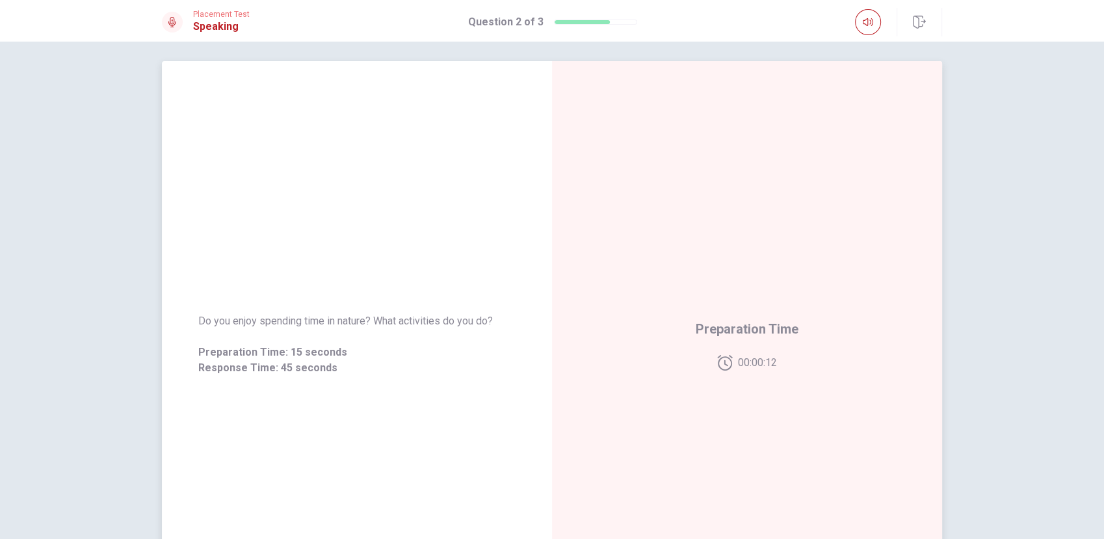
scroll to position [0, 0]
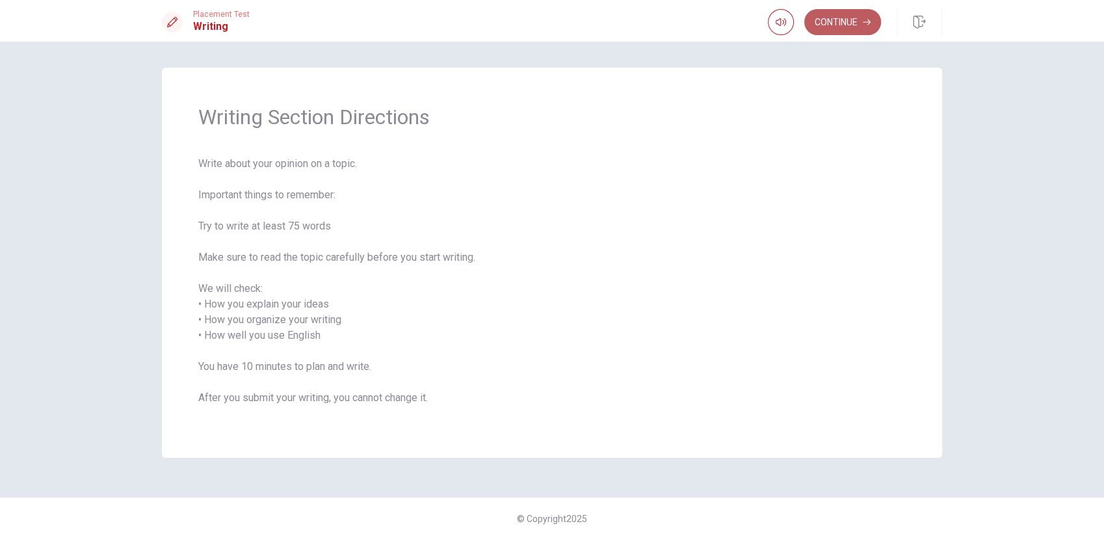
click at [859, 24] on button "Continue" at bounding box center [843, 22] width 77 height 26
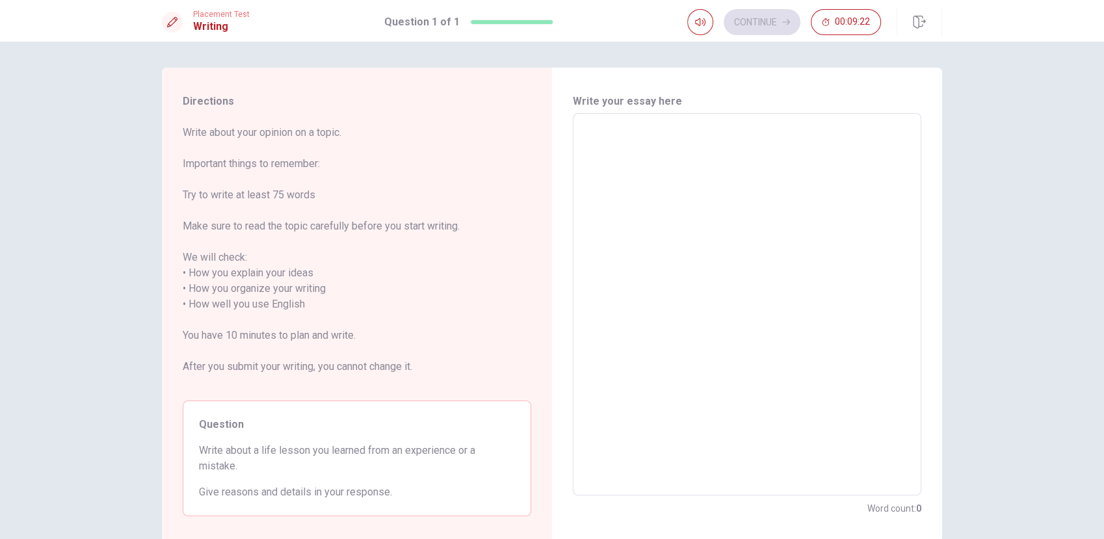
click at [589, 140] on textarea at bounding box center [747, 304] width 330 height 361
type textarea "x"
type textarea "m"
type textarea "x"
type textarea "mi"
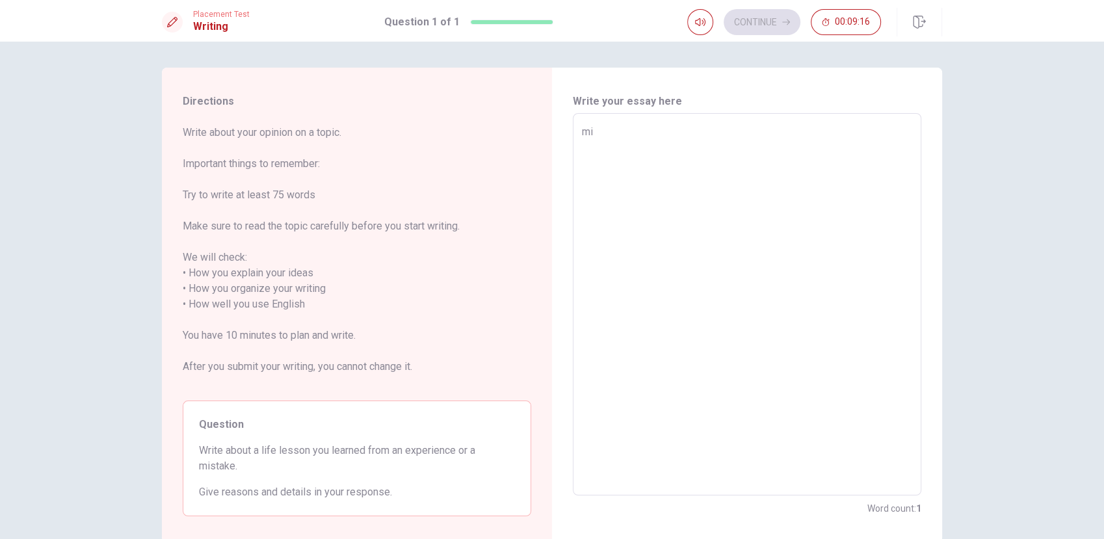
type textarea "x"
type textarea "mi"
type textarea "x"
type textarea "mi"
type textarea "x"
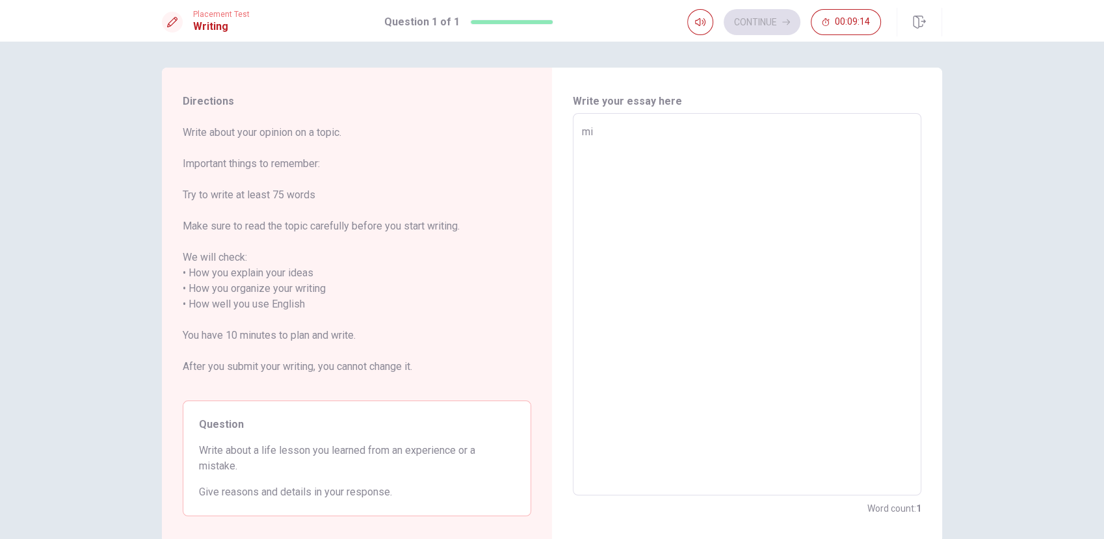
type textarea "m"
type textarea "x"
type textarea "M"
type textarea "x"
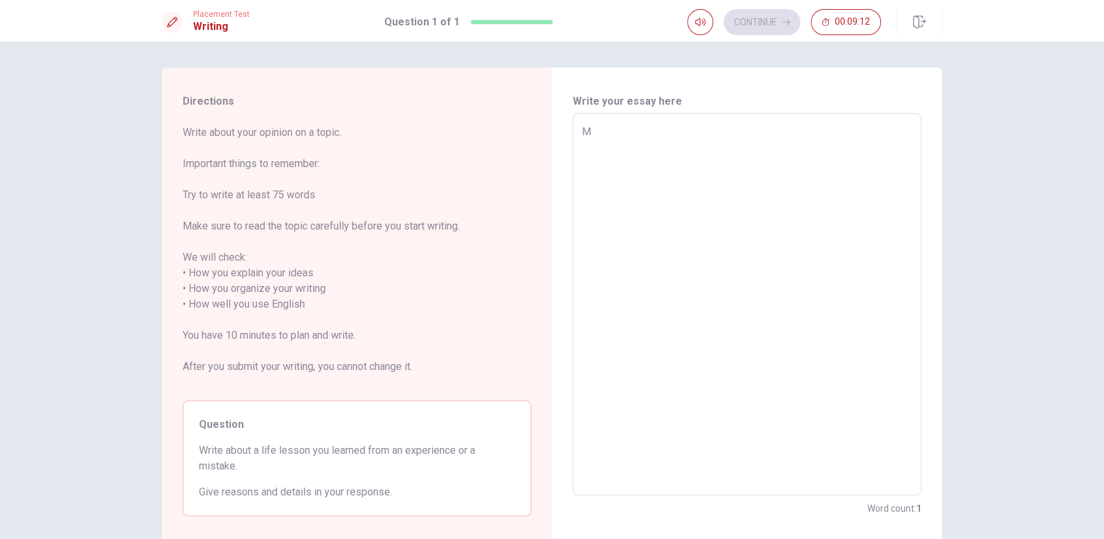
type textarea "My"
type textarea "x"
type textarea "M"
type textarea "x"
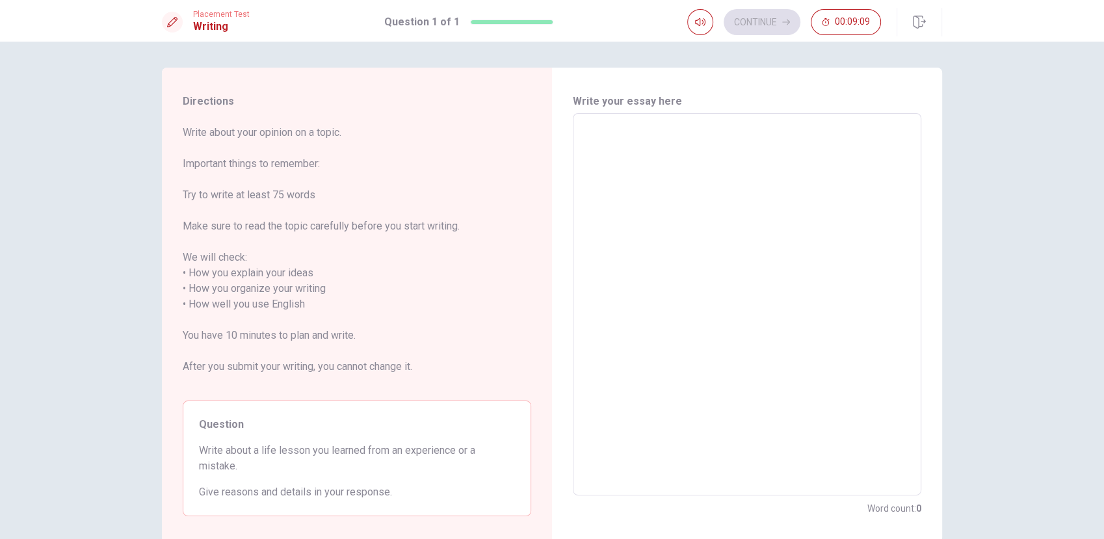
type textarea "I"
type textarea "x"
type textarea "In"
type textarea "x"
type textarea "In"
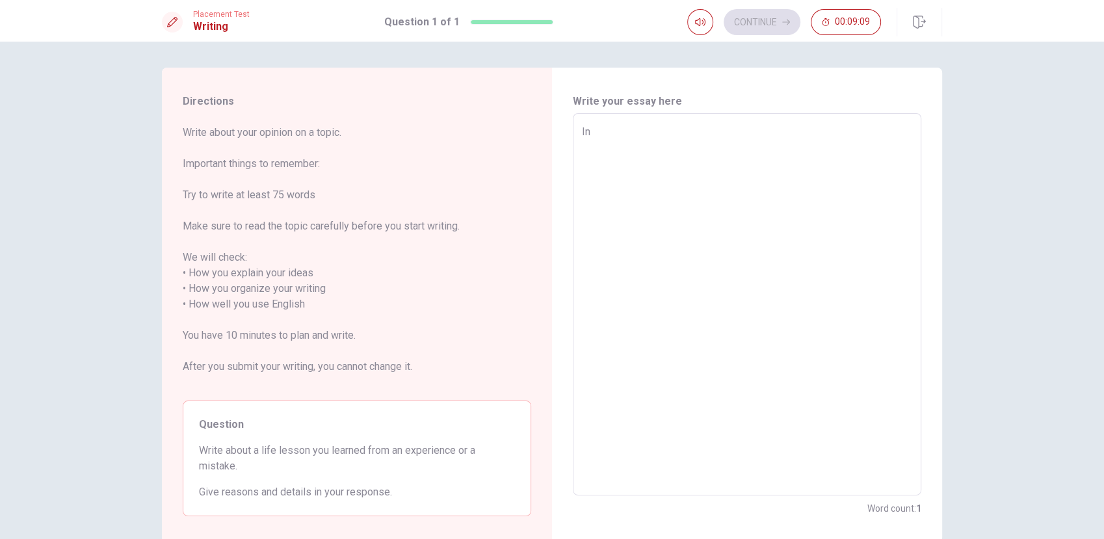
type textarea "x"
type textarea "In t"
type textarea "x"
type textarea "In th"
type textarea "x"
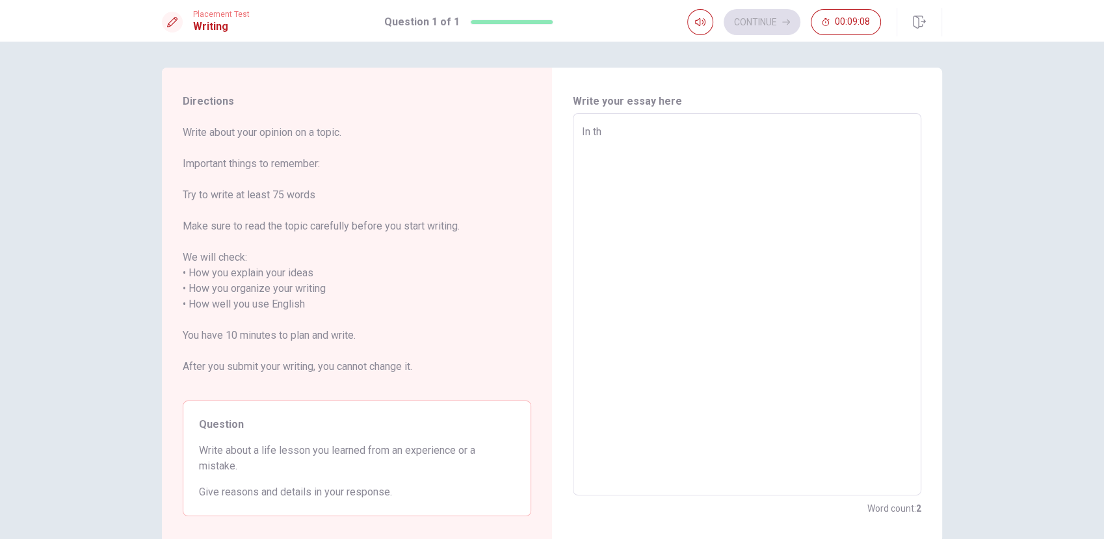
type textarea "In the"
type textarea "x"
type textarea "In the"
type textarea "x"
type textarea "In the l"
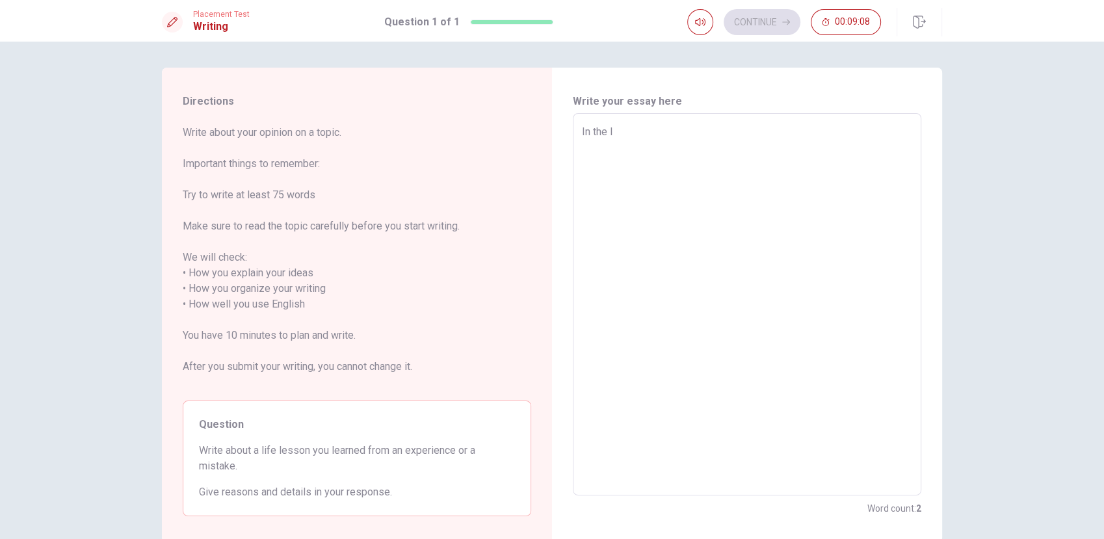
type textarea "x"
type textarea "In the la"
type textarea "x"
type textarea "In the las"
type textarea "x"
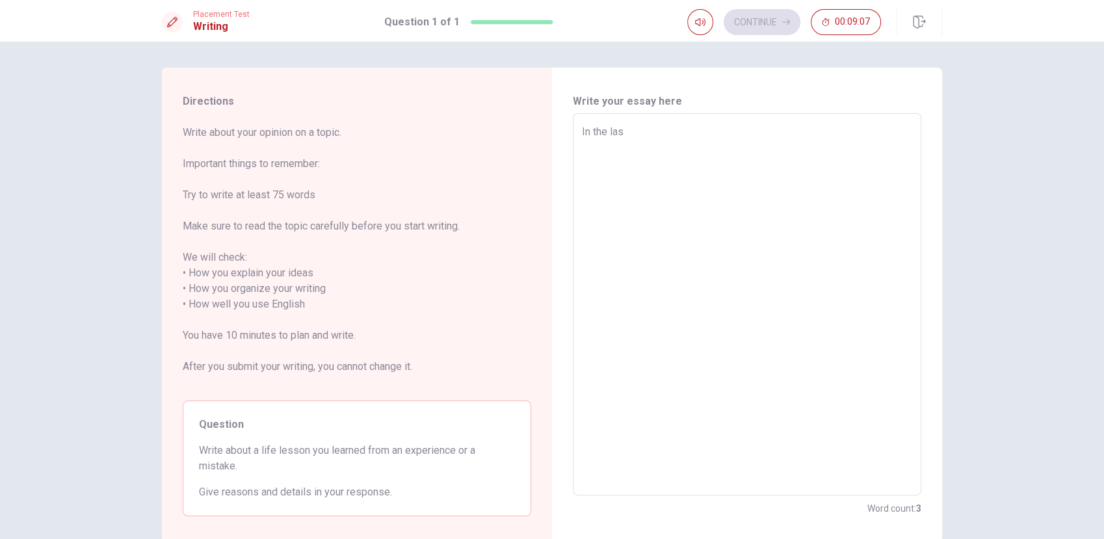
type textarea "In the last"
type textarea "x"
type textarea "In the last"
type textarea "x"
type textarea "In the last w"
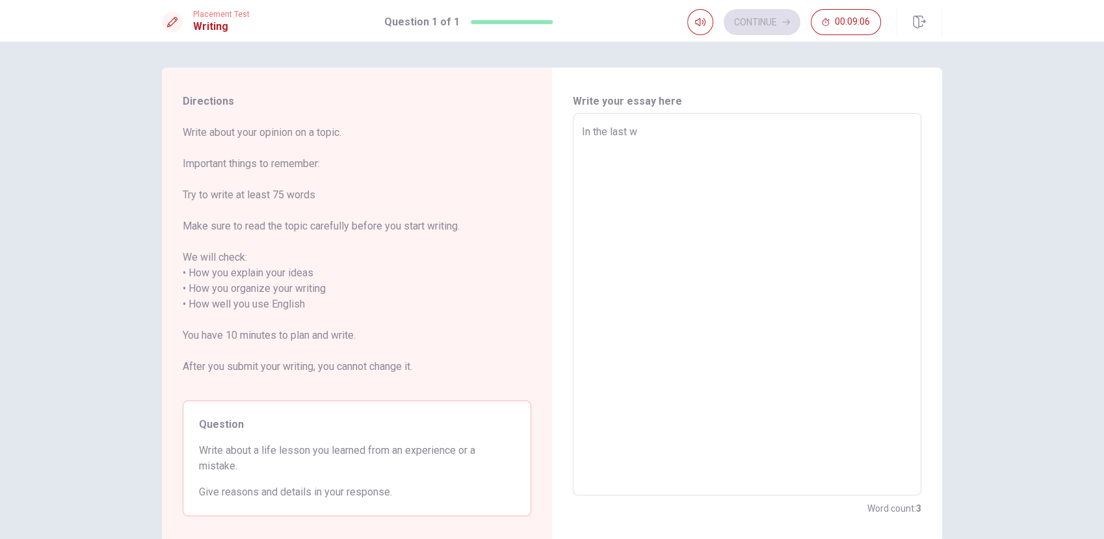
type textarea "x"
type textarea "In the last wo"
type textarea "x"
type textarea "In the last wor"
type textarea "x"
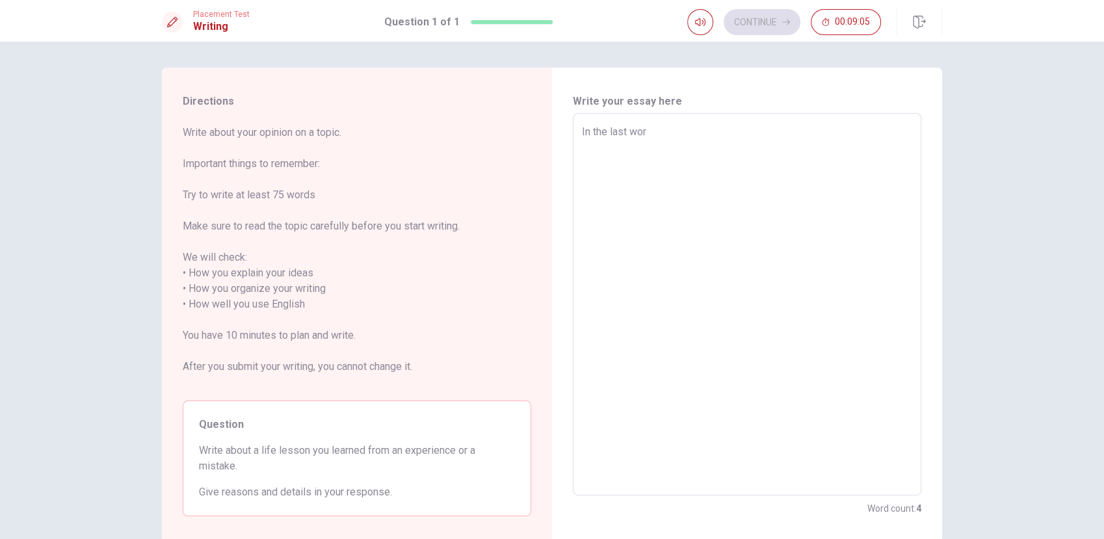
type textarea "In the last work"
type textarea "x"
type textarea "In the last work"
type textarea "x"
type textarea "In the last work"
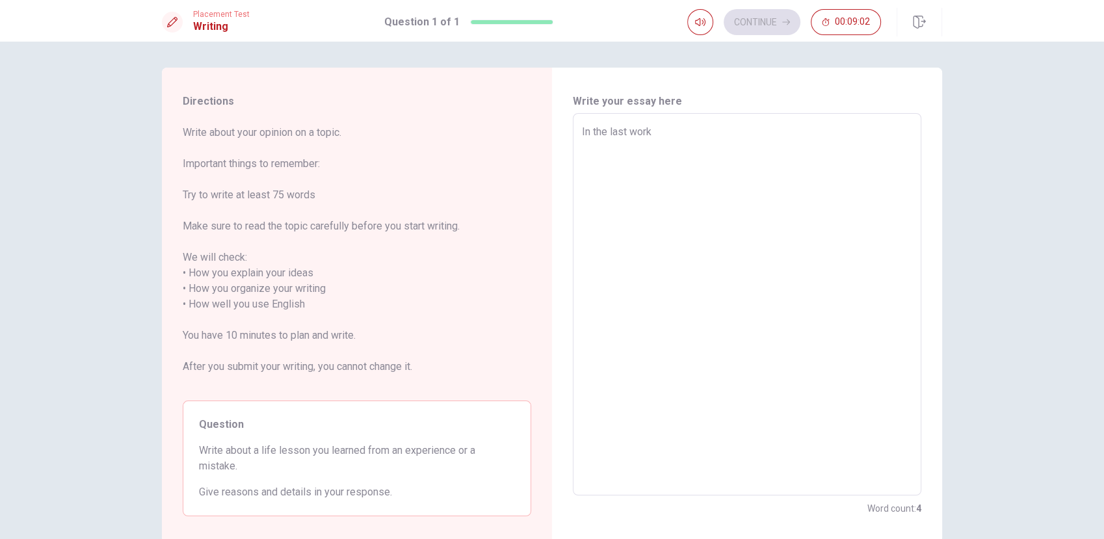
type textarea "x"
type textarea "In the last wor"
type textarea "x"
type textarea "In the last wo"
type textarea "x"
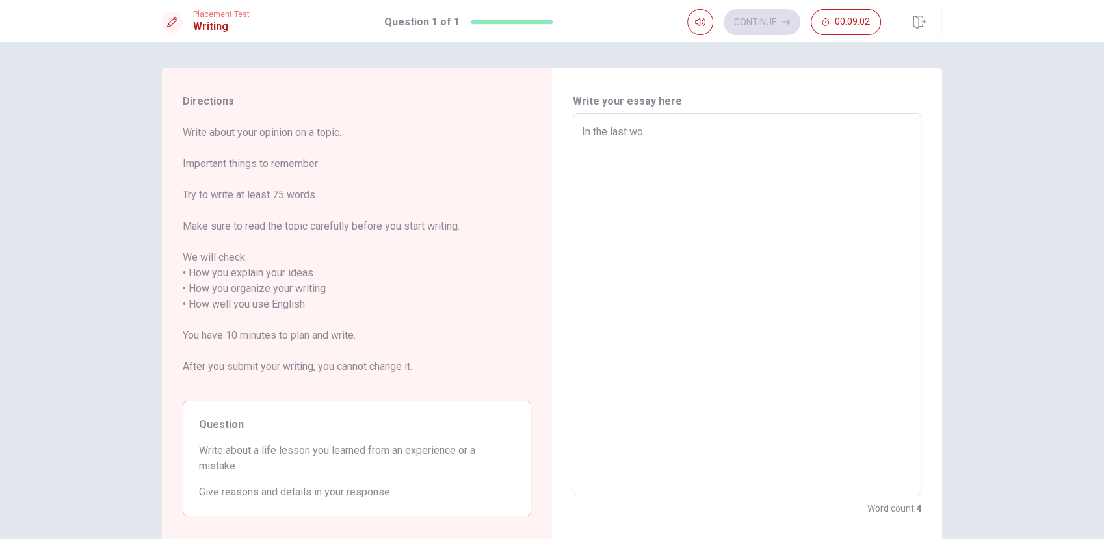
type textarea "In the last w"
type textarea "x"
type textarea "In the last"
type textarea "x"
type textarea "In the last j"
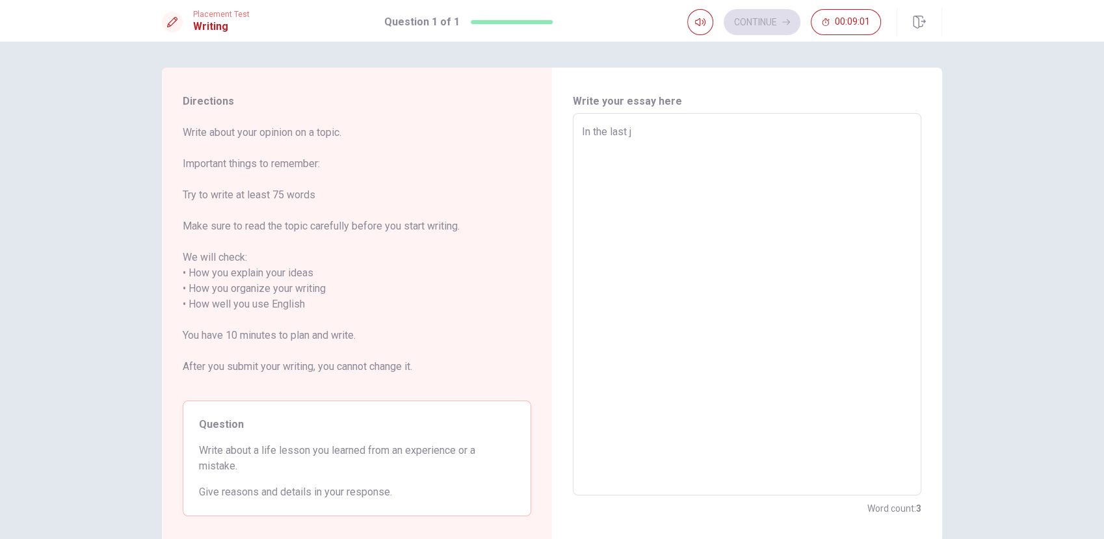
type textarea "x"
type textarea "In the last jo"
type textarea "x"
type textarea "In the last job"
type textarea "x"
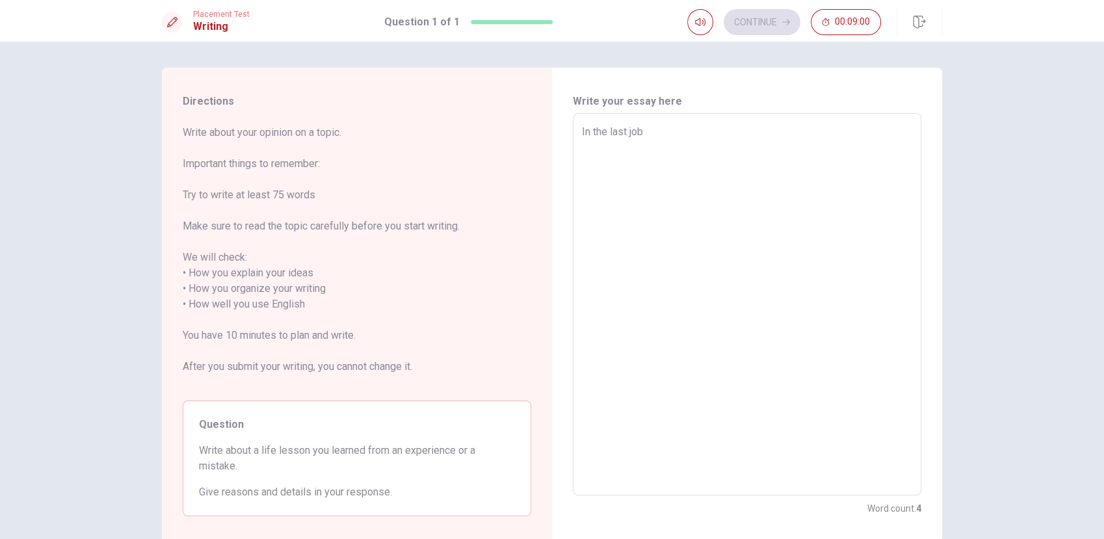
type textarea "In the last job"
type textarea "x"
type textarea "In the last job w"
type textarea "x"
type textarea "In the last job wa"
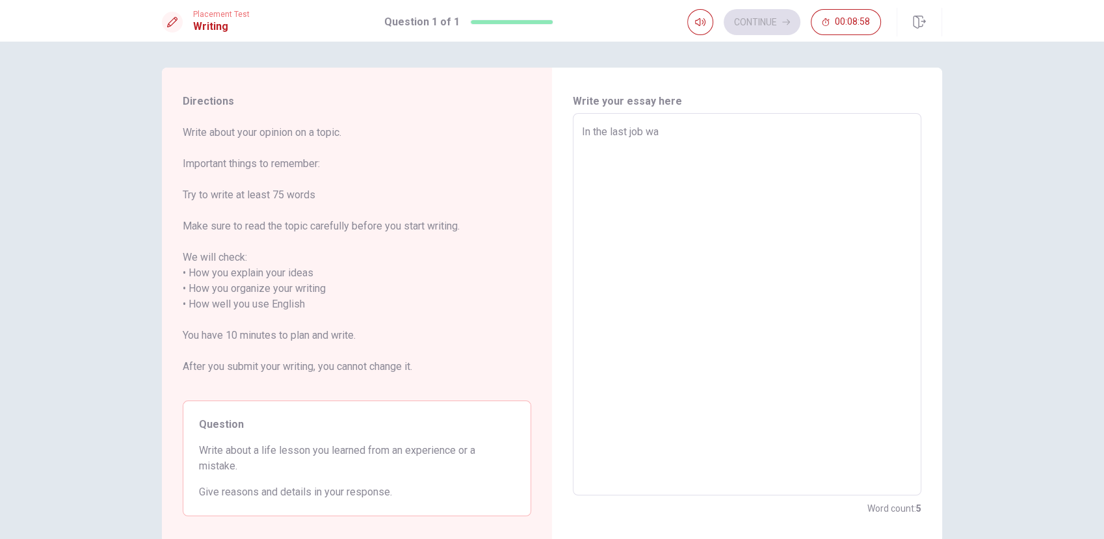
type textarea "x"
type textarea "In the last job was"
type textarea "x"
type textarea "In the last job was"
type textarea "x"
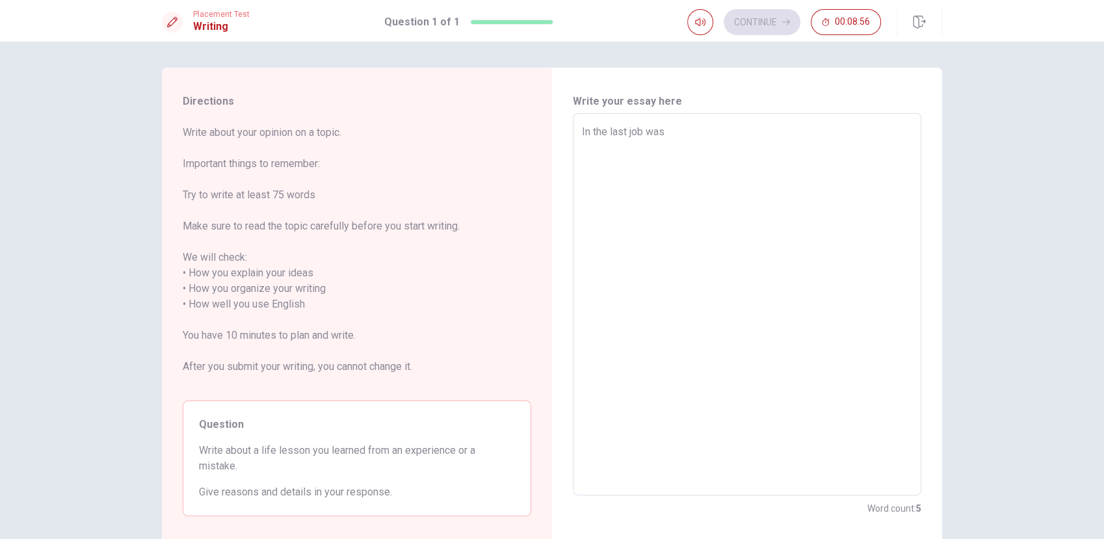
type textarea "In the last job was d"
type textarea "x"
type textarea "In the last job was di"
type textarea "x"
type textarea "In the last job was dif"
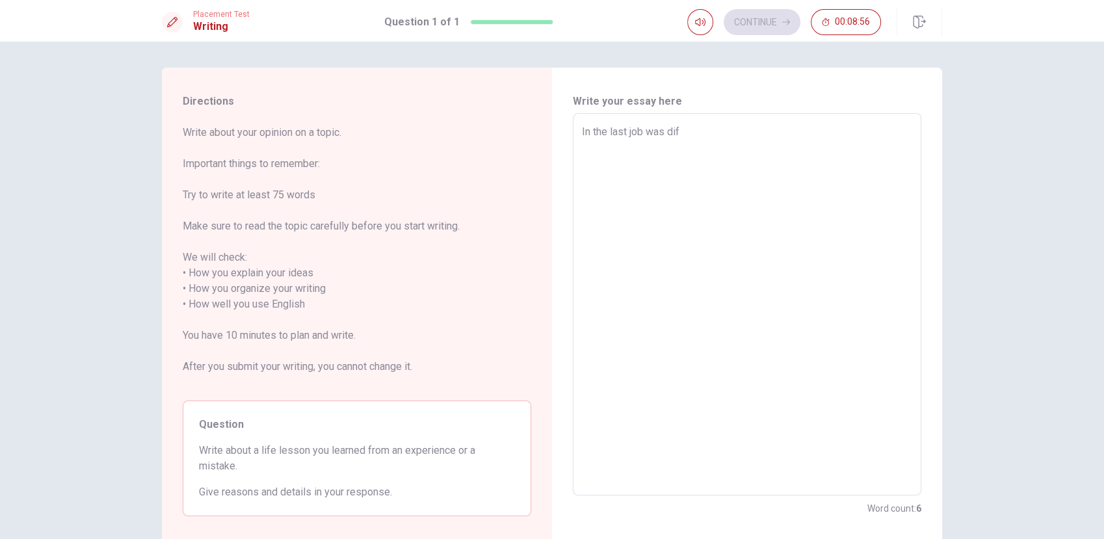
type textarea "x"
type textarea "In the last job was difi"
type textarea "x"
type textarea "In the last job was dific"
type textarea "x"
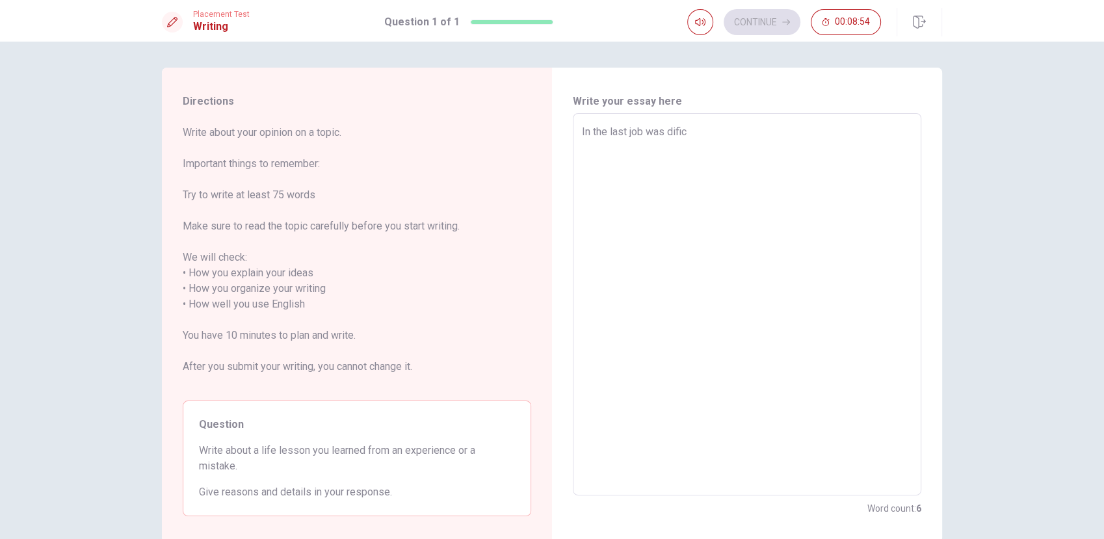
type textarea "In the last job was dificu"
type textarea "x"
type textarea "In the last job was dificul"
type textarea "x"
type textarea "In the last job was dificult"
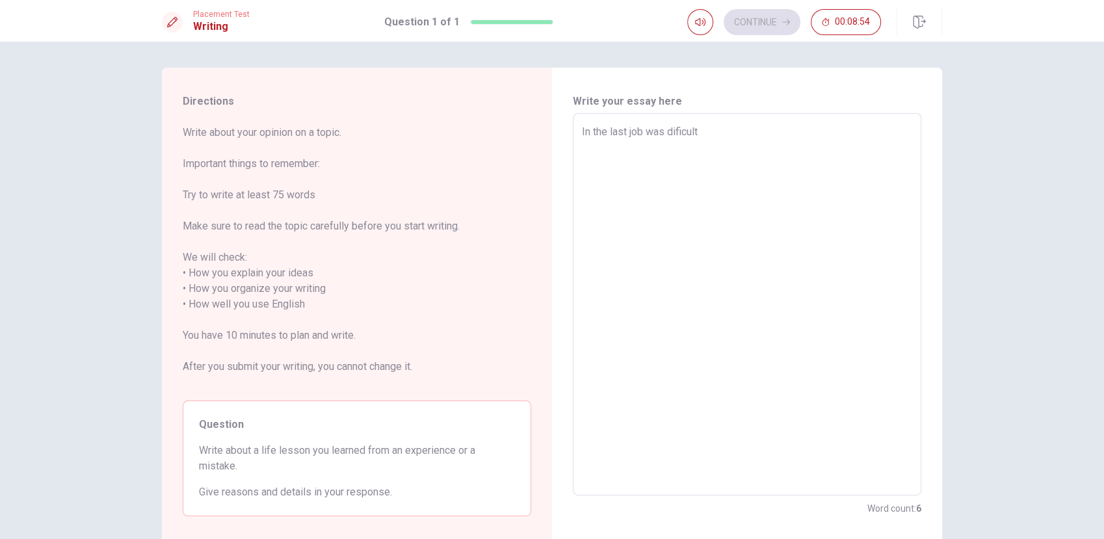
type textarea "x"
type textarea "In the last job was dificult"
type textarea "x"
type textarea "In the last job was dificult f"
type textarea "x"
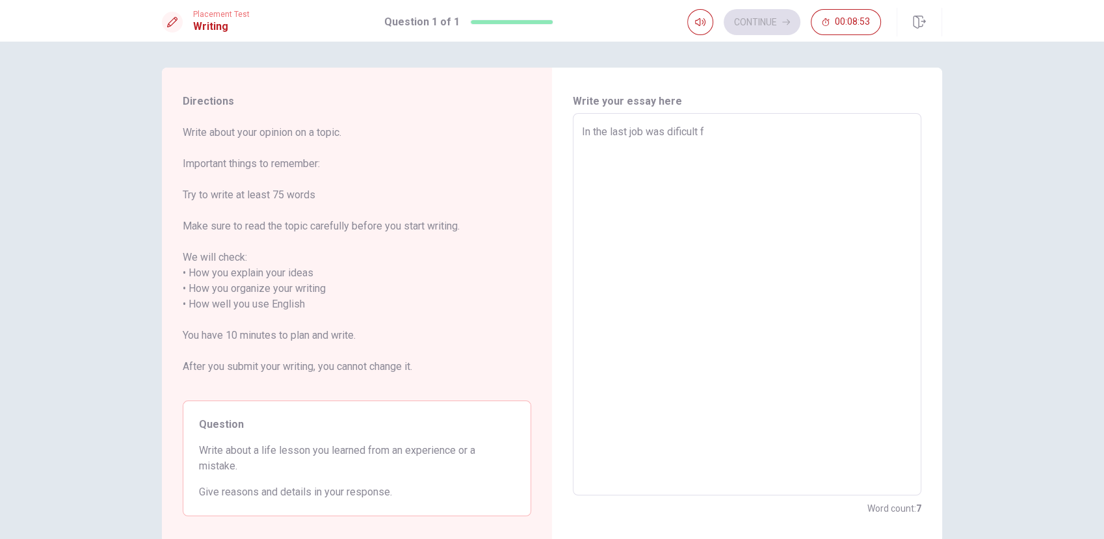
type textarea "In the last job was dificult fo"
type textarea "x"
type textarea "In the last job was dificult for"
type textarea "x"
type textarea "In the last job was dificult for"
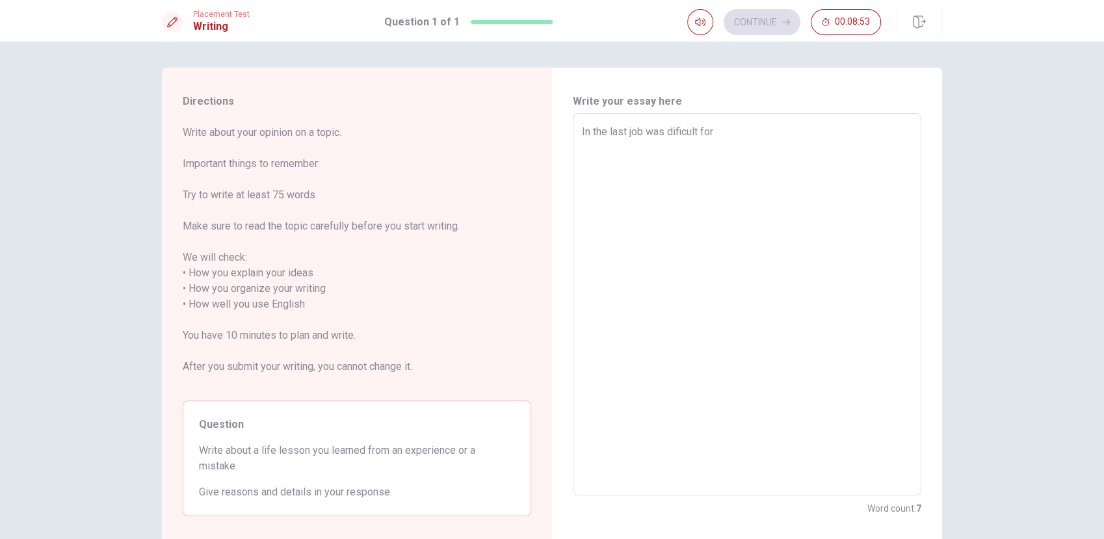
type textarea "x"
type textarea "In the last job was dificult for m"
type textarea "x"
type textarea "In the last job was dificult for me"
type textarea "x"
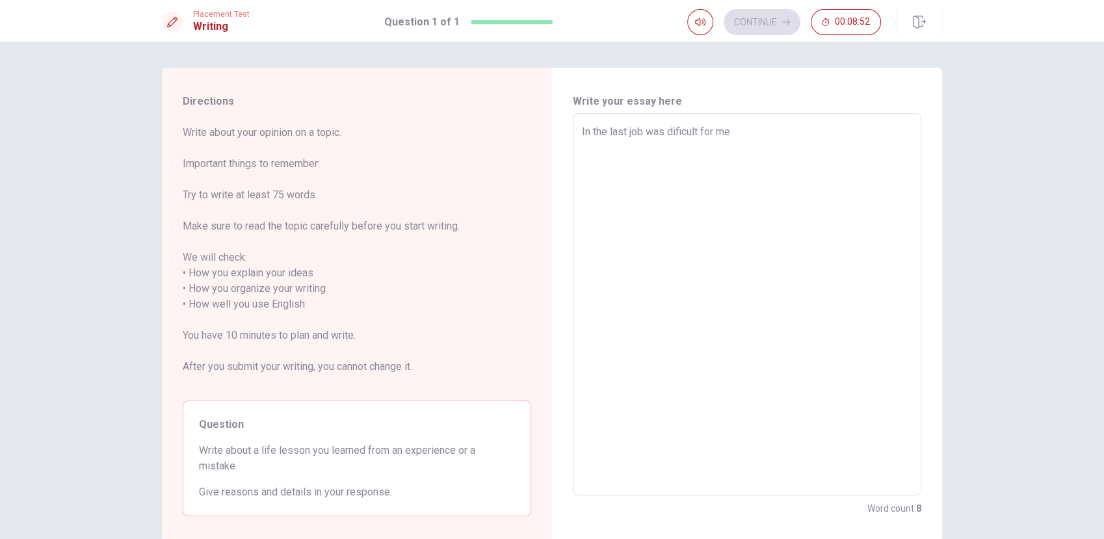
type textarea "In the last job was dificult for me,"
type textarea "x"
type textarea "In the last job was dificult for me,"
type textarea "x"
type textarea "In the last job was dificult for me, b"
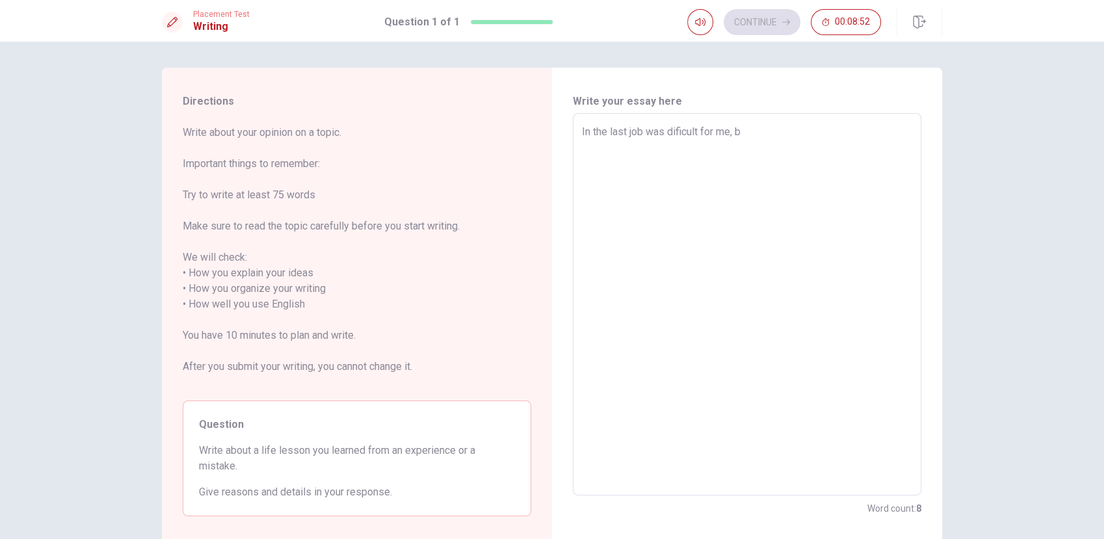
type textarea "x"
type textarea "In the last job was dificult for me, be"
type textarea "x"
type textarea "In the last job was dificult for me, bec"
type textarea "x"
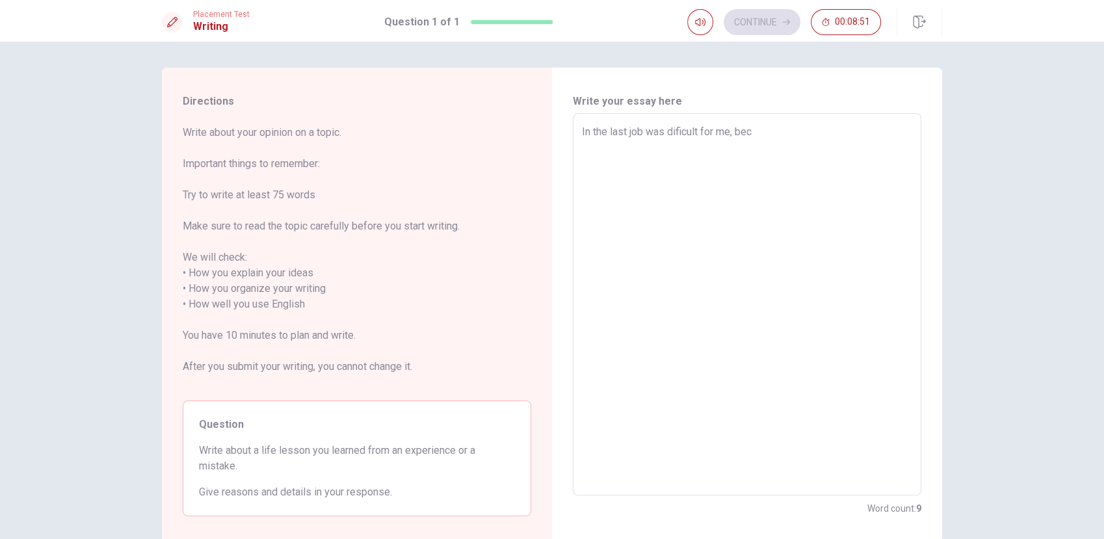
type textarea "In the last job was dificult for me, beca"
type textarea "x"
type textarea "In the last job was dificult for me, becau"
type textarea "x"
type textarea "In the last job was dificult for me, becaus"
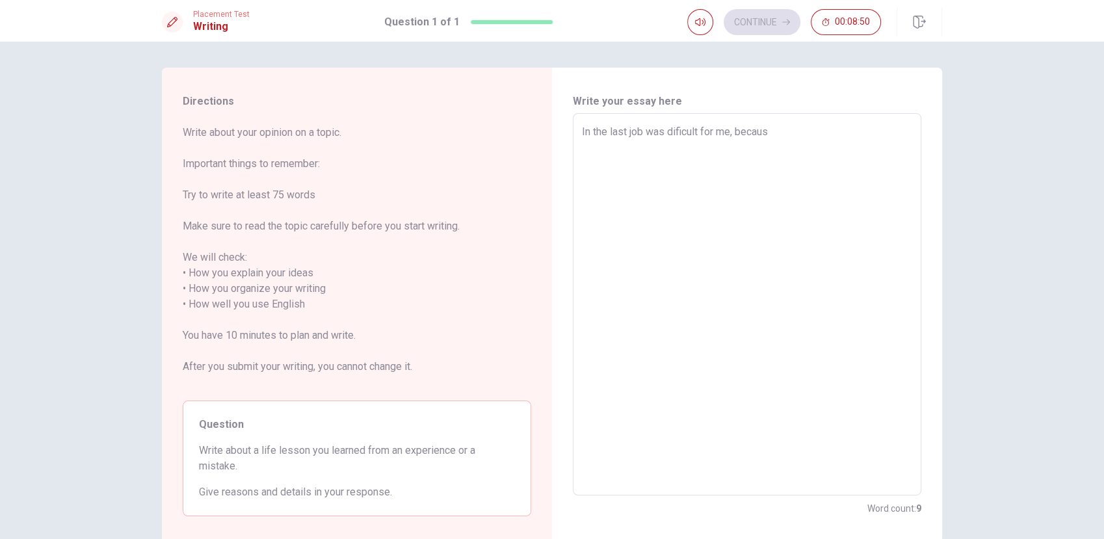
type textarea "x"
type textarea "In the last job was dificult for me, because"
type textarea "x"
type textarea "In the last job was dificult for me, because"
type textarea "x"
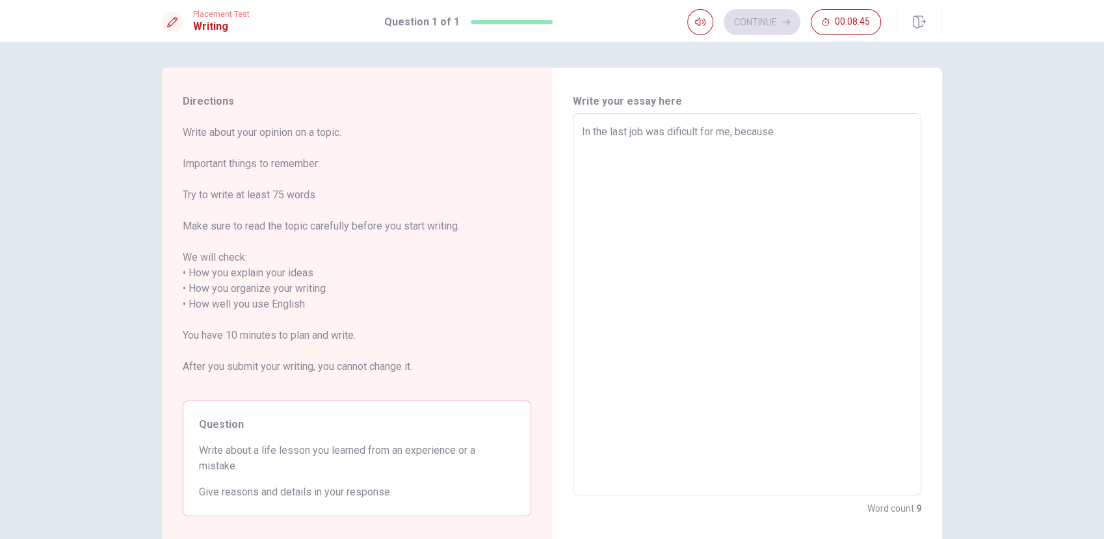
type textarea "In the last job was dificult for me, because i"
type textarea "x"
type textarea "In the last job was dificult for me, because it"
type textarea "x"
type textarea "In the last job was dificult for me, because it"
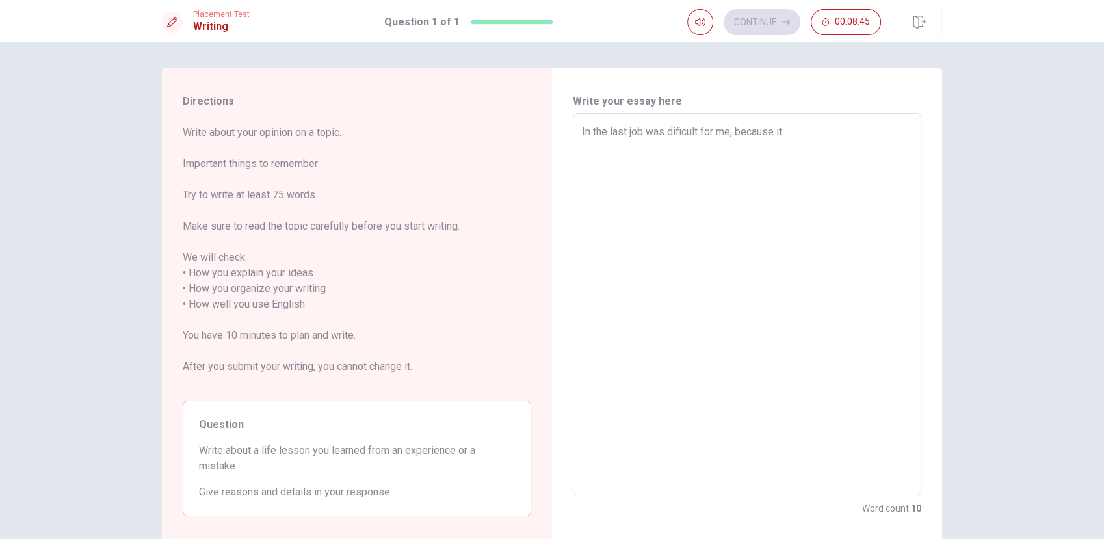
type textarea "x"
type textarea "In the last job was dificult for me, because it w"
type textarea "x"
type textarea "In the last job was dificult for me, because it wa"
type textarea "x"
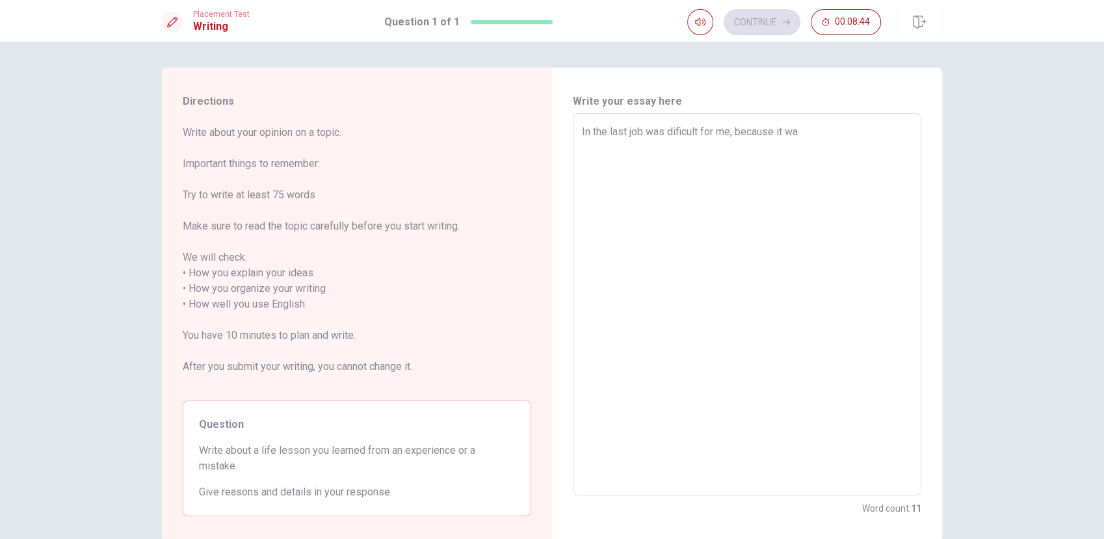
type textarea "In the last job was dificult for me, because it was"
type textarea "x"
type textarea "In the last job was dificult for me, because it was"
type textarea "x"
type textarea "In the last job was dificult for me, because it was i"
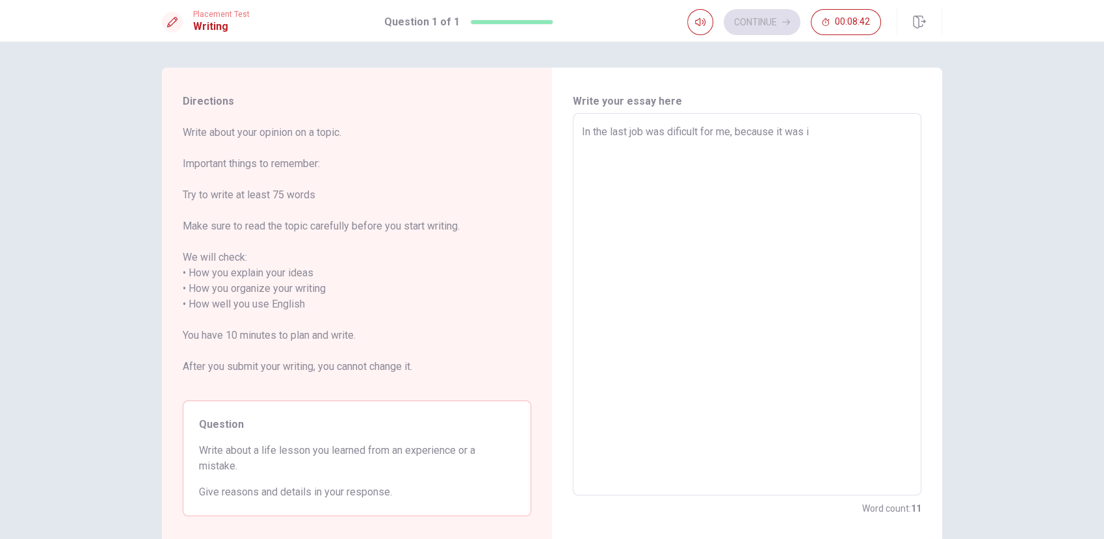
type textarea "x"
type textarea "In the last job was dificult for me, because it was in"
type textarea "x"
type textarea "In the last job was dificult for me, because it was in"
type textarea "x"
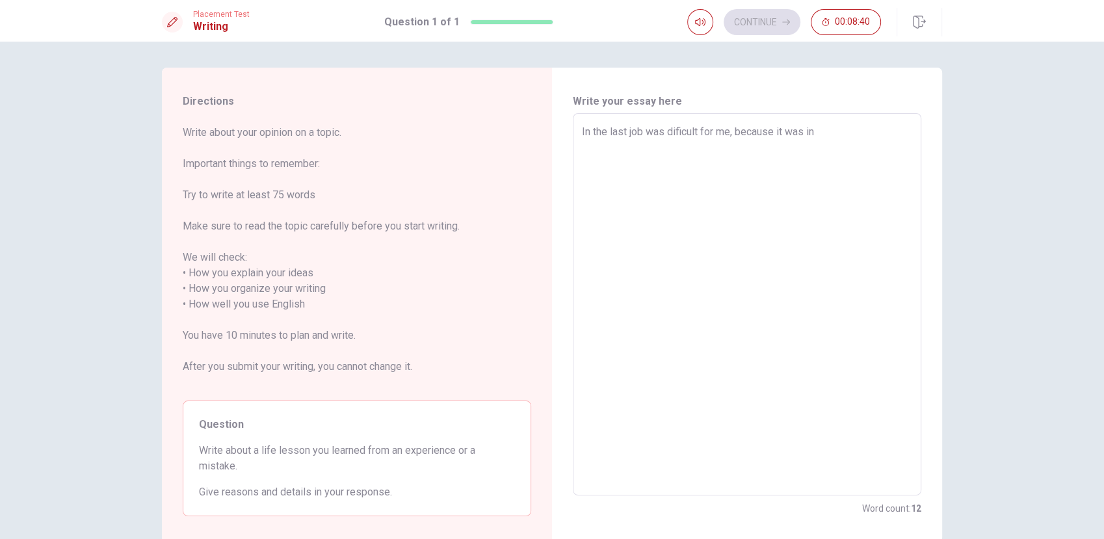
type textarea "In the last job was dificult for me, because it was in o"
type textarea "x"
type textarea "In the last job was dificult for me, because it was in ot"
type textarea "x"
type textarea "In the last job was dificult for me, because it was in otr"
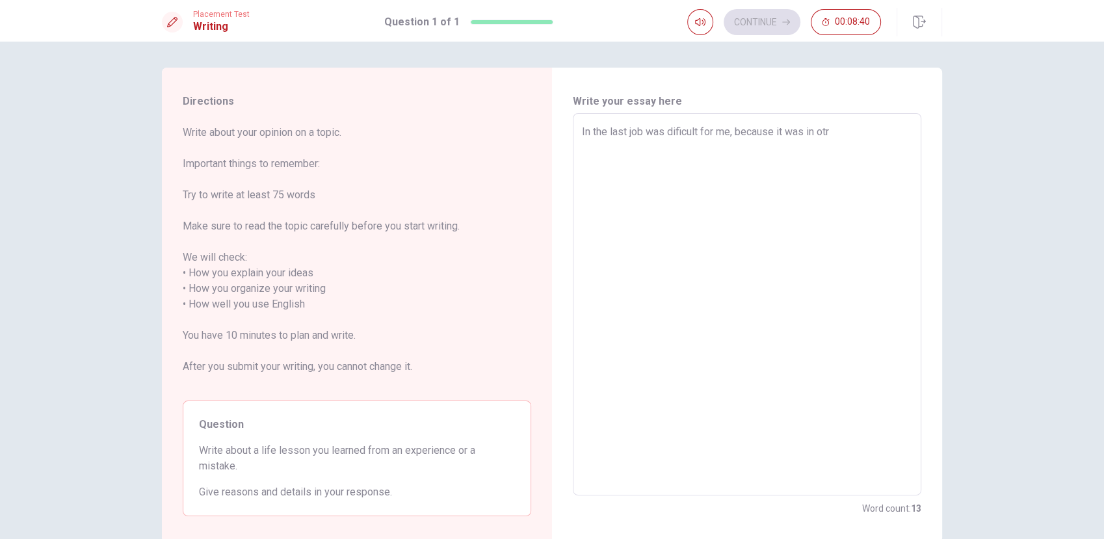
type textarea "x"
type textarea "In the last job was dificult for me, because it was in otrh"
type textarea "x"
type textarea "In the last job was dificult for me, because it was in otrhe"
type textarea "x"
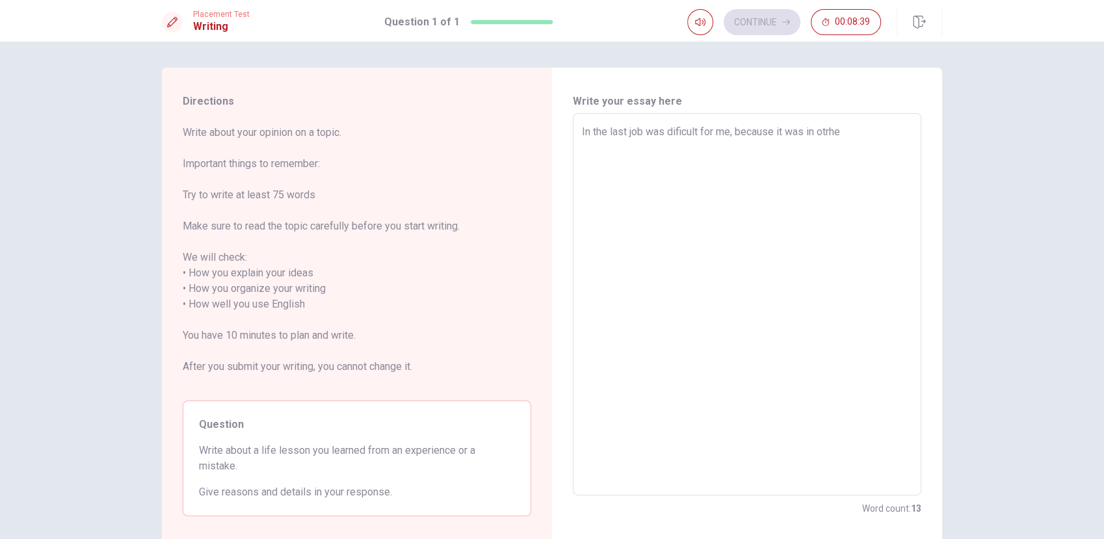
type textarea "In the last job was dificult for me, because it was in otrher"
type textarea "x"
type textarea "In the last job was dificult for me, because it was in otrher"
type textarea "x"
type textarea "In the last job was dificult for me, because it was in otrher"
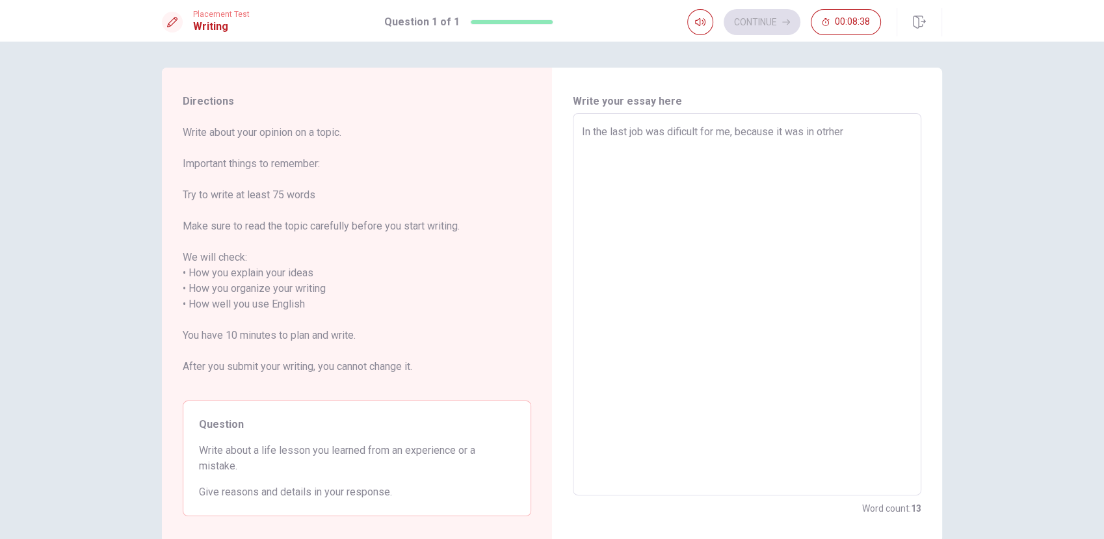
type textarea "x"
type textarea "In the last job was dificult for me, because it was in otrhe"
type textarea "x"
type textarea "In the last job was dificult for me, because it was in otrh"
type textarea "x"
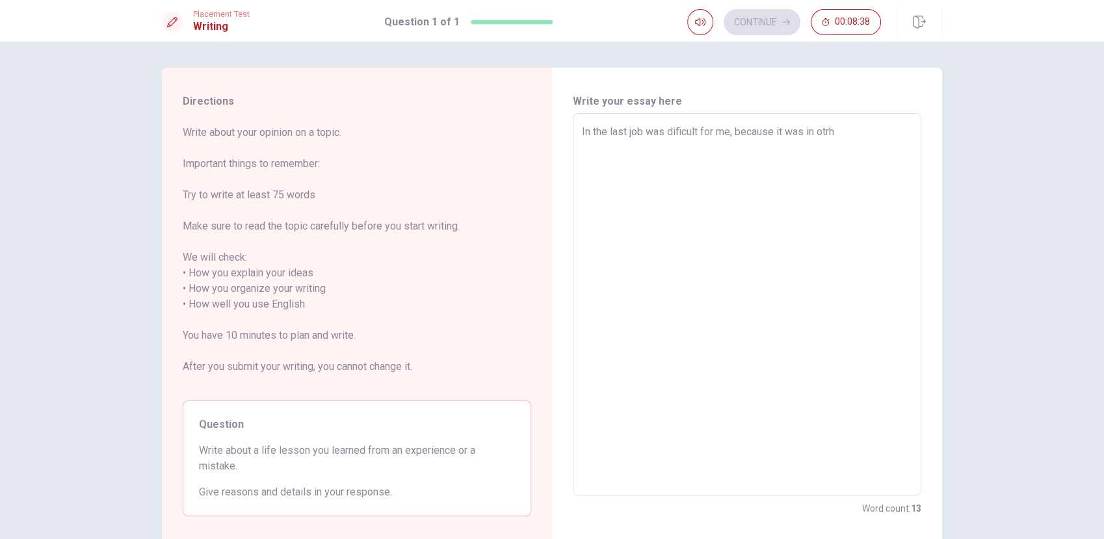
type textarea "In the last job was dificult for me, because it was in otr"
type textarea "x"
type textarea "In the last job was dificult for me, because it was in ot"
type textarea "x"
type textarea "In the last job was dificult for me, because it was in oth"
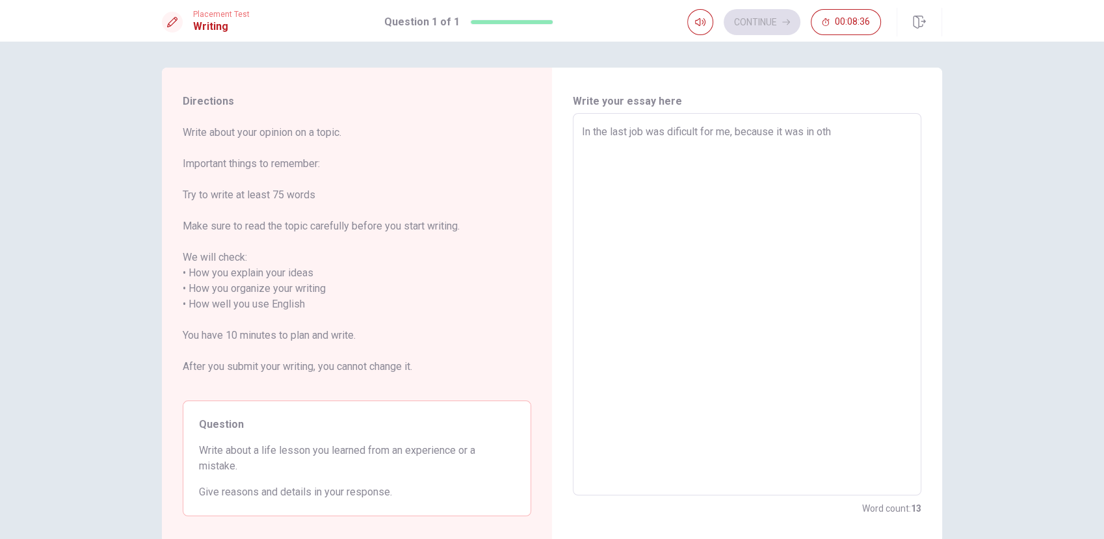
type textarea "x"
type textarea "In the last job was dificult for me, because it was in othe"
type textarea "x"
type textarea "In the last job was dificult for me, because it was in other"
type textarea "x"
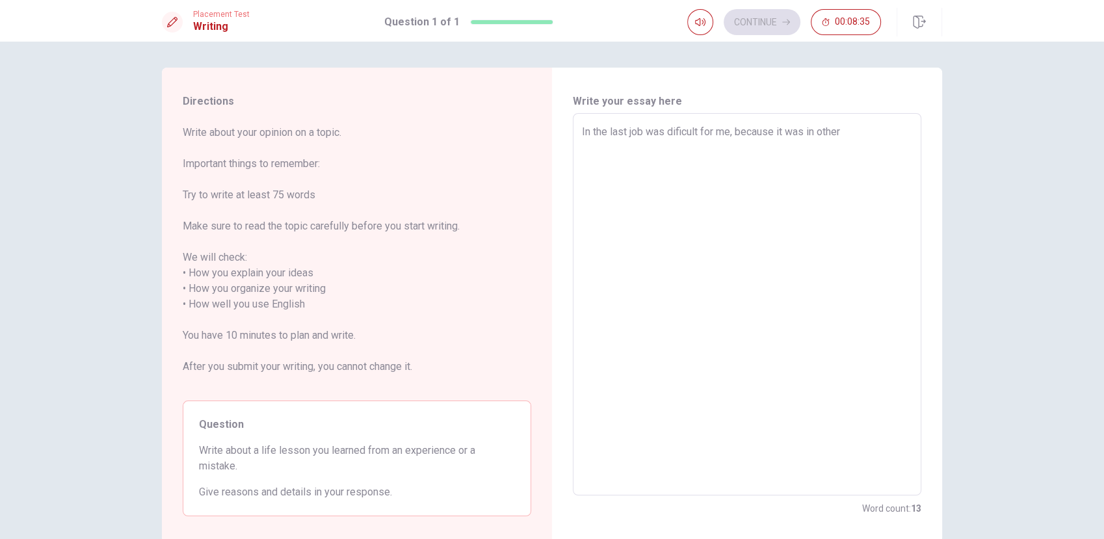
type textarea "In the last job was dificult for me, because it was in other"
type textarea "x"
type textarea "In the last job was dificult for me, because it was in other c"
type textarea "x"
type textarea "In the last job was dificult for me, because it was in other co"
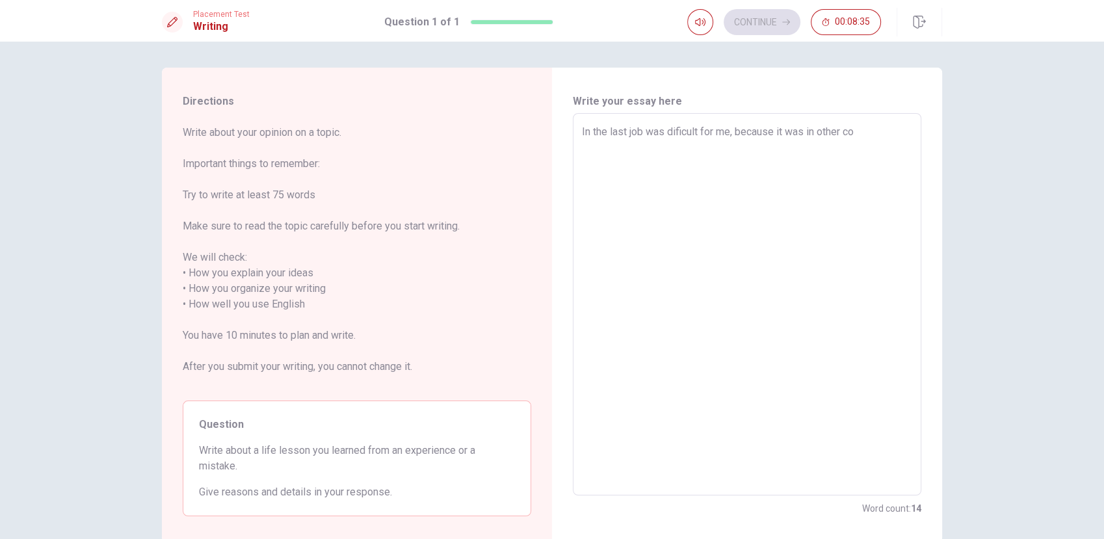
type textarea "x"
type textarea "In the last job was dificult for me, because it was in other cou"
type textarea "x"
type textarea "In the last job was dificult for me, because it was in other coun"
type textarea "x"
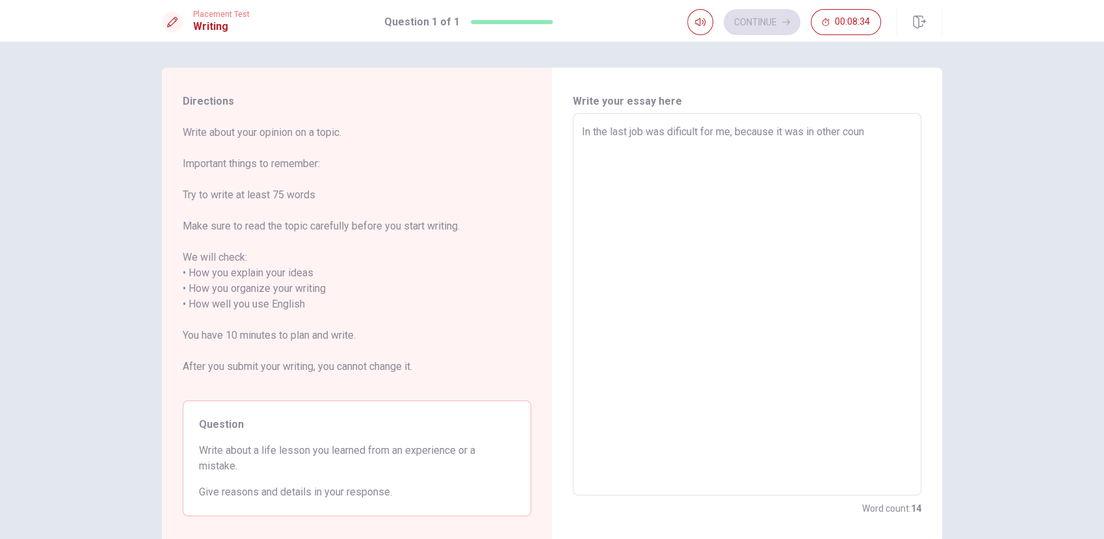
type textarea "In the last job was dificult for me, because it was in other count"
type textarea "x"
type textarea "In the last job was dificult for me, because it was in other countr"
type textarea "x"
type textarea "In the last job was dificult for me, because it was in other country"
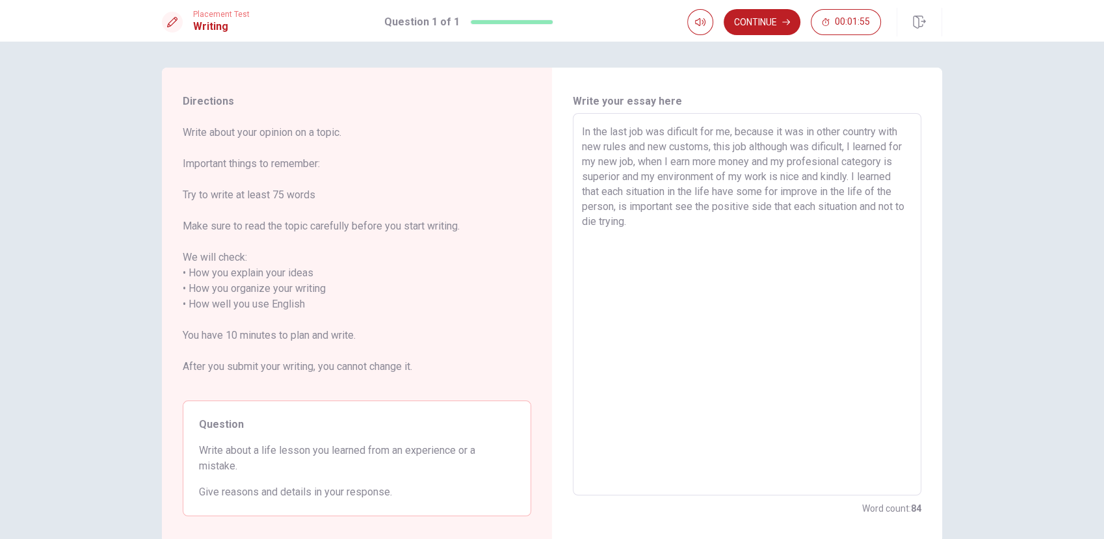
click at [890, 148] on textarea "In the last job was dificult for me, because it was in other country with new r…" at bounding box center [747, 304] width 330 height 361
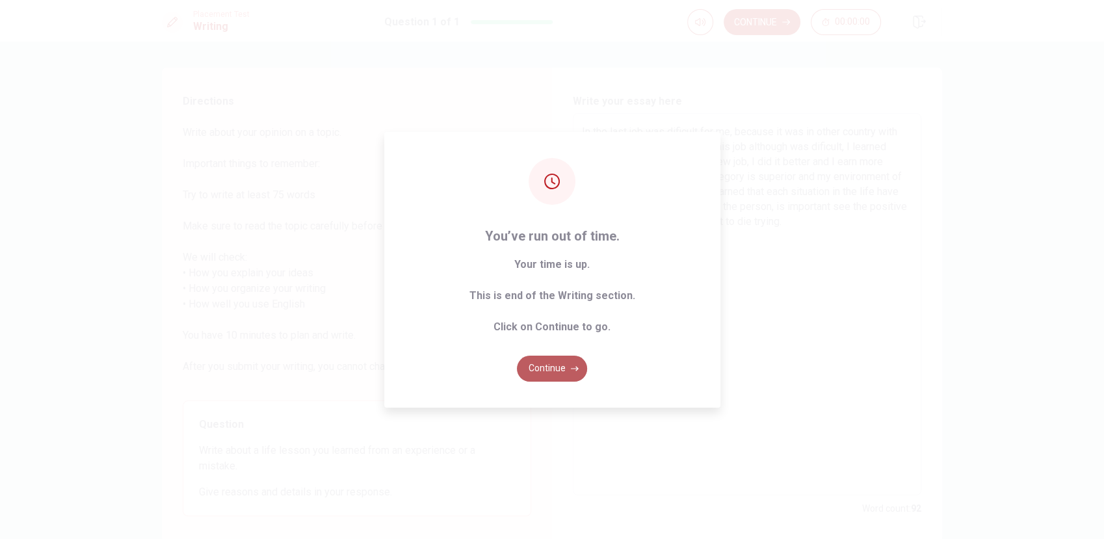
click at [552, 371] on button "Continue" at bounding box center [552, 369] width 70 height 26
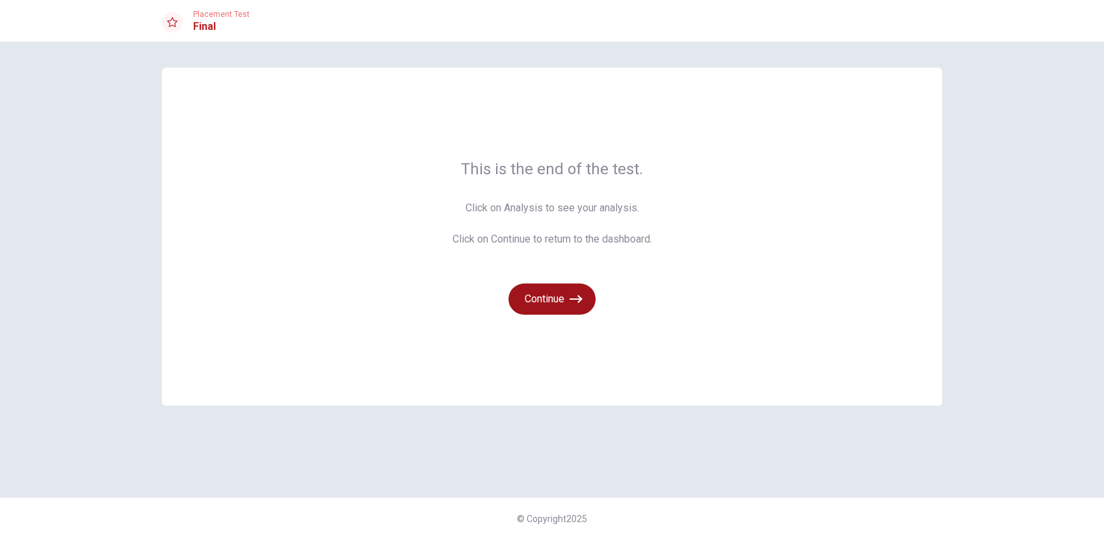
click at [544, 304] on button "Continue" at bounding box center [552, 299] width 87 height 31
